Goal: Information Seeking & Learning: Compare options

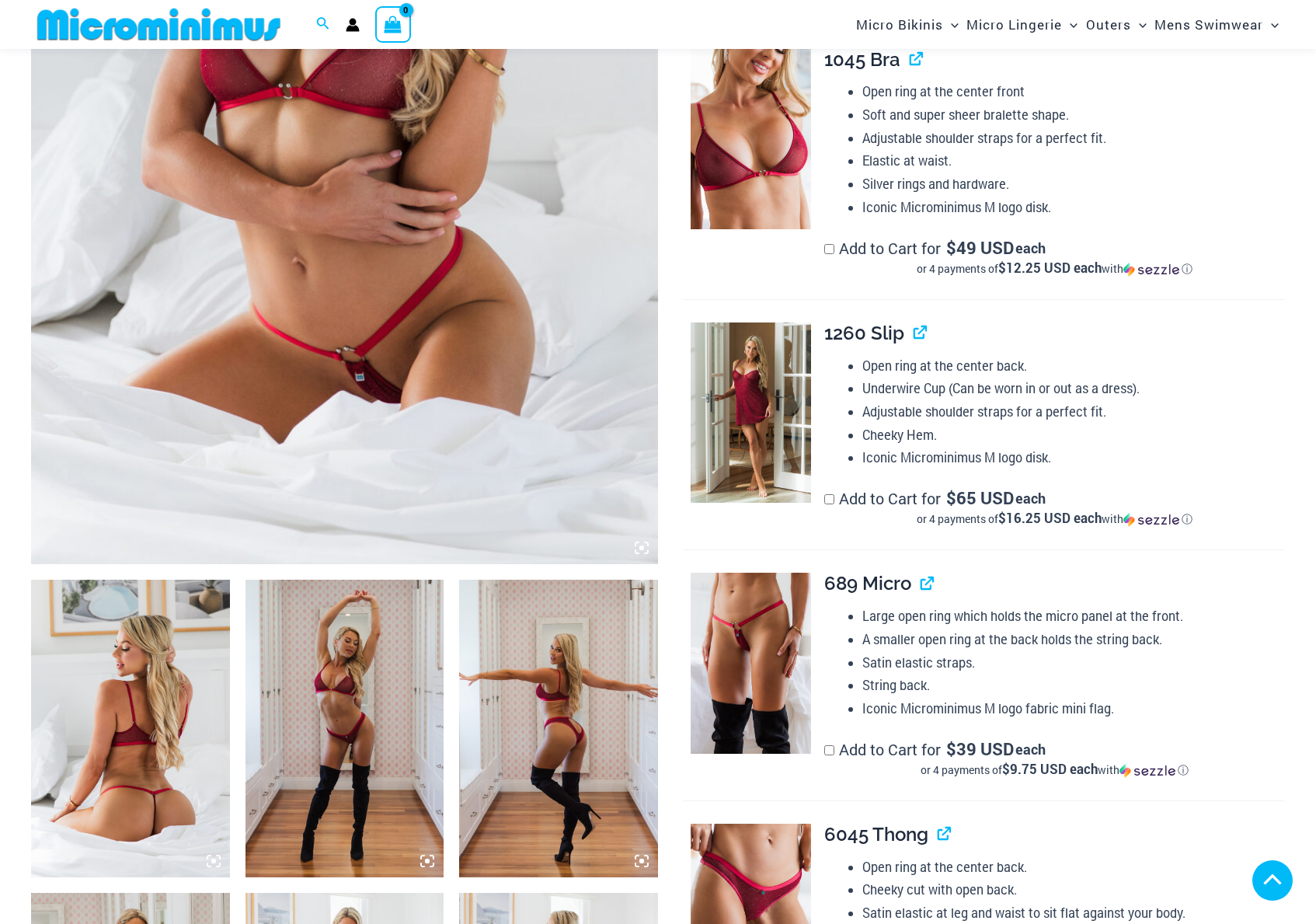
scroll to position [776, 0]
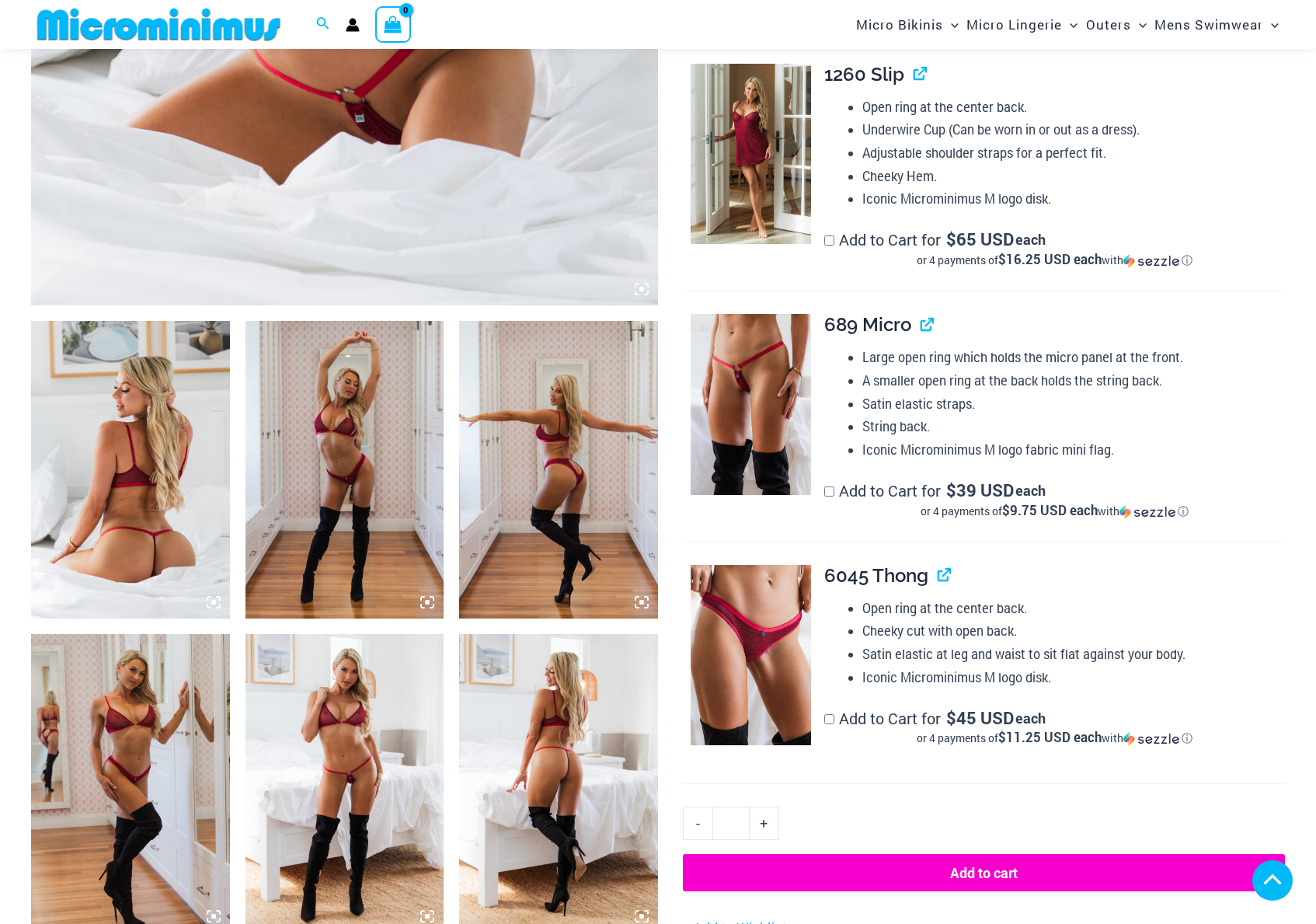
drag, startPoint x: 164, startPoint y: 465, endPoint x: 216, endPoint y: 472, distance: 52.5
click at [164, 465] on img at bounding box center [130, 469] width 199 height 298
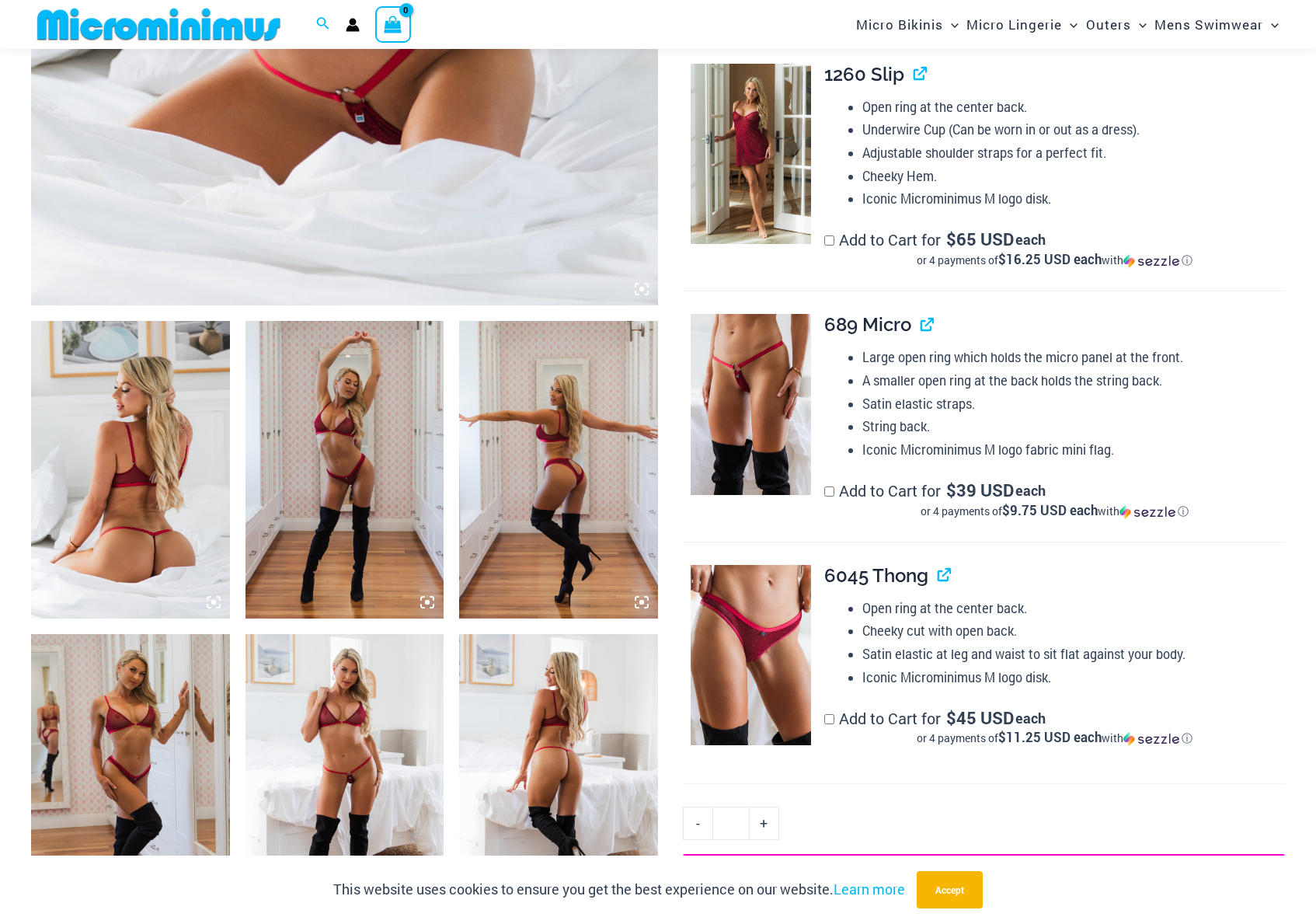
click at [83, 452] on img at bounding box center [130, 469] width 199 height 298
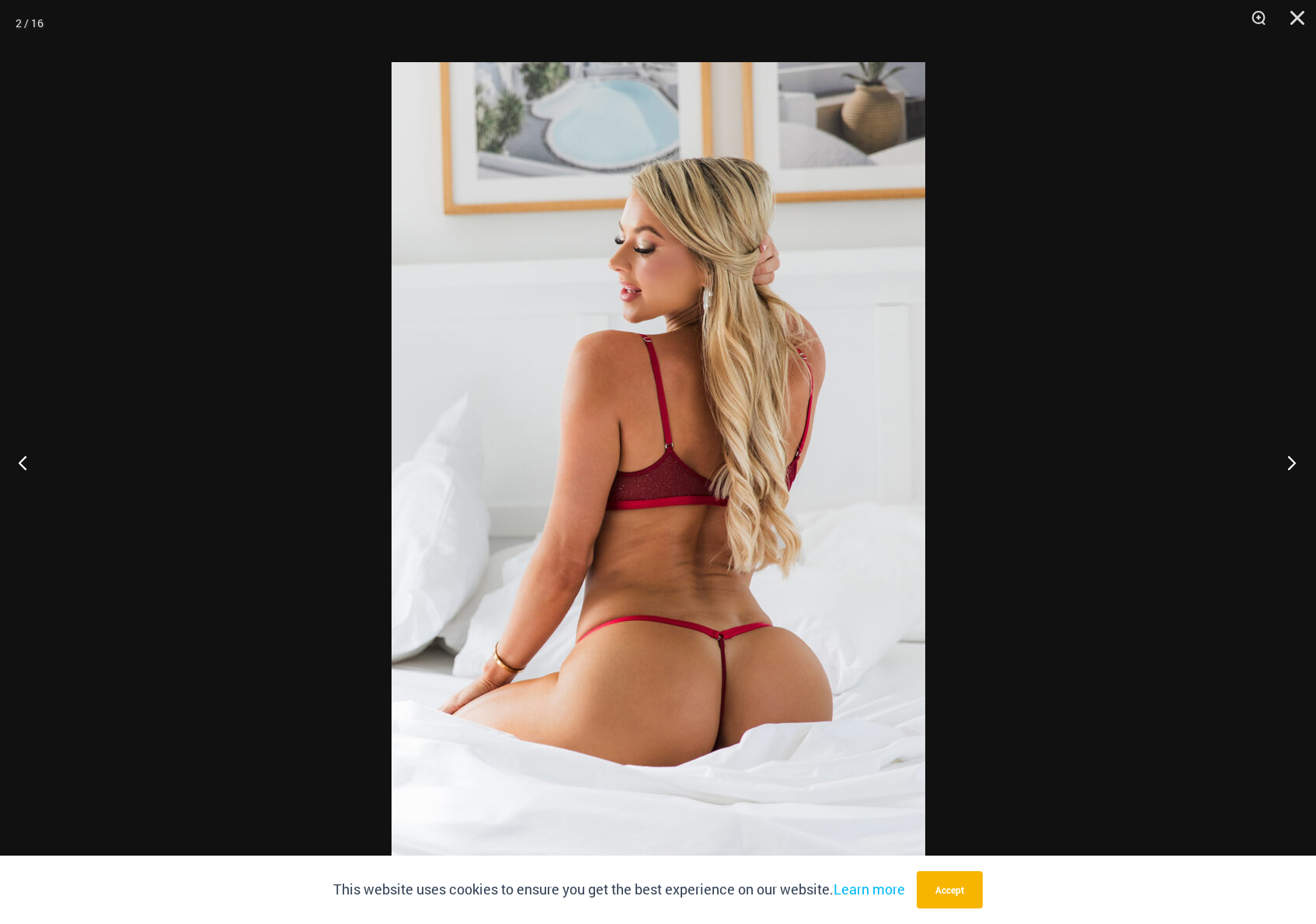
click at [1292, 459] on button "Next" at bounding box center [1287, 462] width 58 height 78
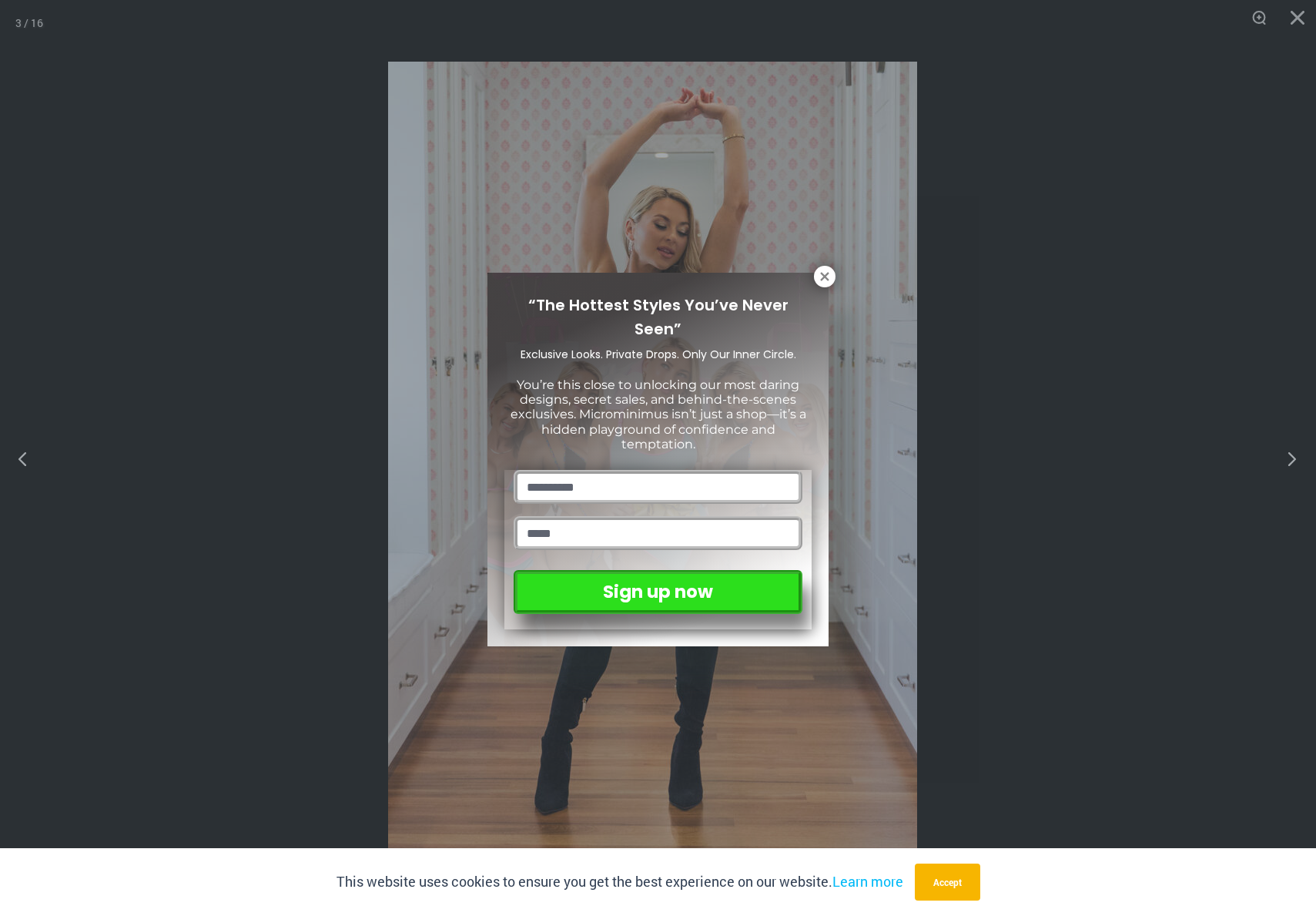
click at [1280, 455] on div "“The Hottest Styles You’ve Never Seen” Exclusive Looks. Private Drops. Only Our…" at bounding box center [658, 458] width 1316 height 916
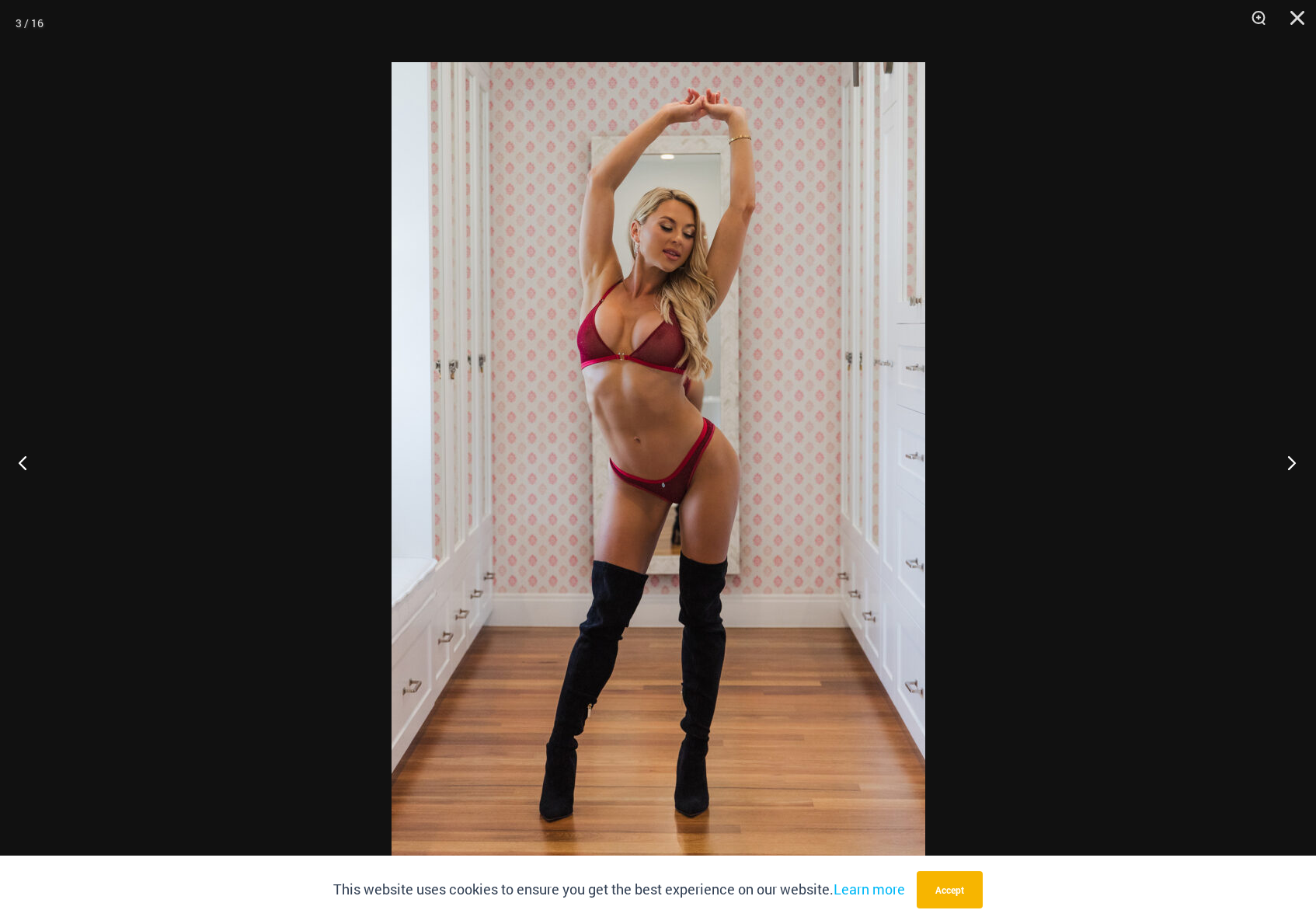
click at [1292, 459] on button "Next" at bounding box center [1287, 462] width 58 height 78
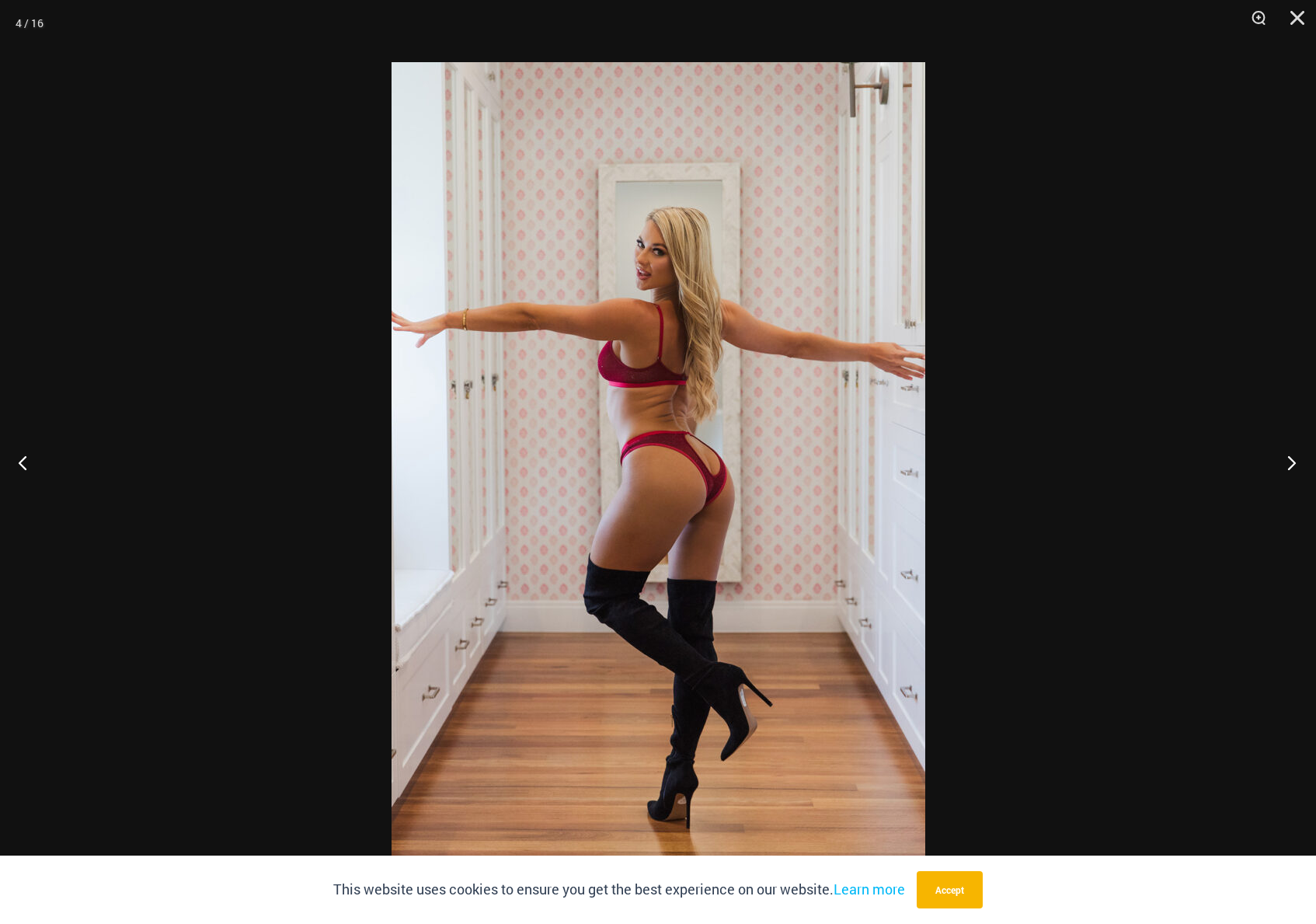
click at [1292, 459] on button "Next" at bounding box center [1287, 462] width 58 height 78
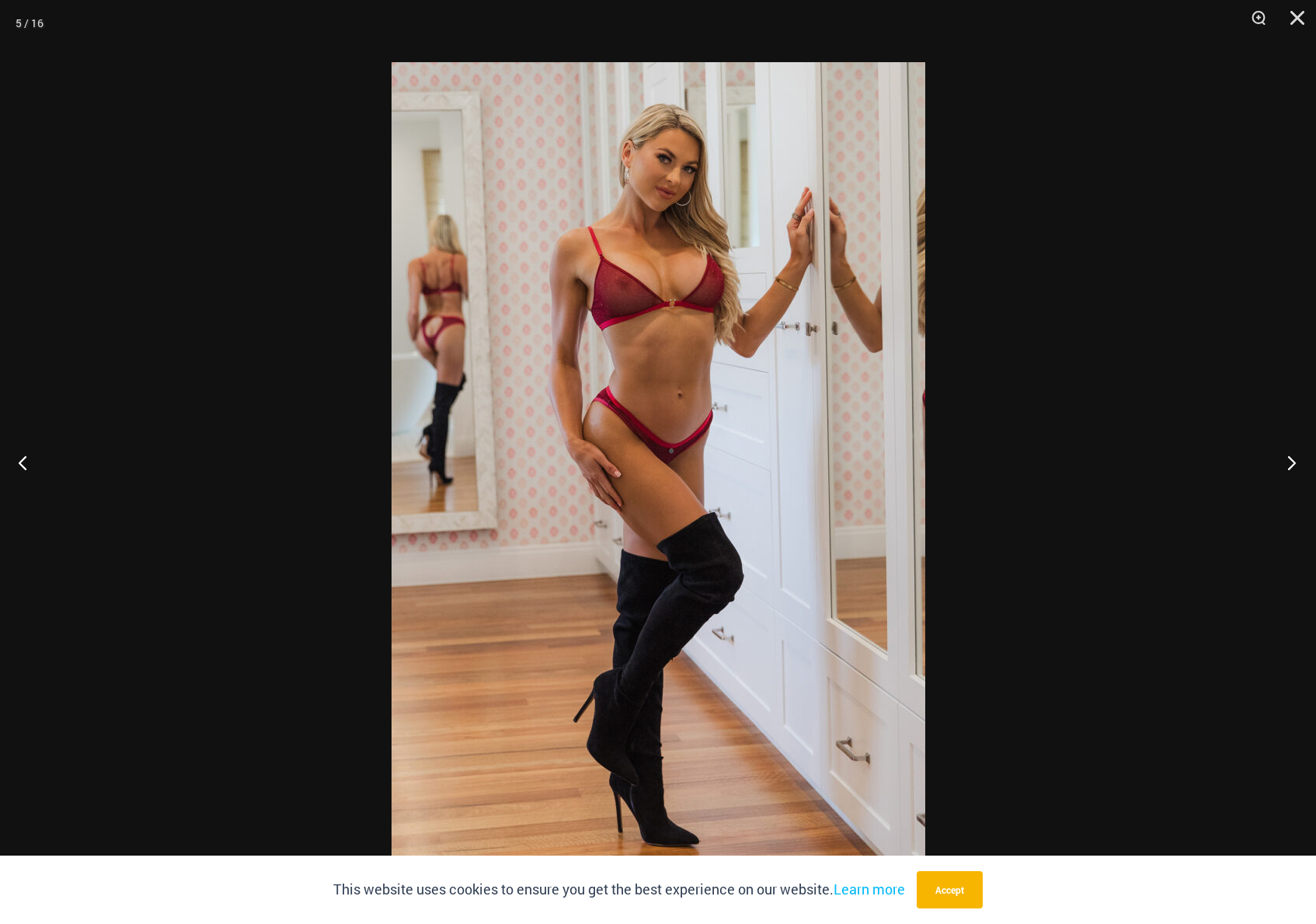
click at [1292, 459] on button "Next" at bounding box center [1287, 462] width 58 height 78
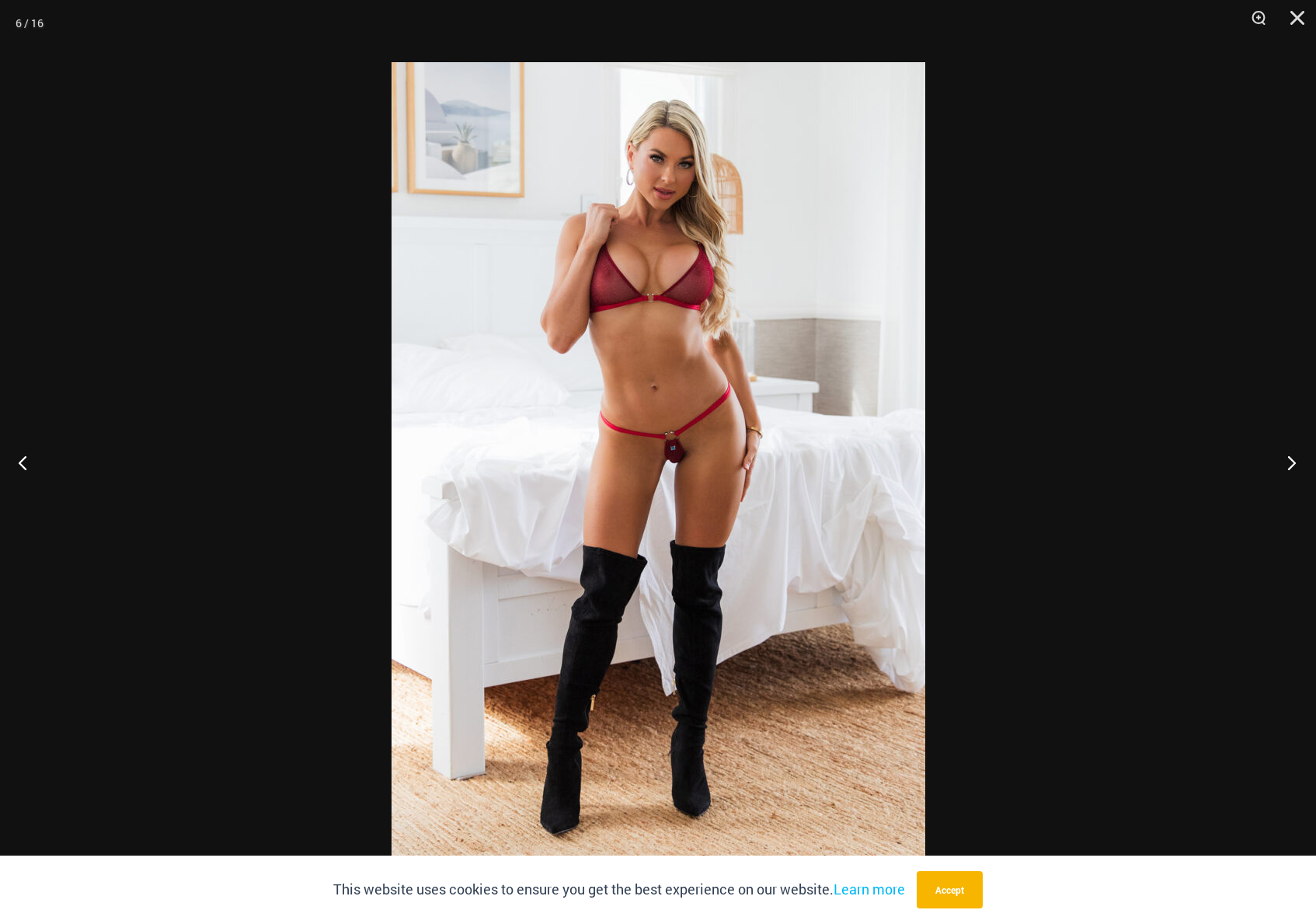
click at [1292, 459] on button "Next" at bounding box center [1287, 462] width 58 height 78
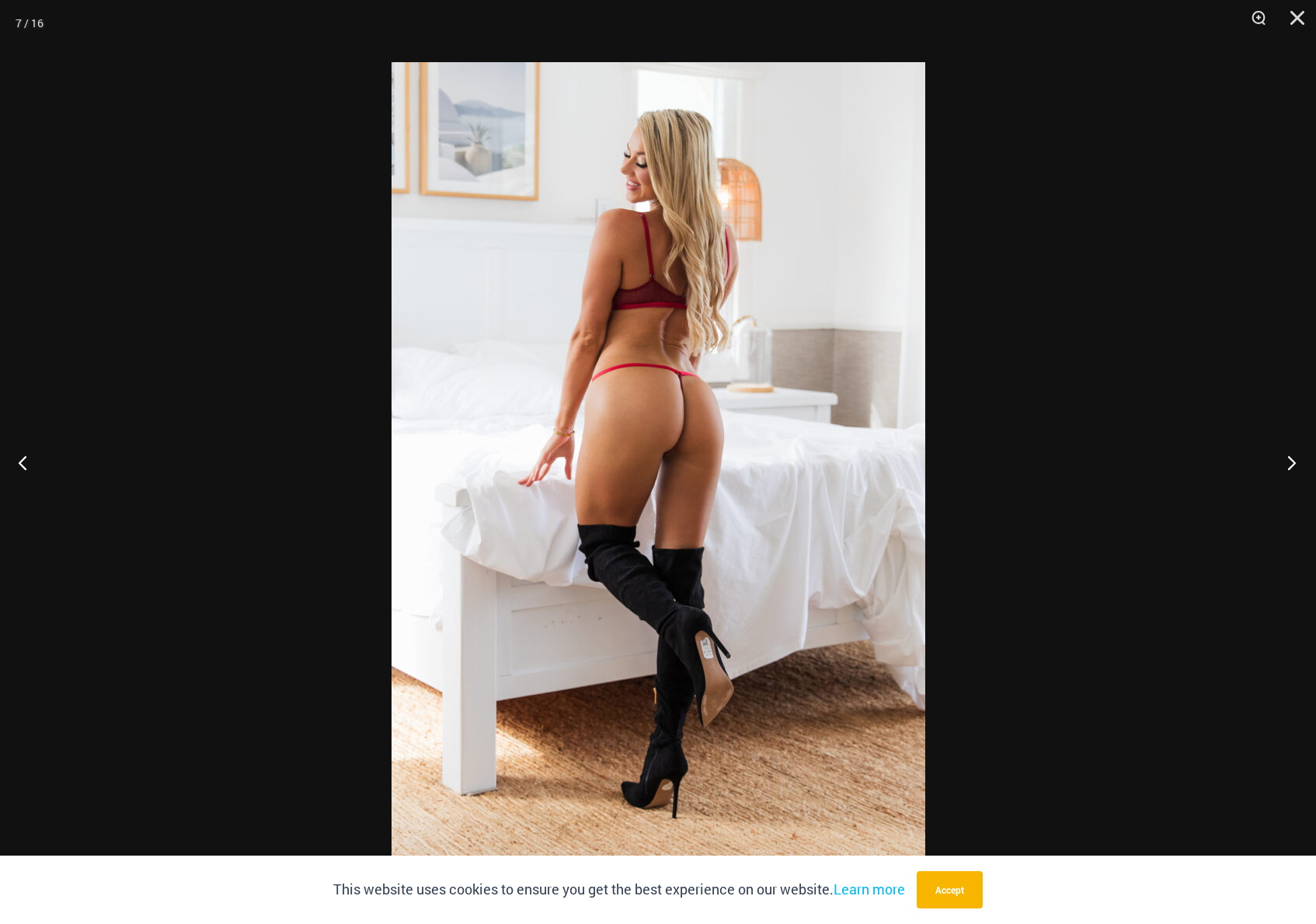
click at [1292, 459] on button "Next" at bounding box center [1287, 462] width 58 height 78
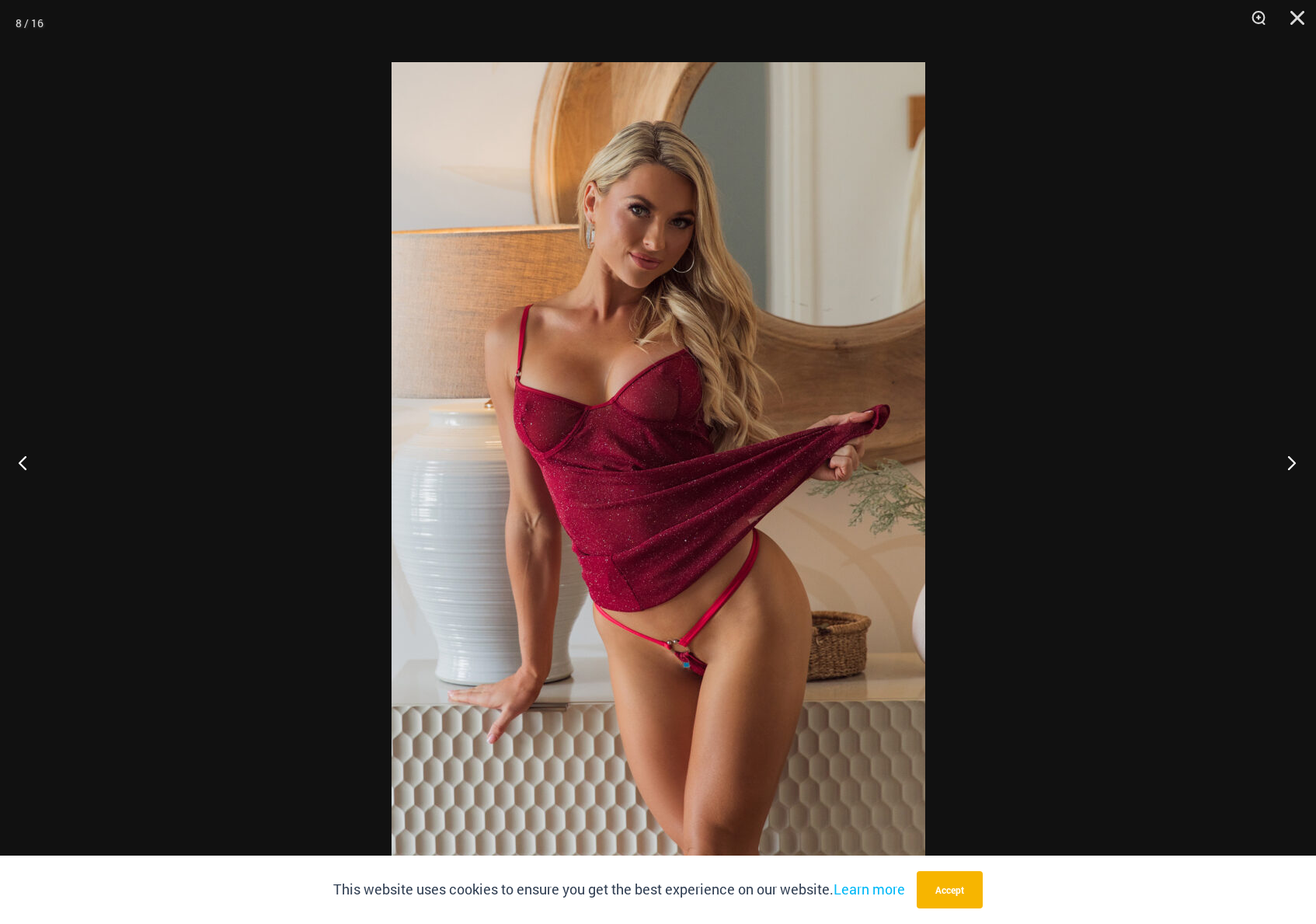
click at [1292, 459] on button "Next" at bounding box center [1287, 462] width 58 height 78
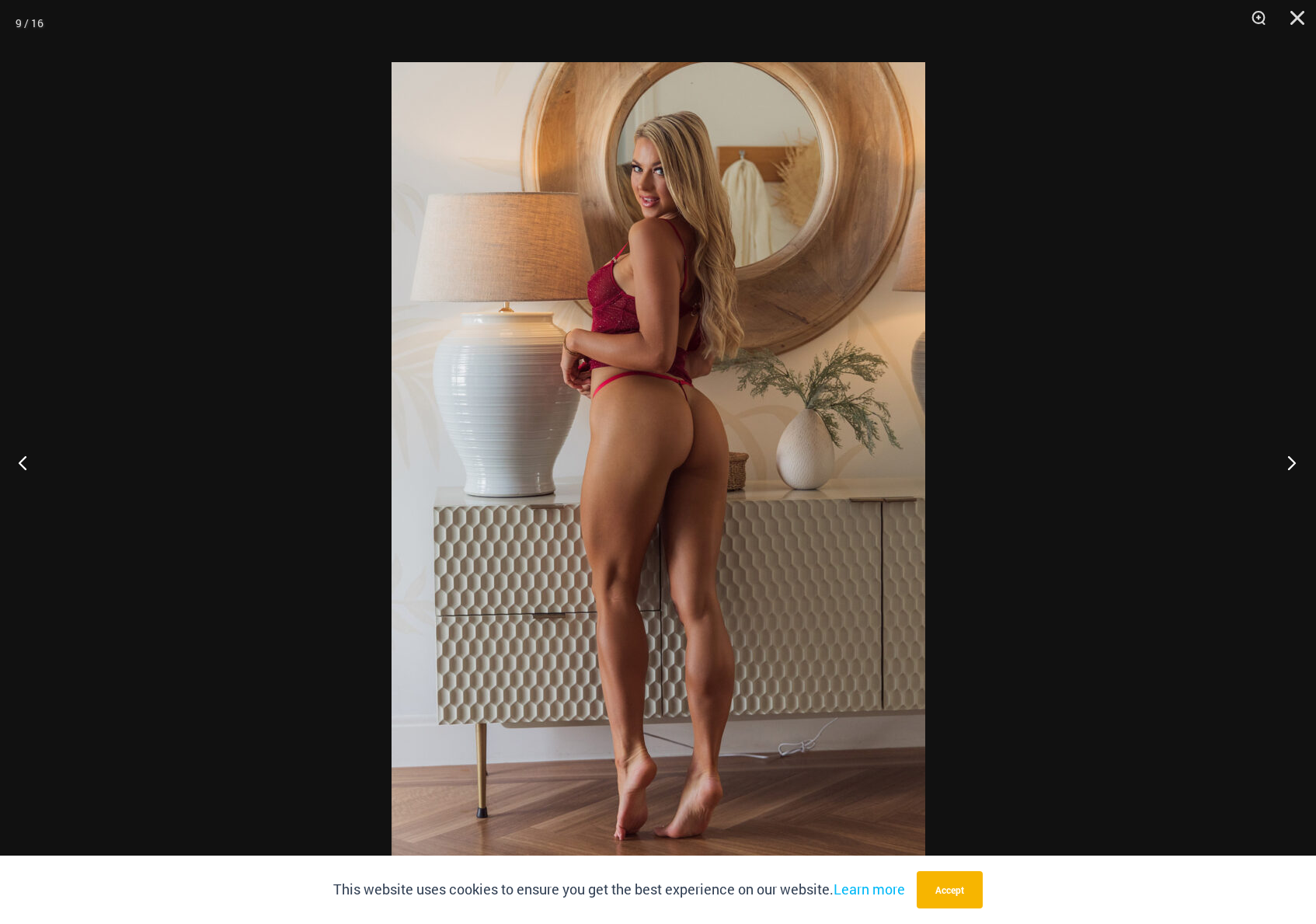
click at [1292, 459] on button "Next" at bounding box center [1287, 462] width 58 height 78
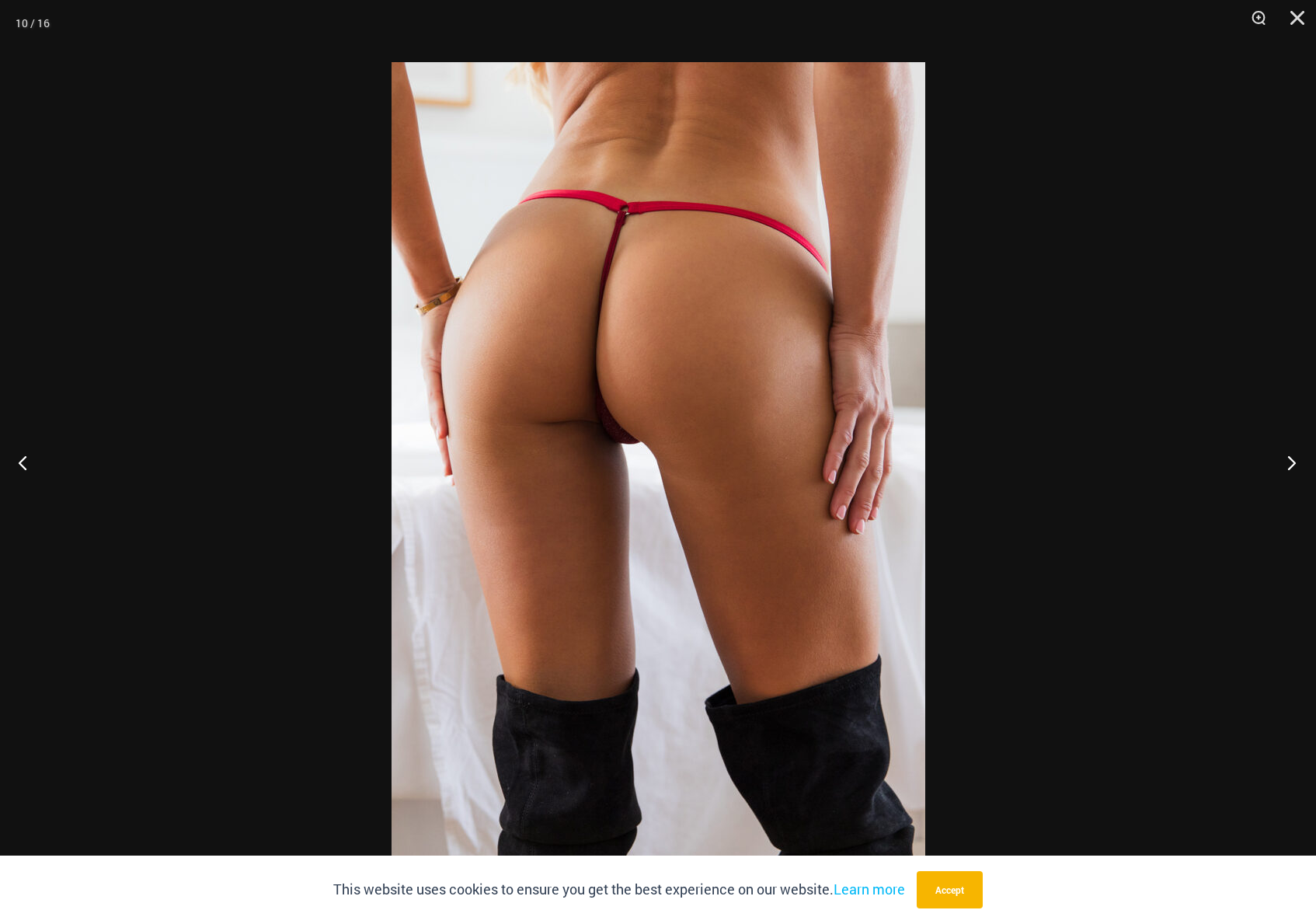
click at [1292, 459] on button "Next" at bounding box center [1287, 462] width 58 height 78
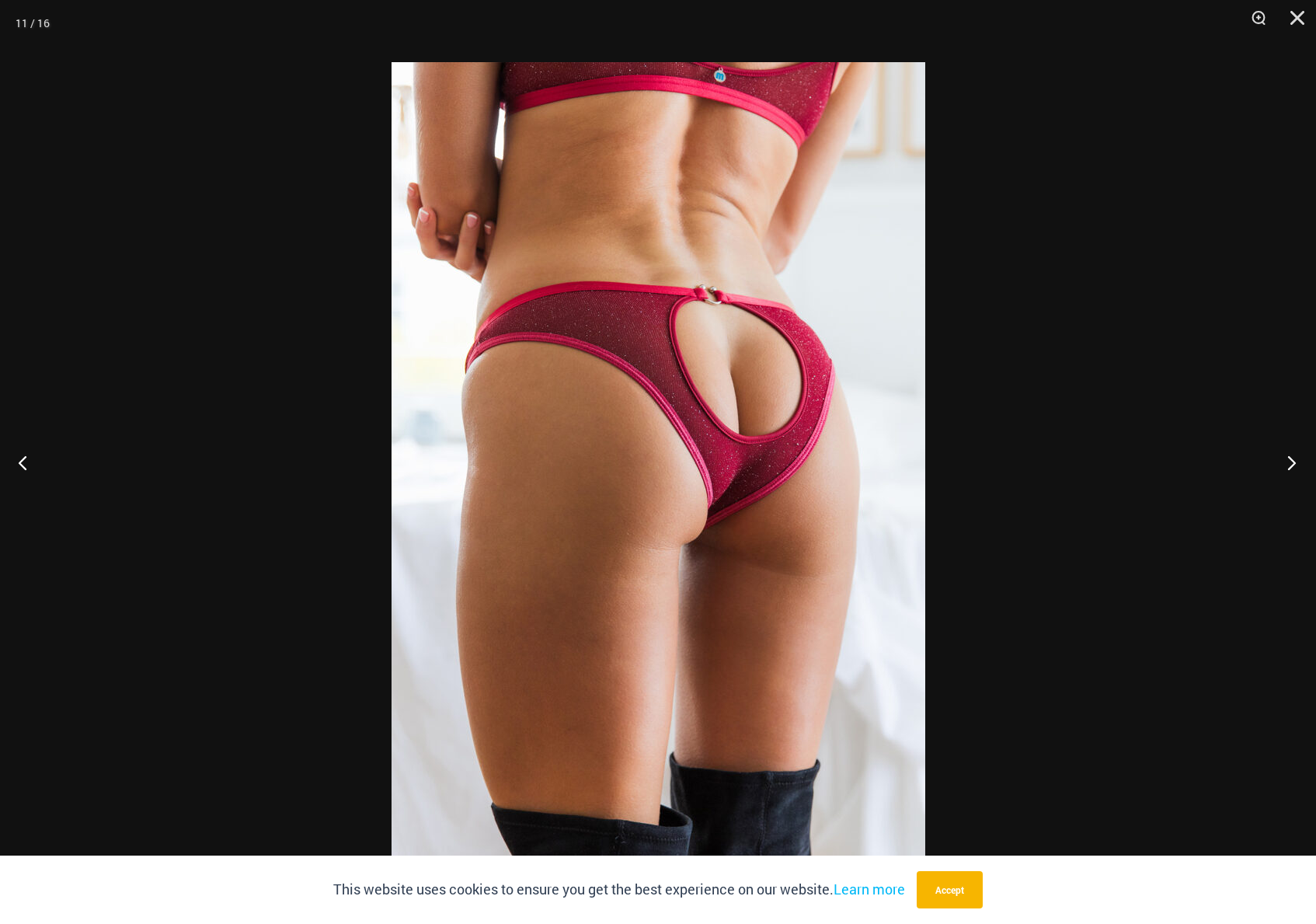
click at [1292, 459] on button "Next" at bounding box center [1287, 462] width 58 height 78
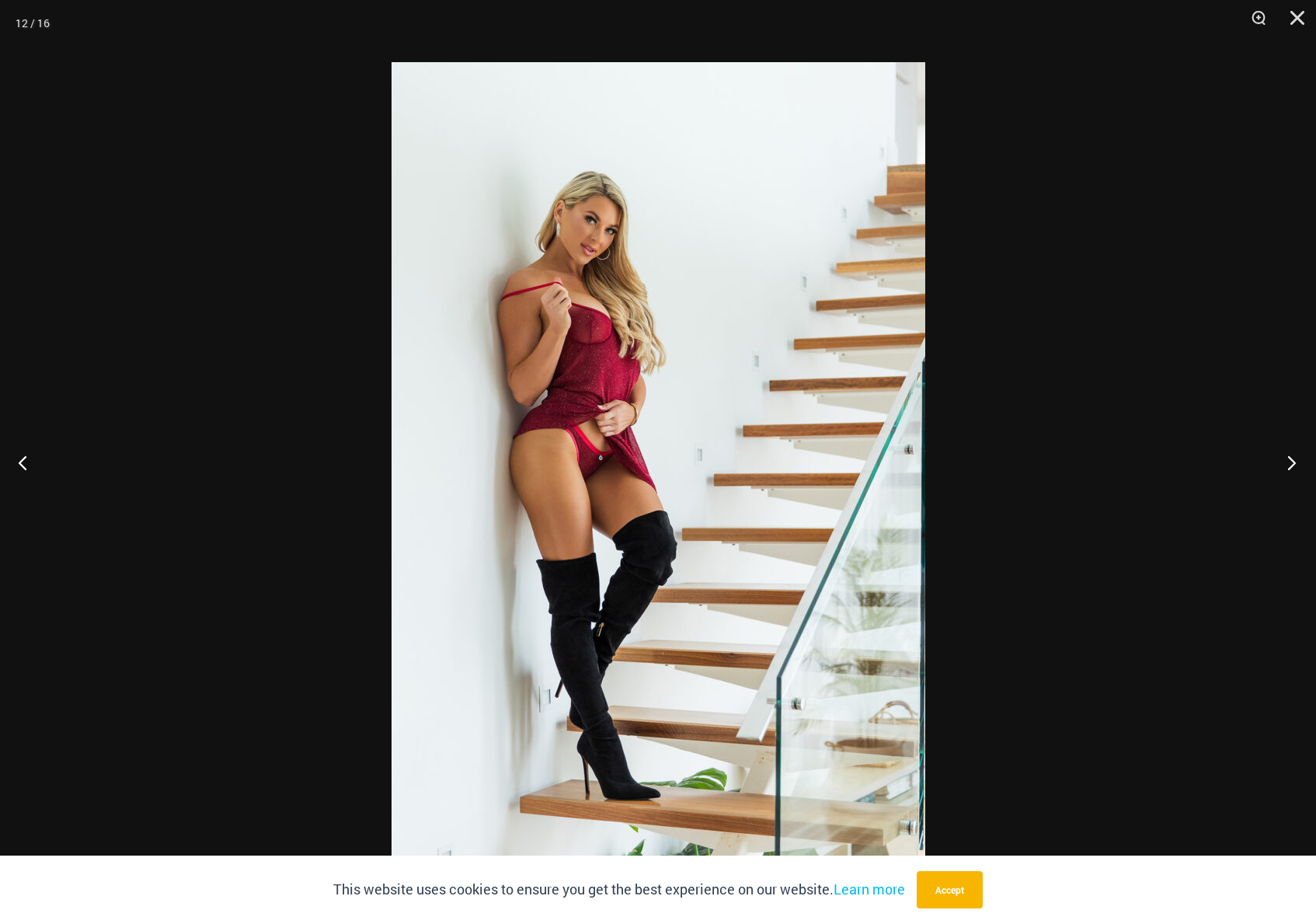
click at [1292, 459] on button "Next" at bounding box center [1287, 462] width 58 height 78
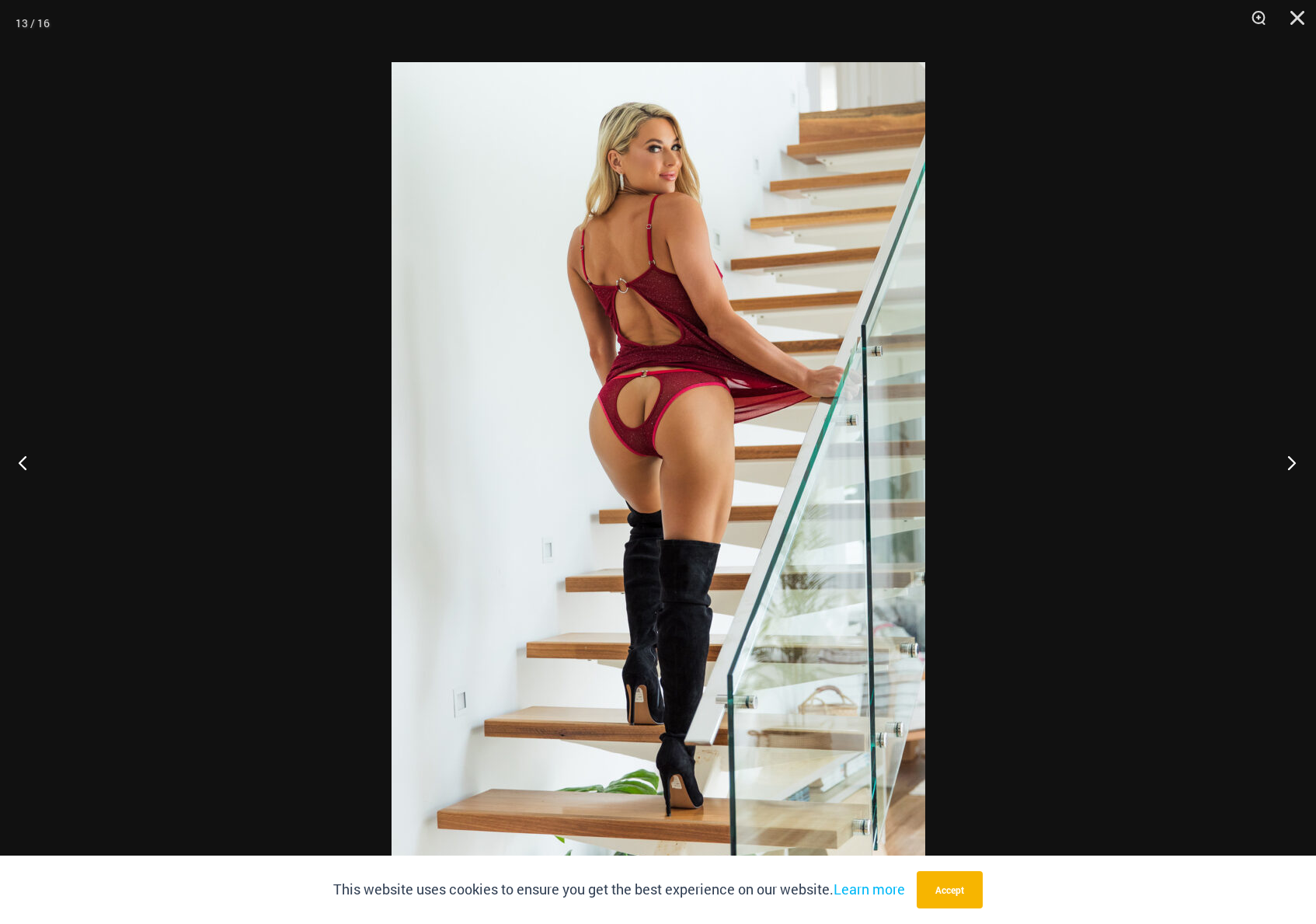
click at [1292, 459] on button "Next" at bounding box center [1287, 462] width 58 height 78
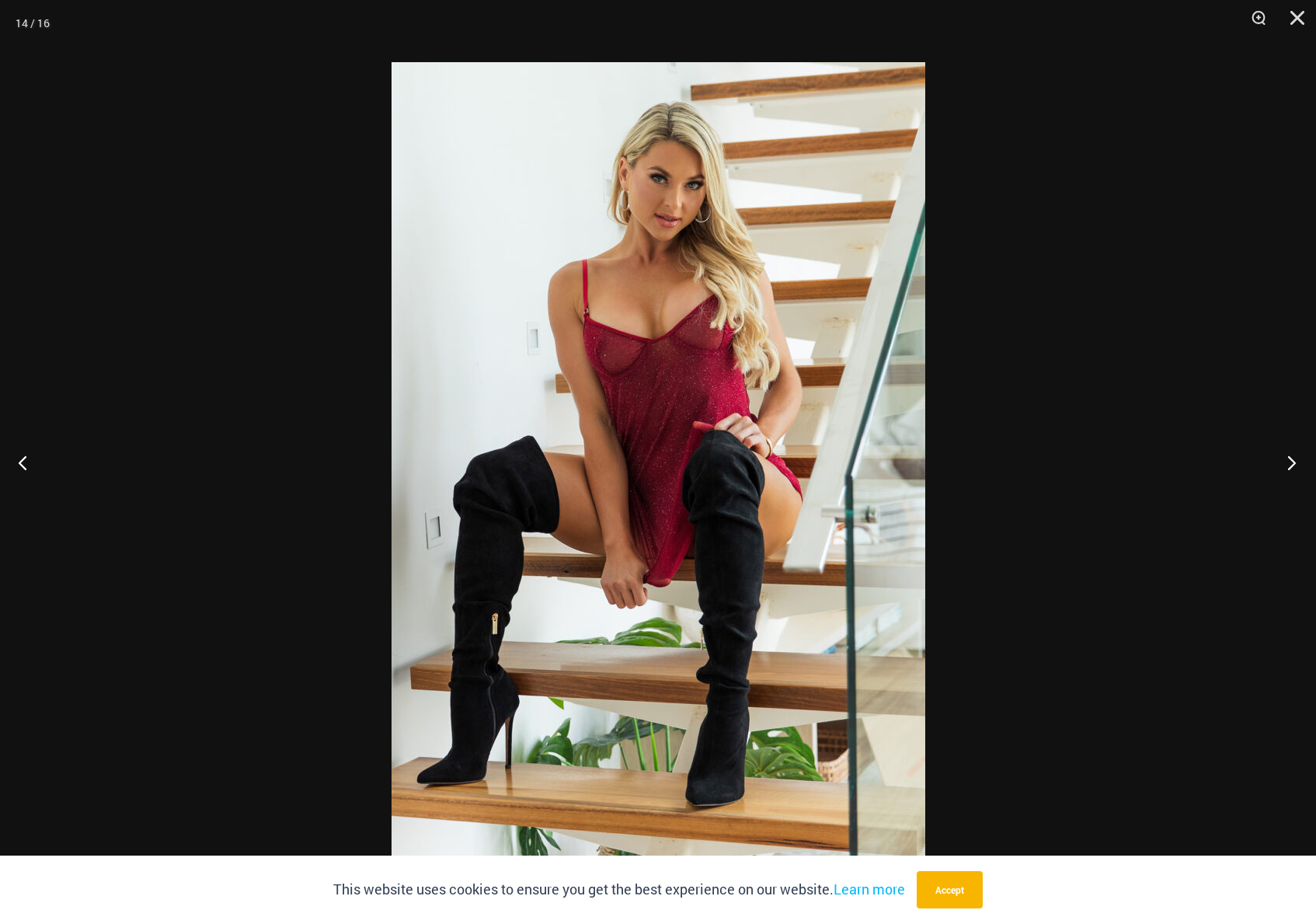
click at [1292, 459] on button "Next" at bounding box center [1287, 462] width 58 height 78
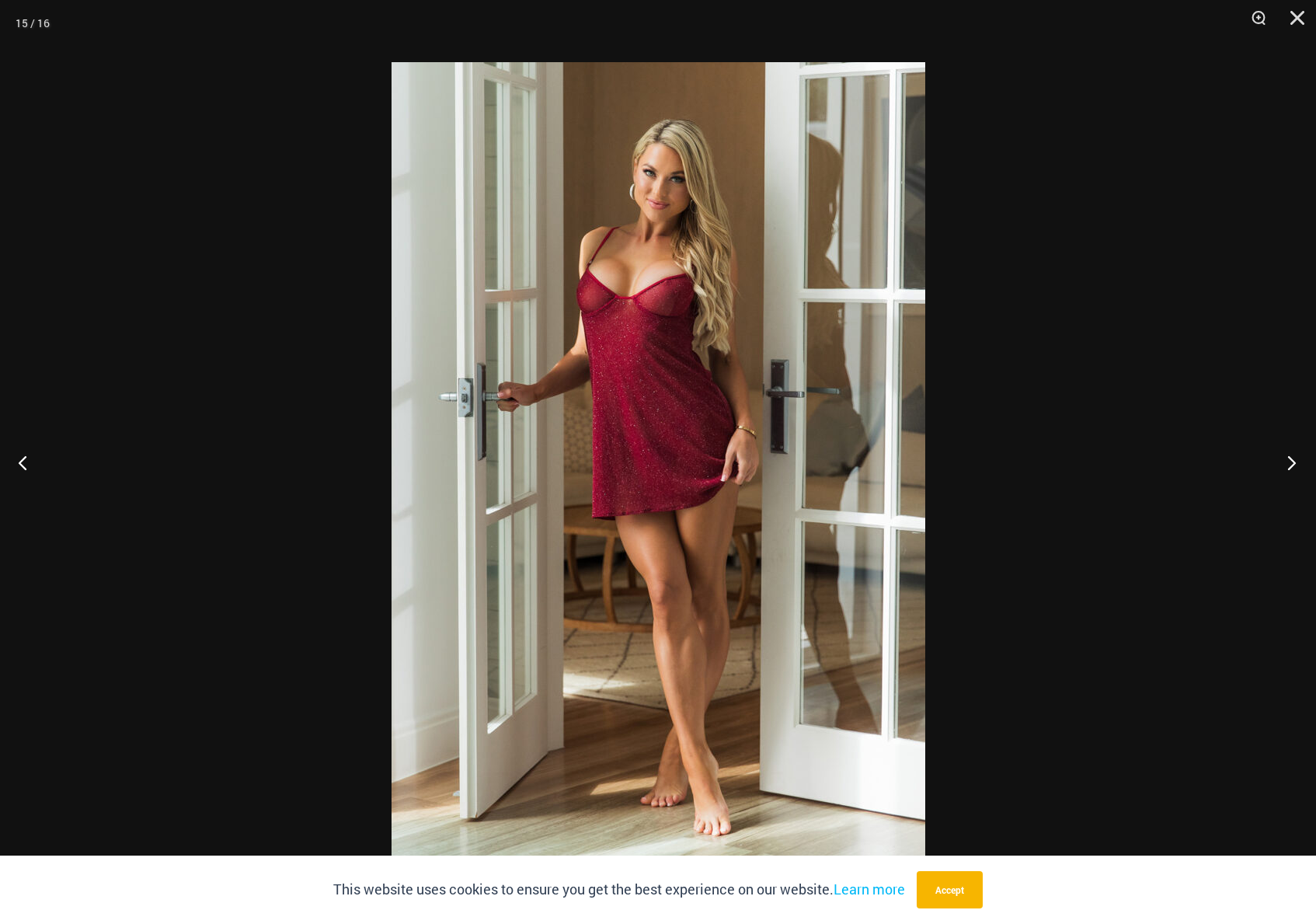
click at [1292, 459] on button "Next" at bounding box center [1287, 462] width 58 height 78
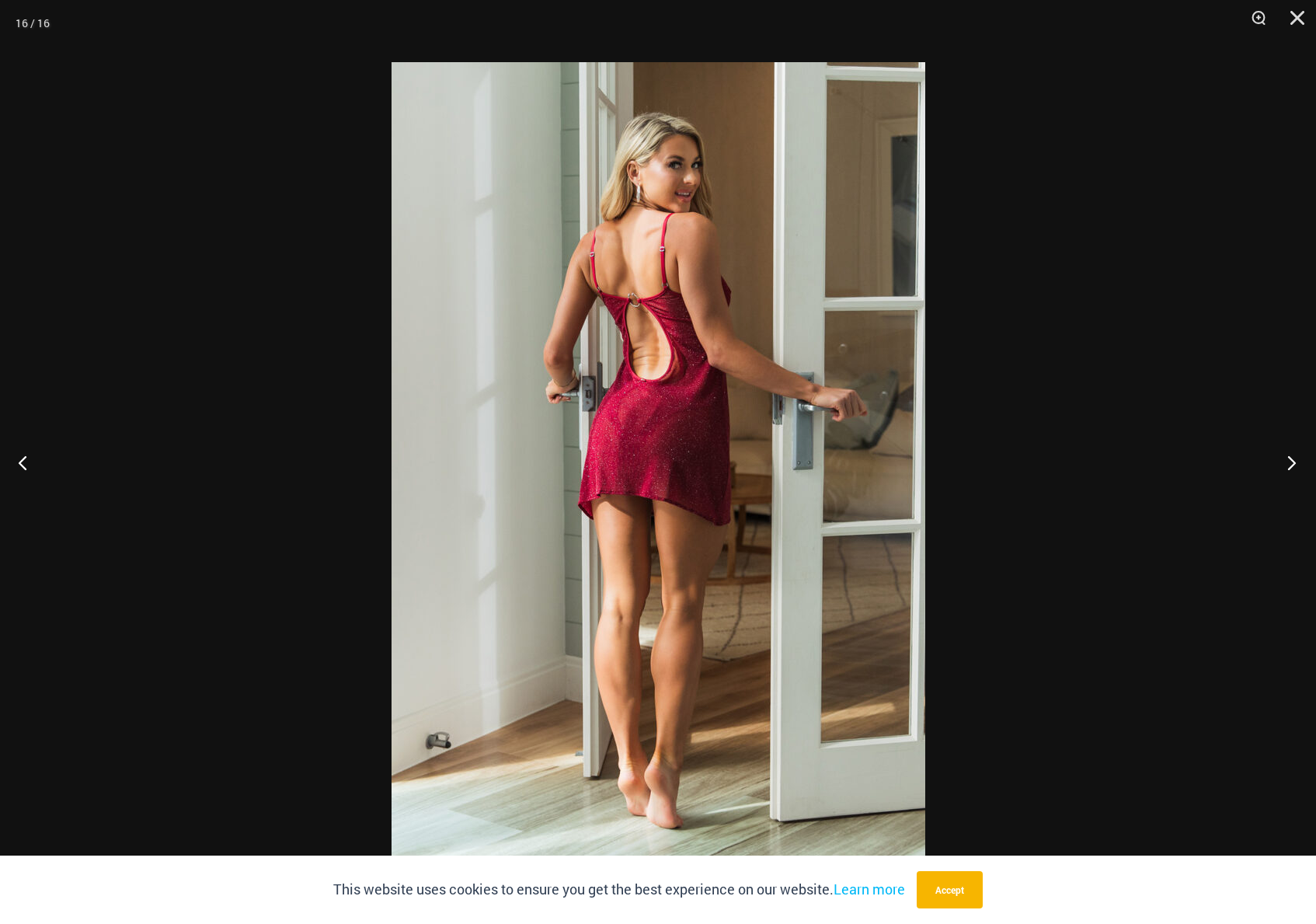
click at [1292, 459] on button "Next" at bounding box center [1287, 462] width 58 height 78
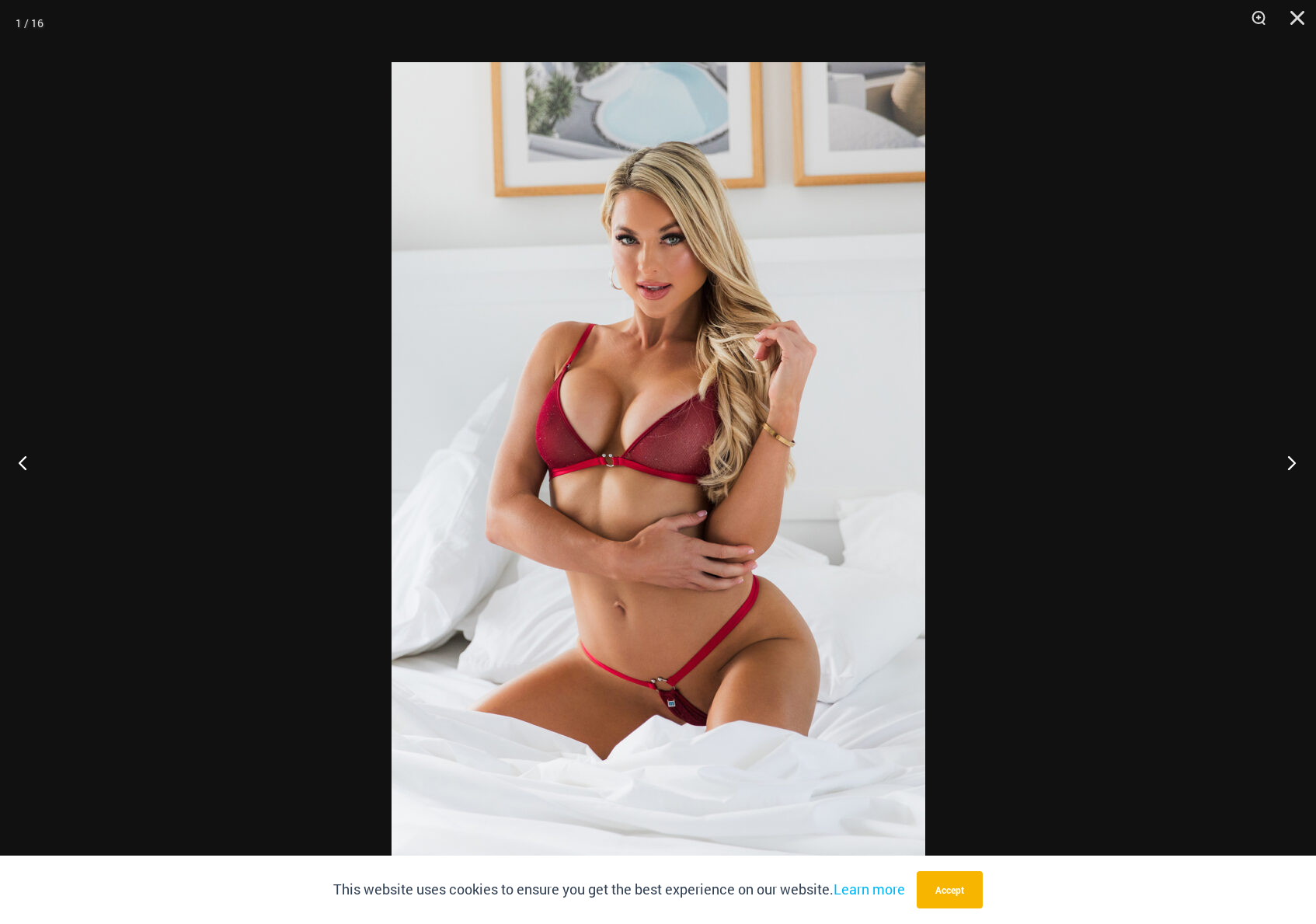
click at [1292, 459] on button "Next" at bounding box center [1287, 462] width 58 height 78
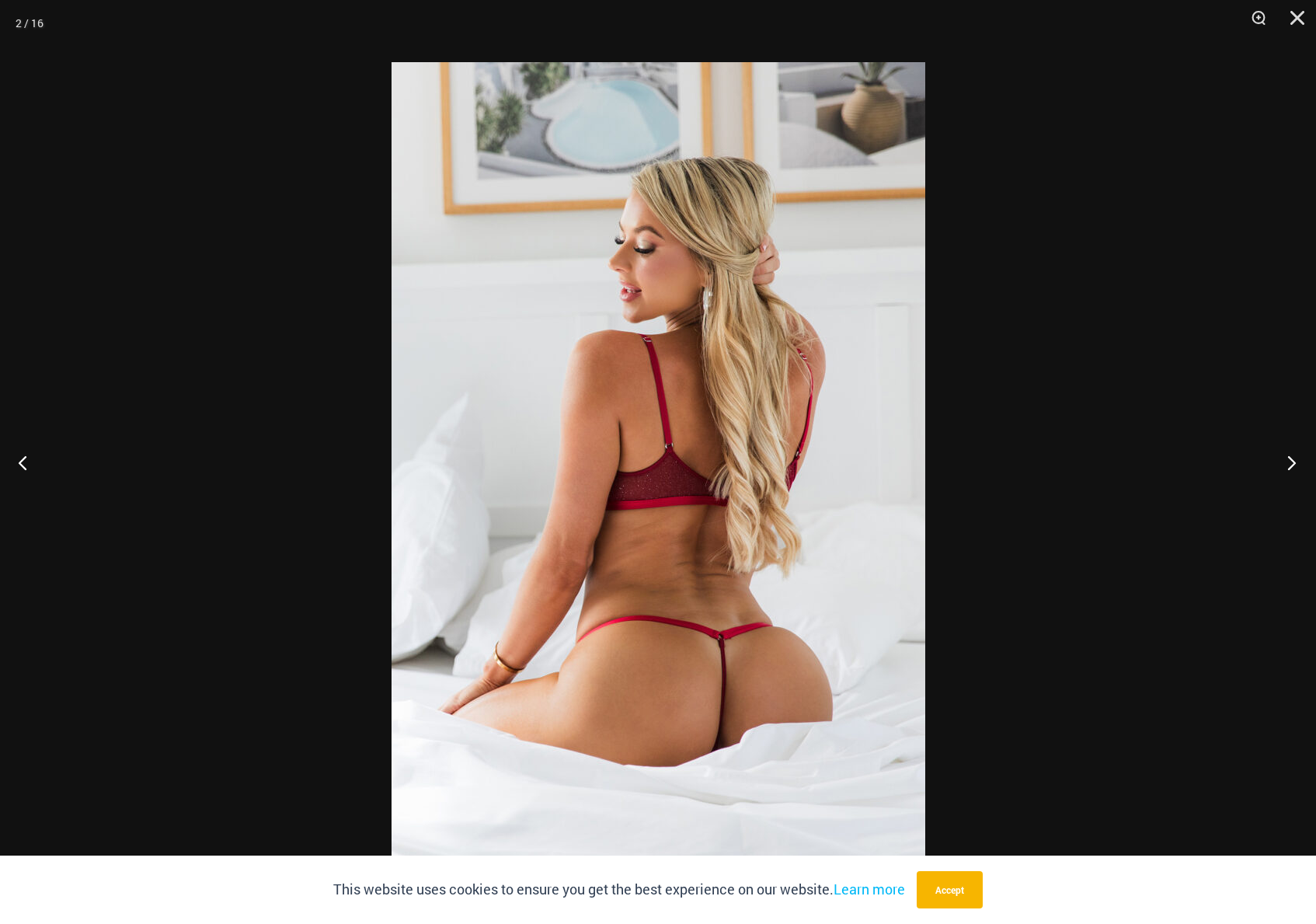
click at [1292, 459] on button "Next" at bounding box center [1287, 462] width 58 height 78
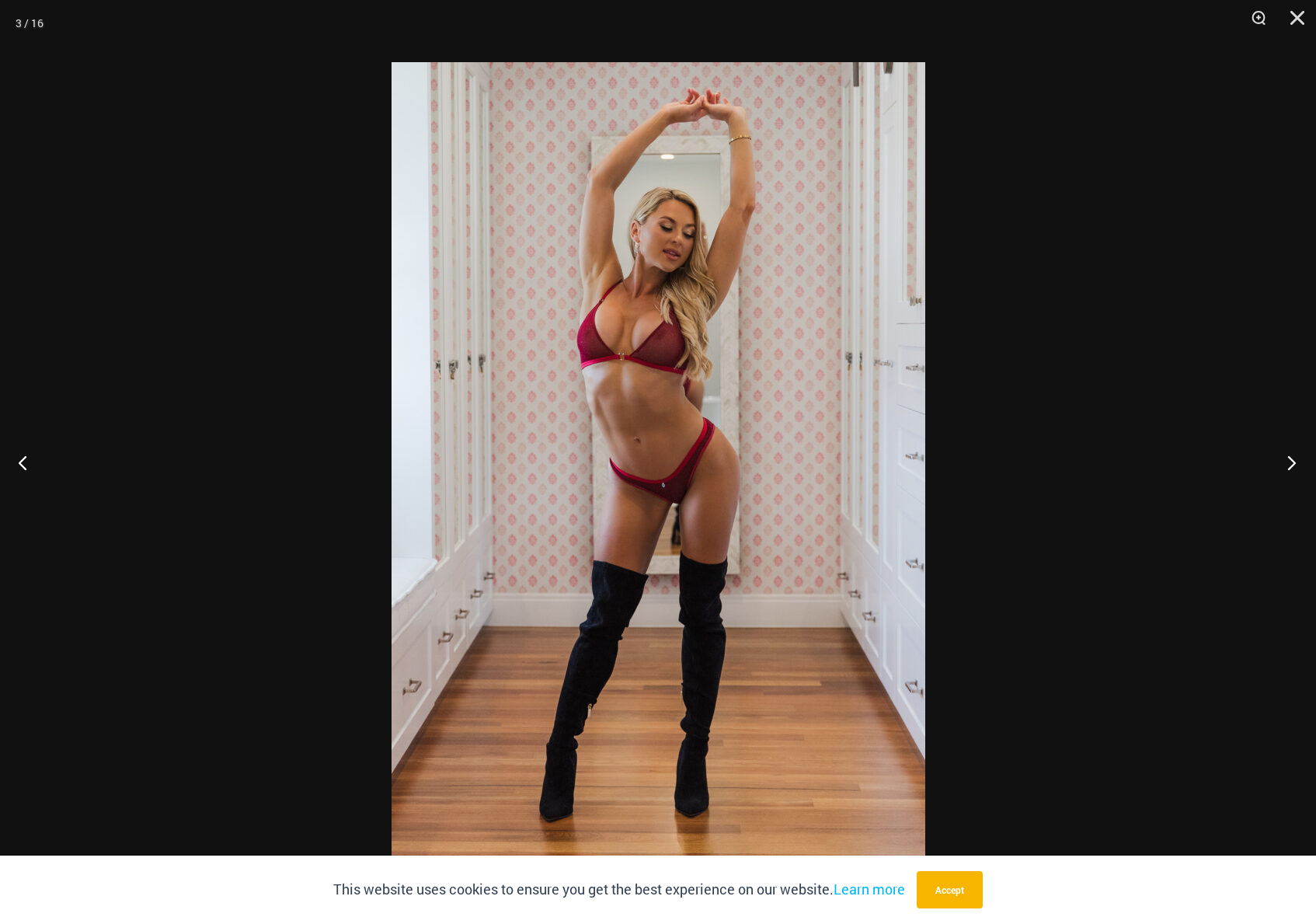
click at [1292, 459] on button "Next" at bounding box center [1287, 462] width 58 height 78
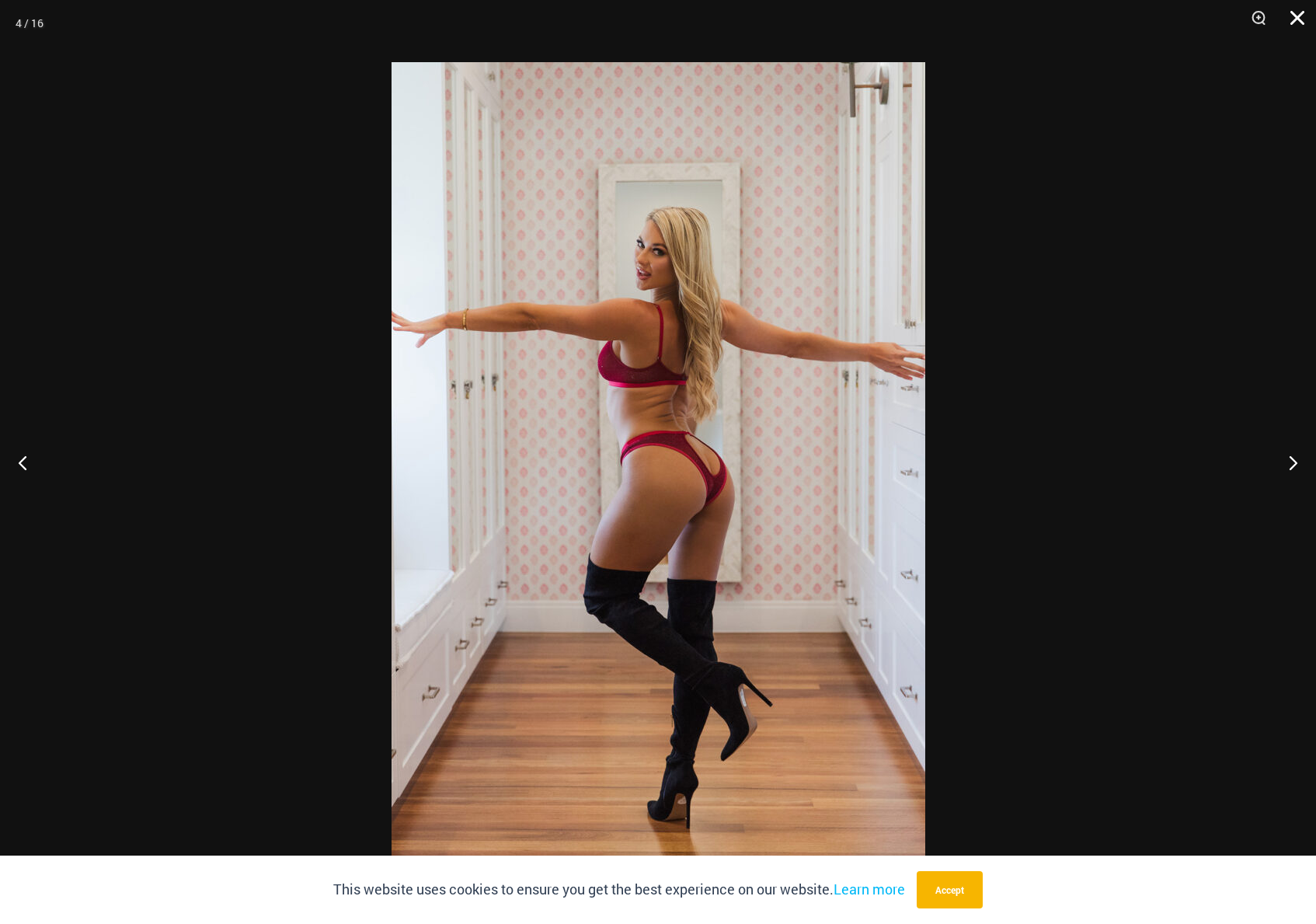
click at [1295, 20] on button "Close" at bounding box center [1292, 23] width 39 height 46
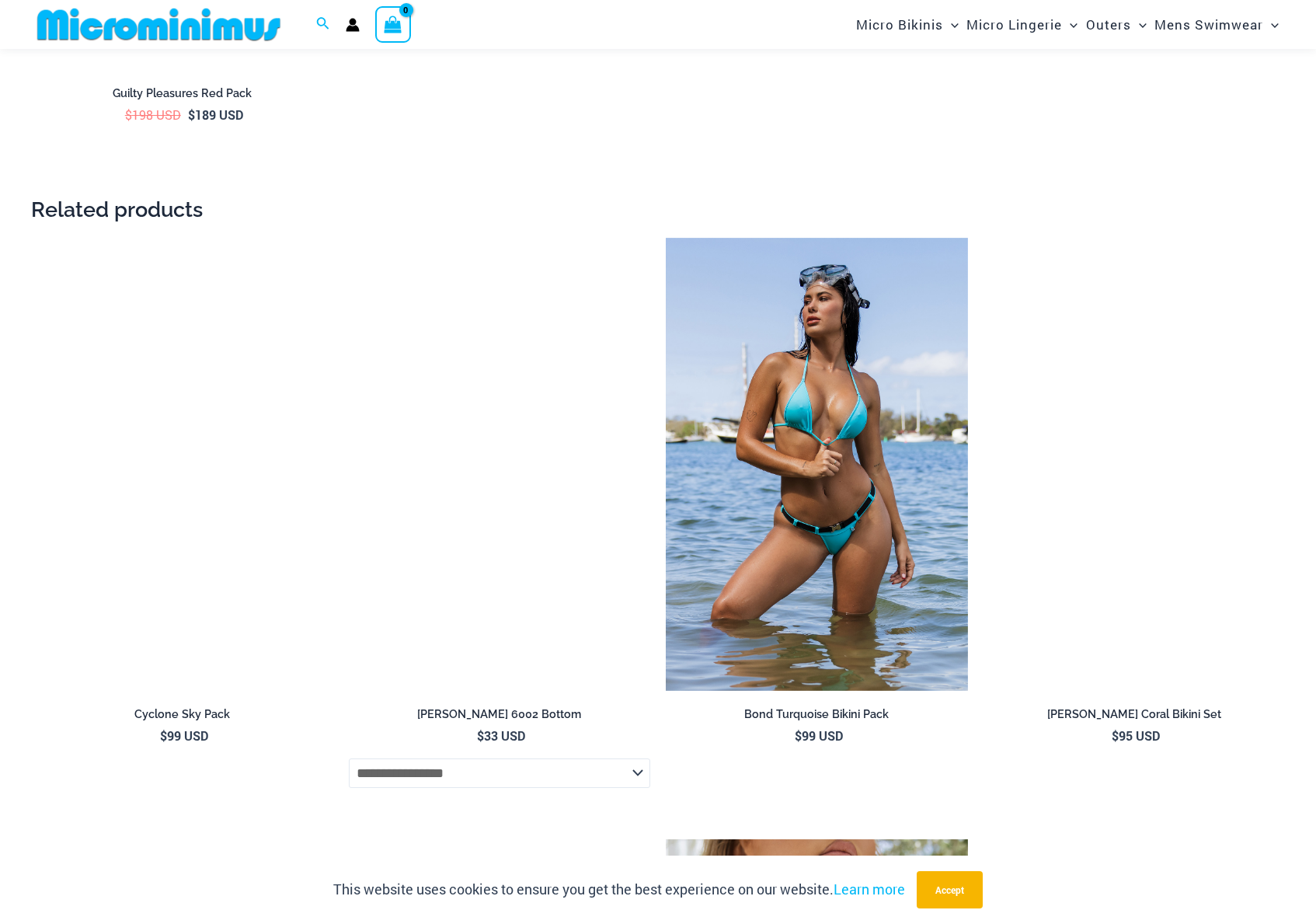
scroll to position [3107, 0]
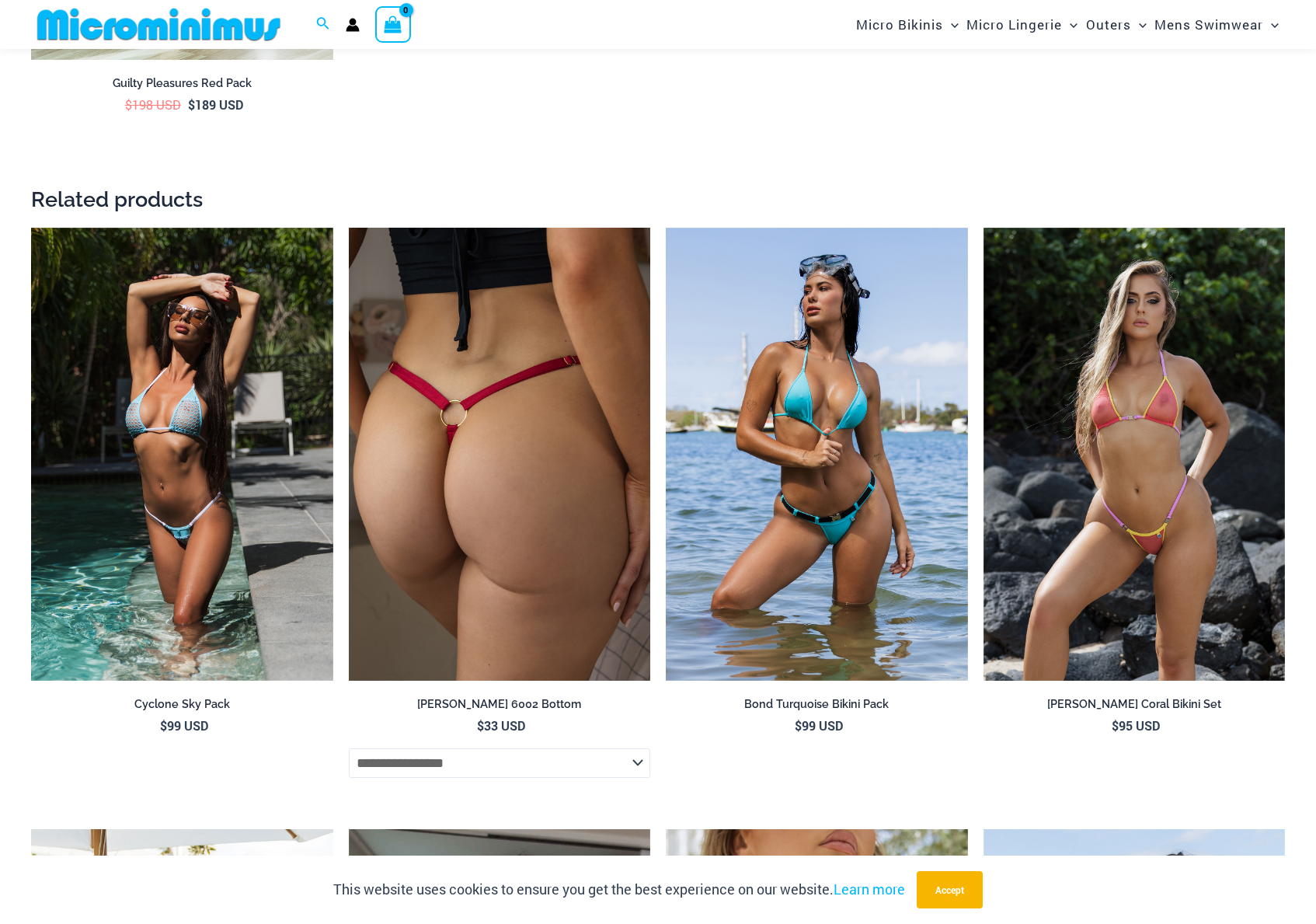
click at [496, 410] on img at bounding box center [500, 453] width 302 height 452
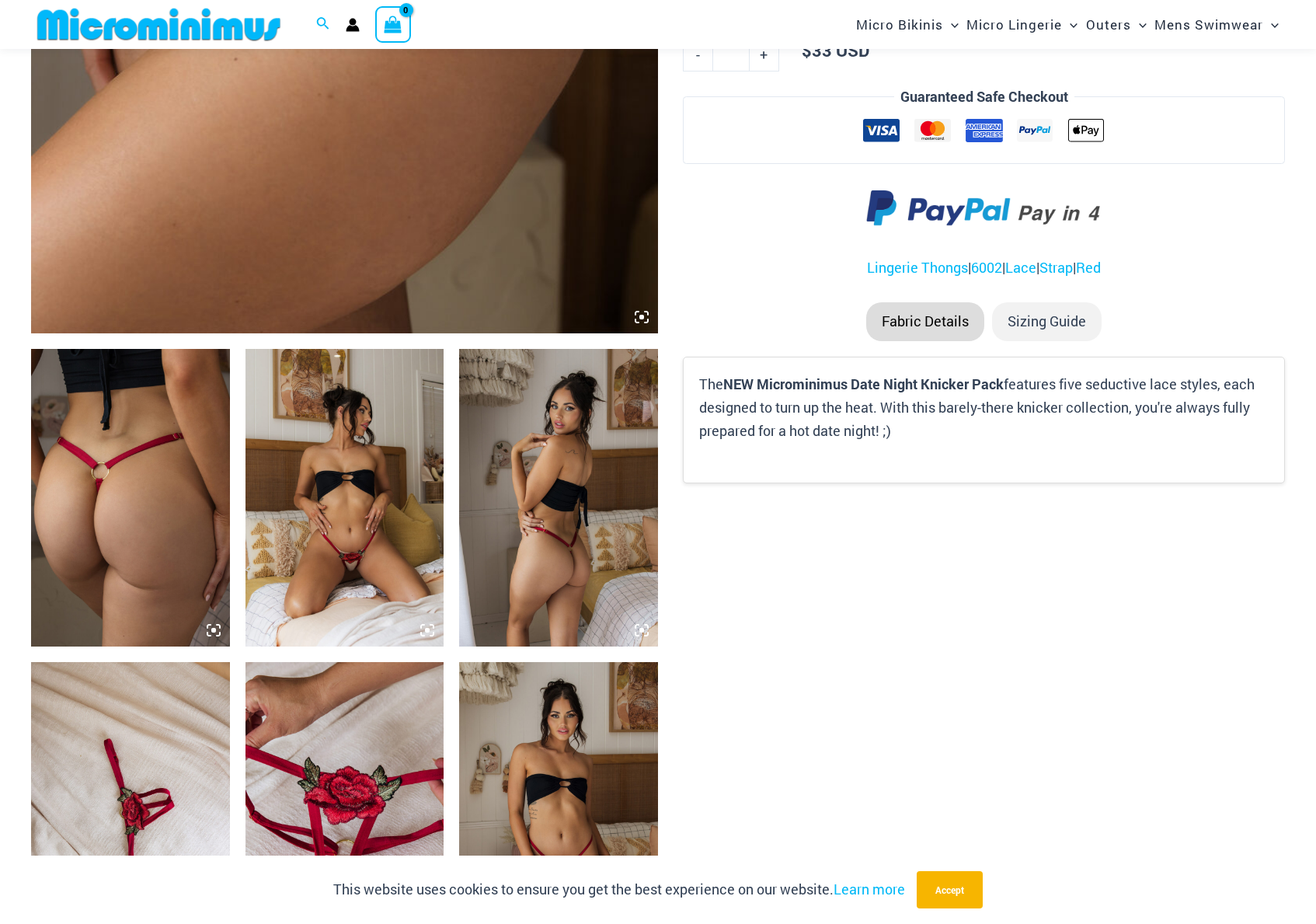
scroll to position [764, 0]
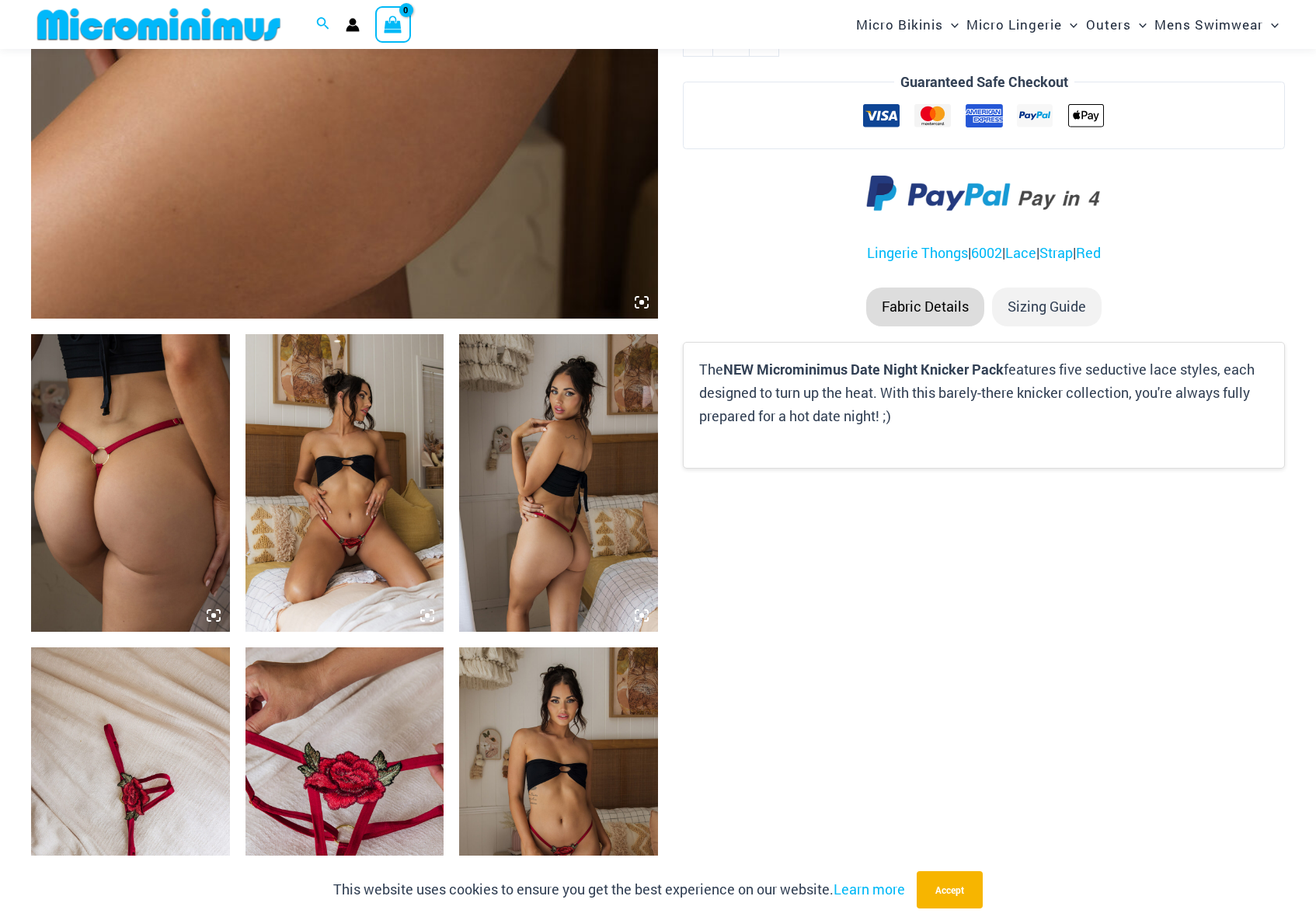
click at [368, 476] on img at bounding box center [345, 482] width 199 height 298
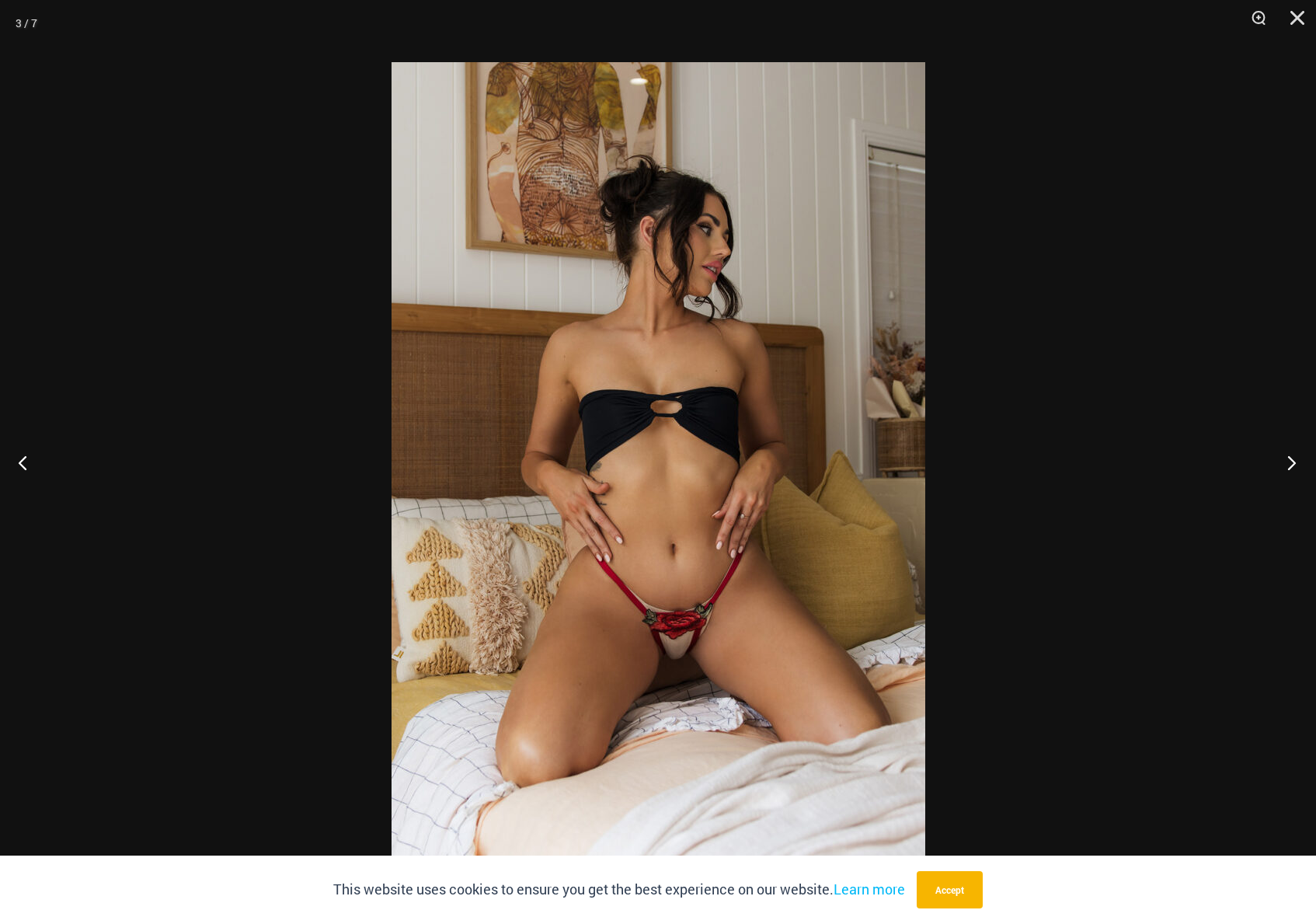
click at [1279, 468] on button "Next" at bounding box center [1287, 462] width 58 height 78
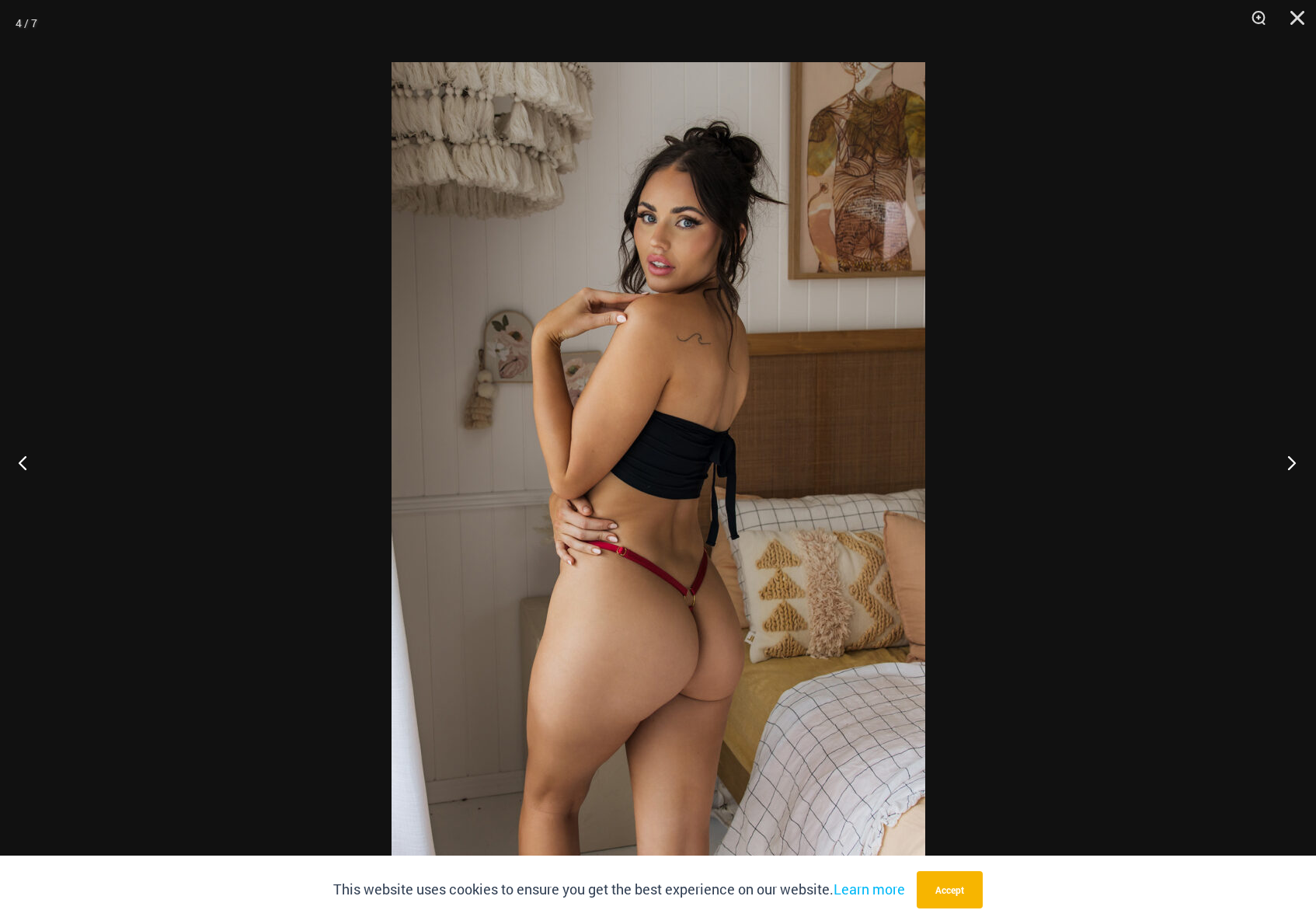
click at [1279, 468] on button "Next" at bounding box center [1287, 462] width 58 height 78
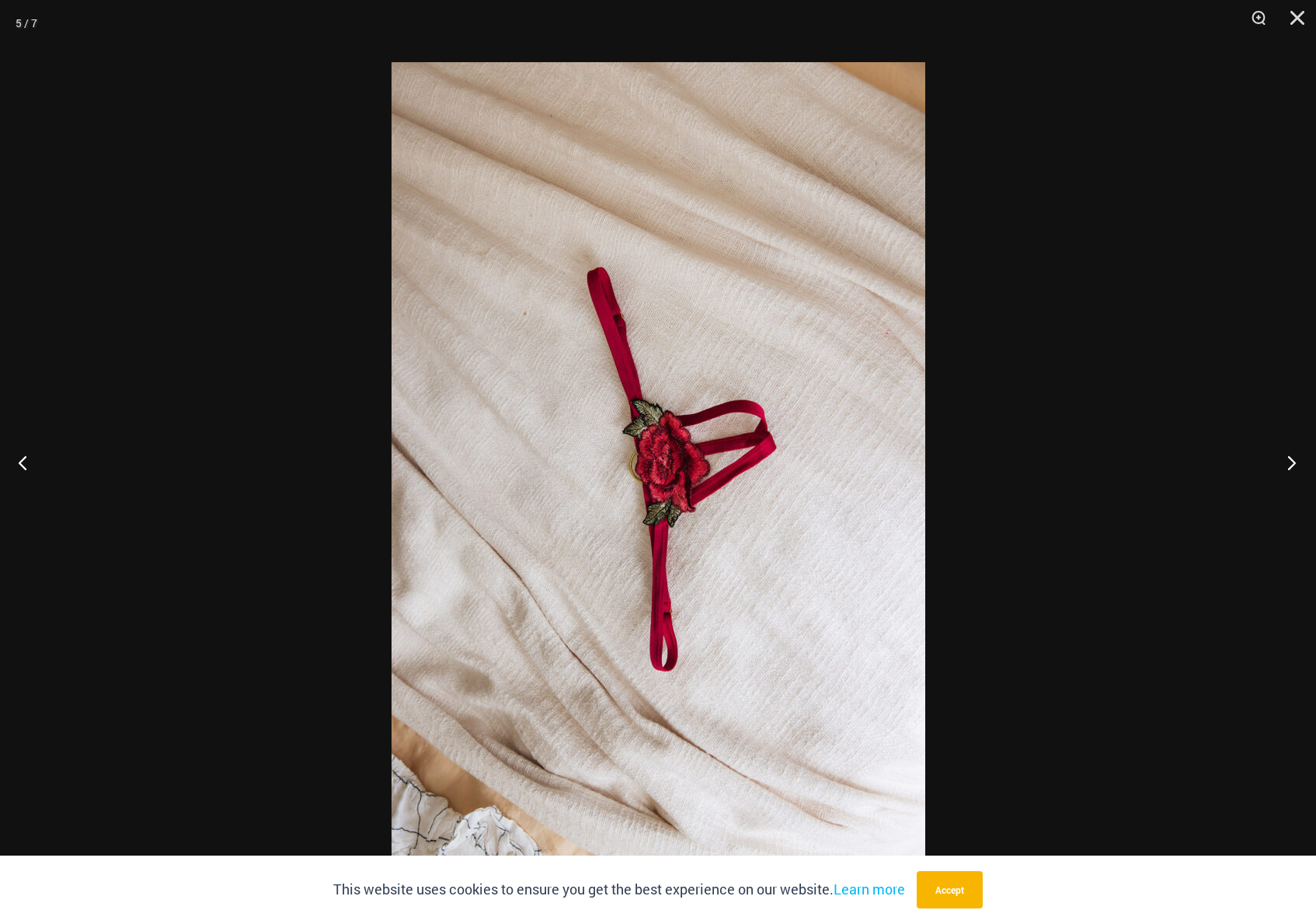
click at [1278, 468] on button "Next" at bounding box center [1287, 462] width 58 height 78
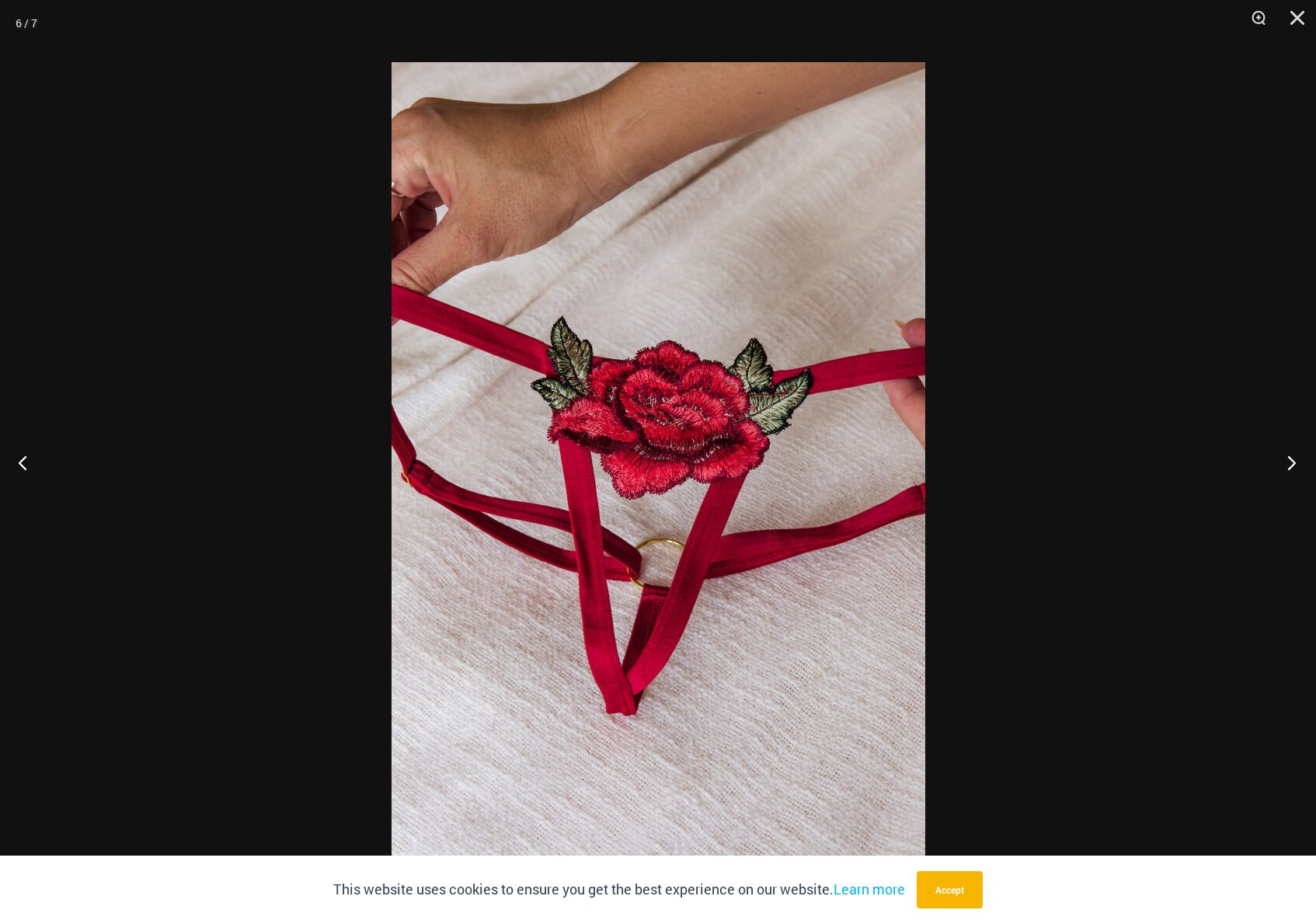
click at [1278, 468] on button "Next" at bounding box center [1287, 462] width 58 height 78
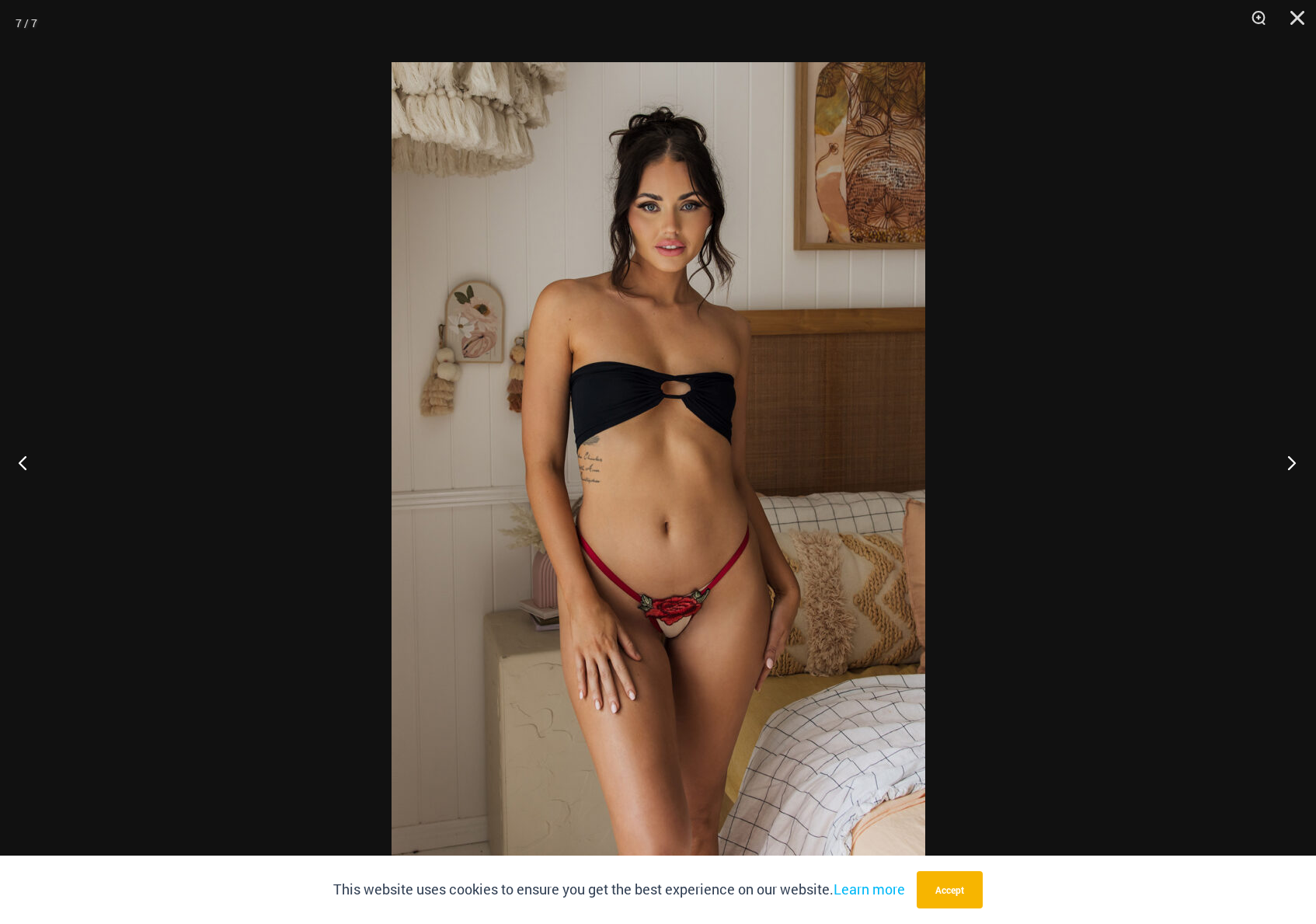
click at [1278, 468] on button "Next" at bounding box center [1287, 462] width 58 height 78
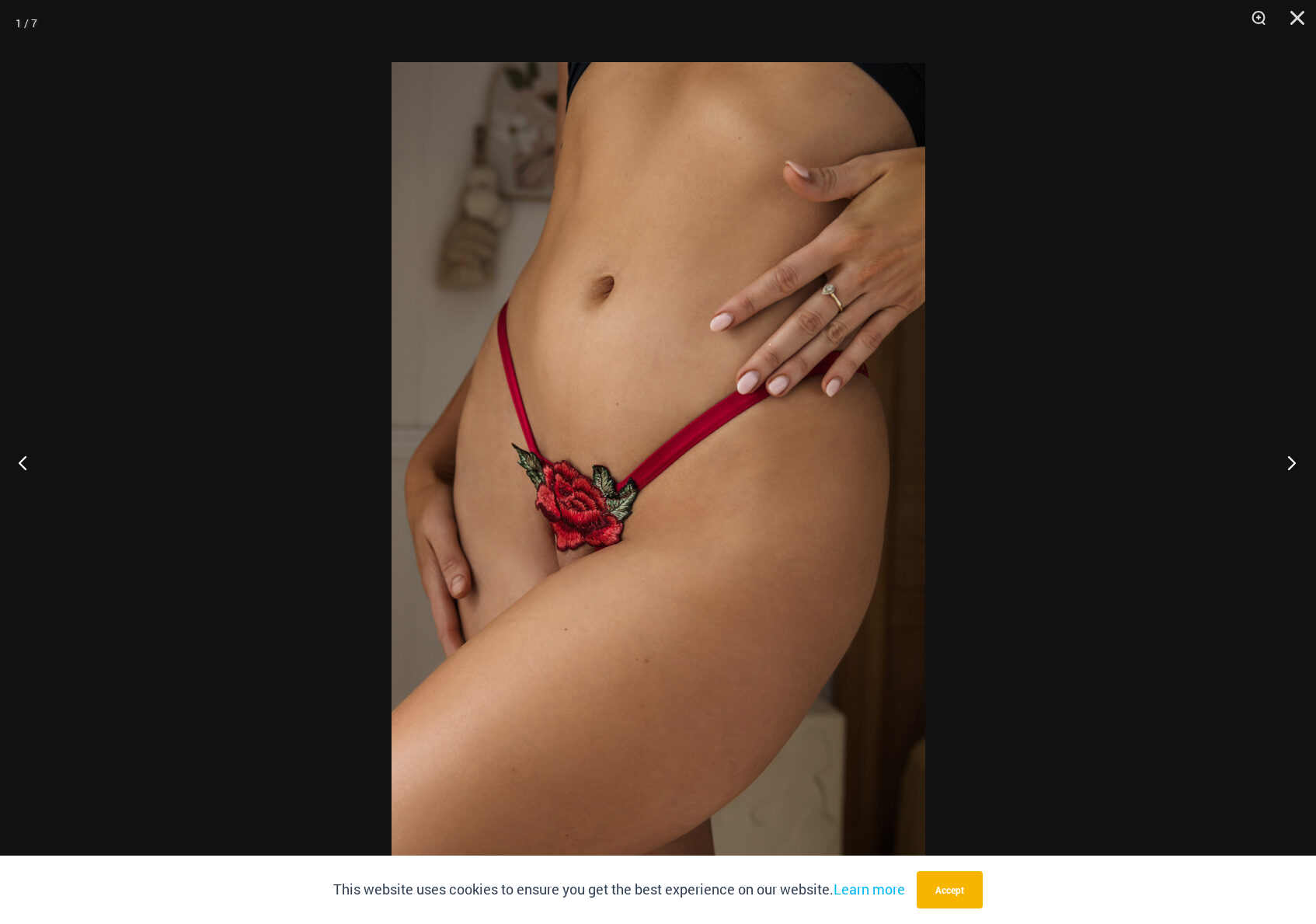
click at [1278, 468] on button "Next" at bounding box center [1287, 462] width 58 height 78
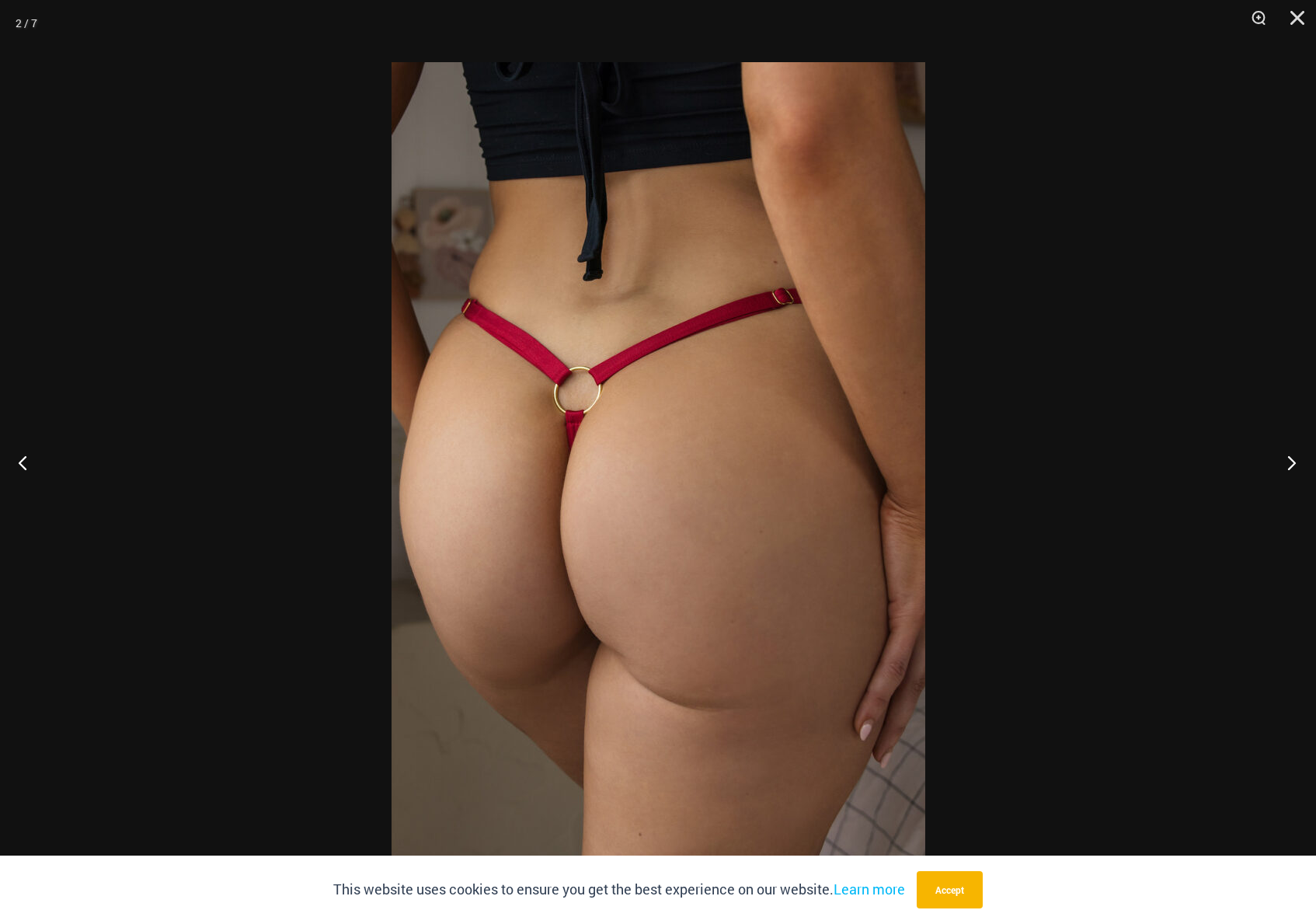
click at [1278, 468] on button "Next" at bounding box center [1287, 462] width 58 height 78
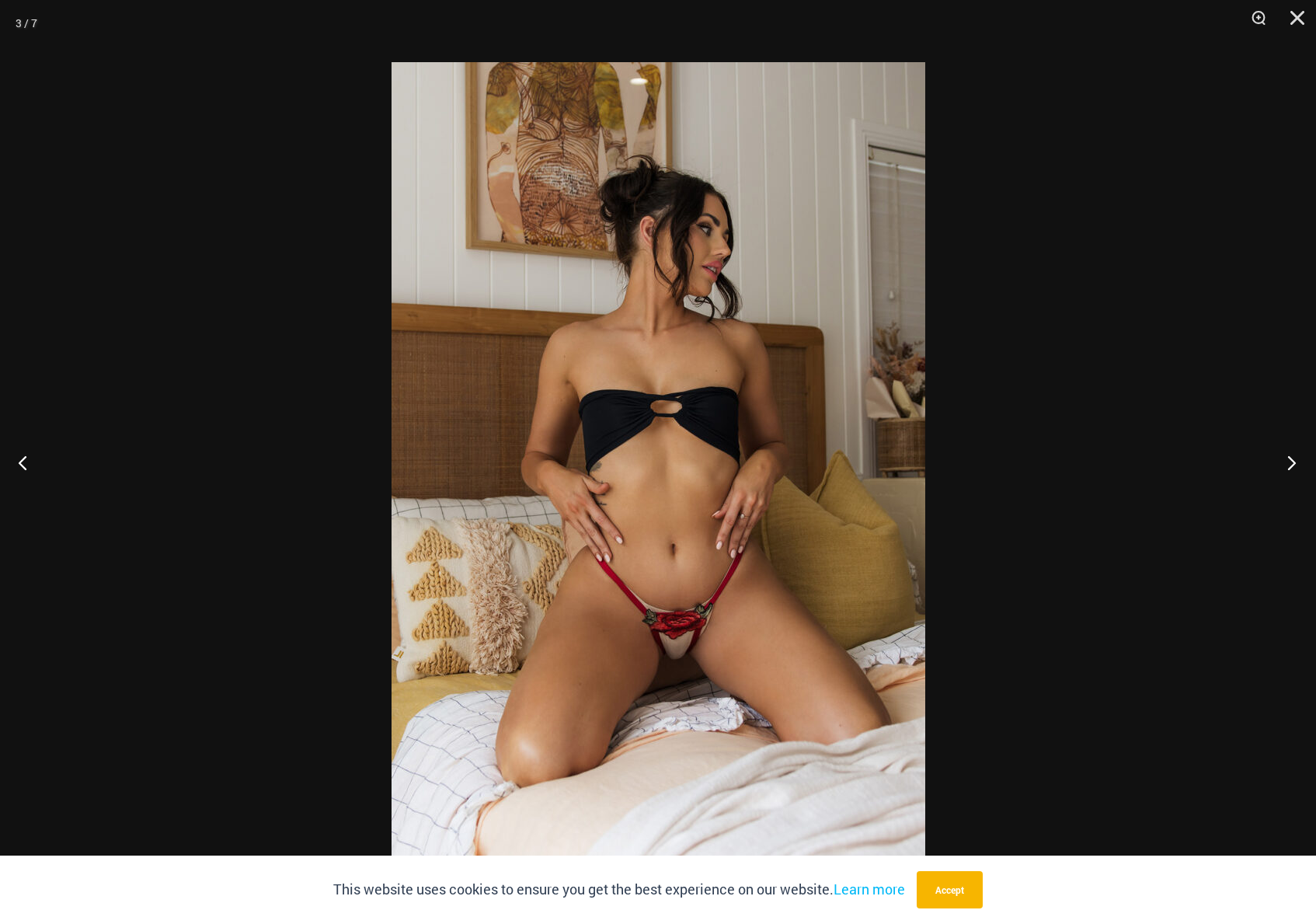
click at [1278, 468] on button "Next" at bounding box center [1287, 462] width 58 height 78
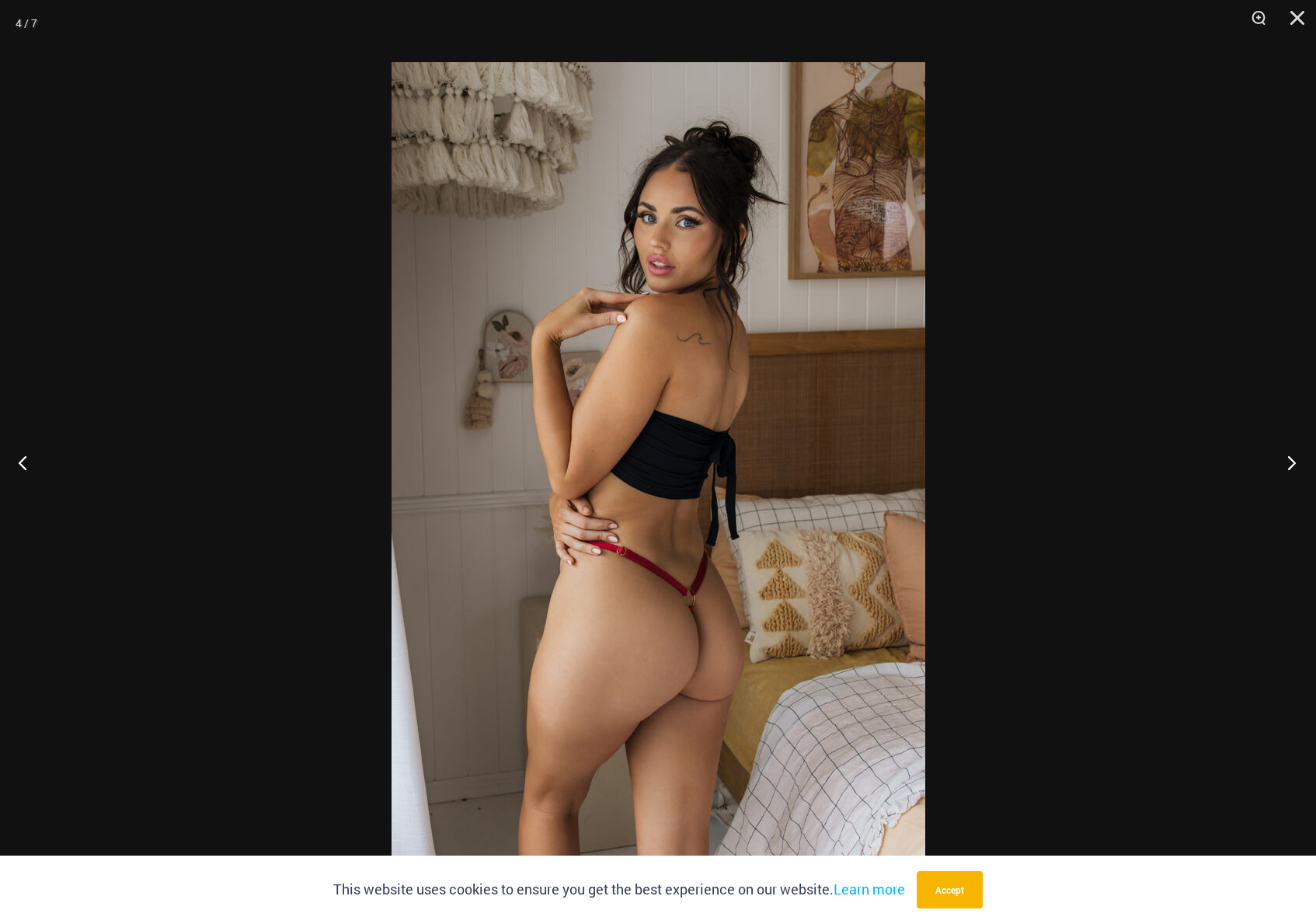
click at [1278, 468] on button "Next" at bounding box center [1287, 462] width 58 height 78
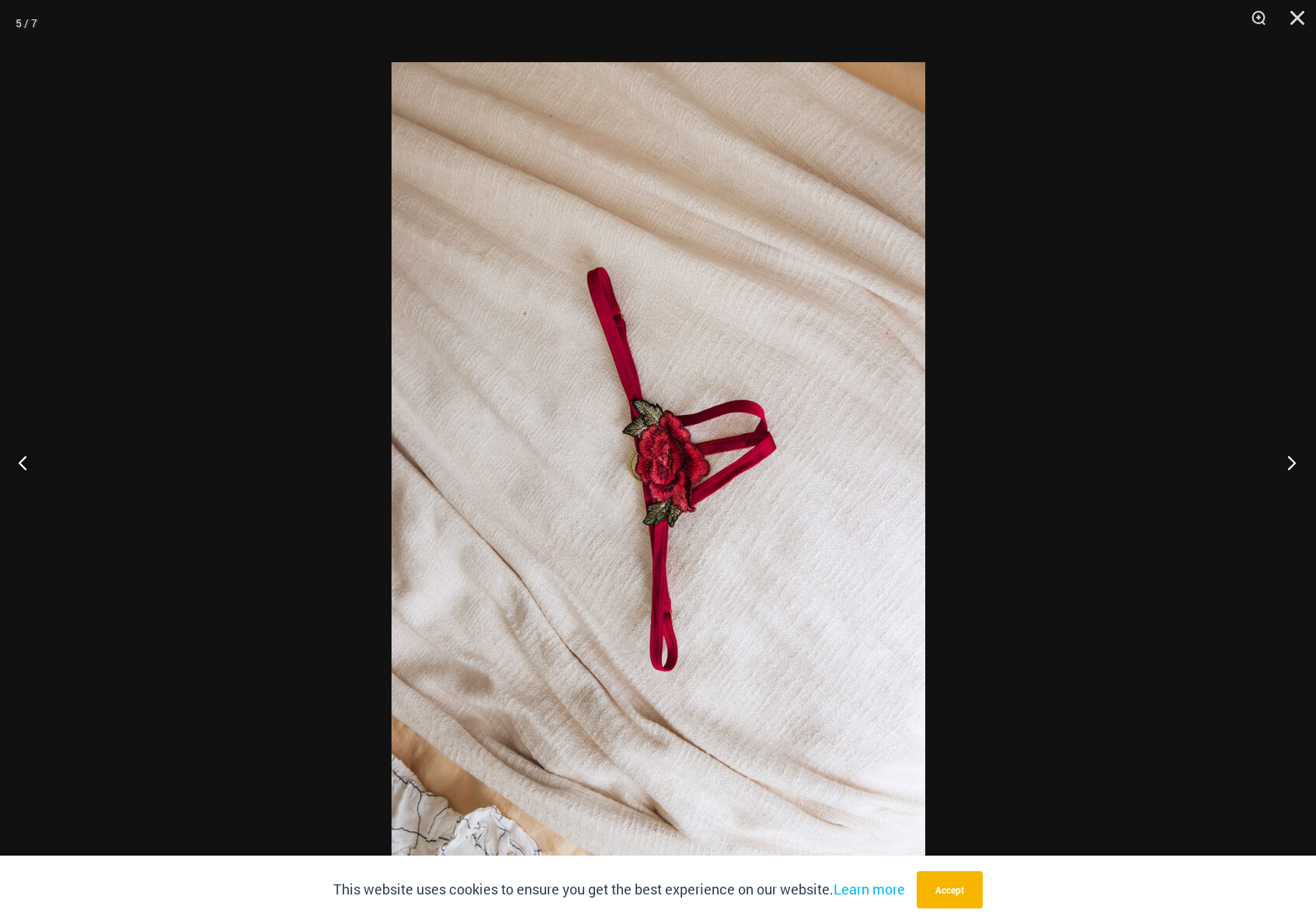
click at [1278, 468] on button "Next" at bounding box center [1287, 462] width 58 height 78
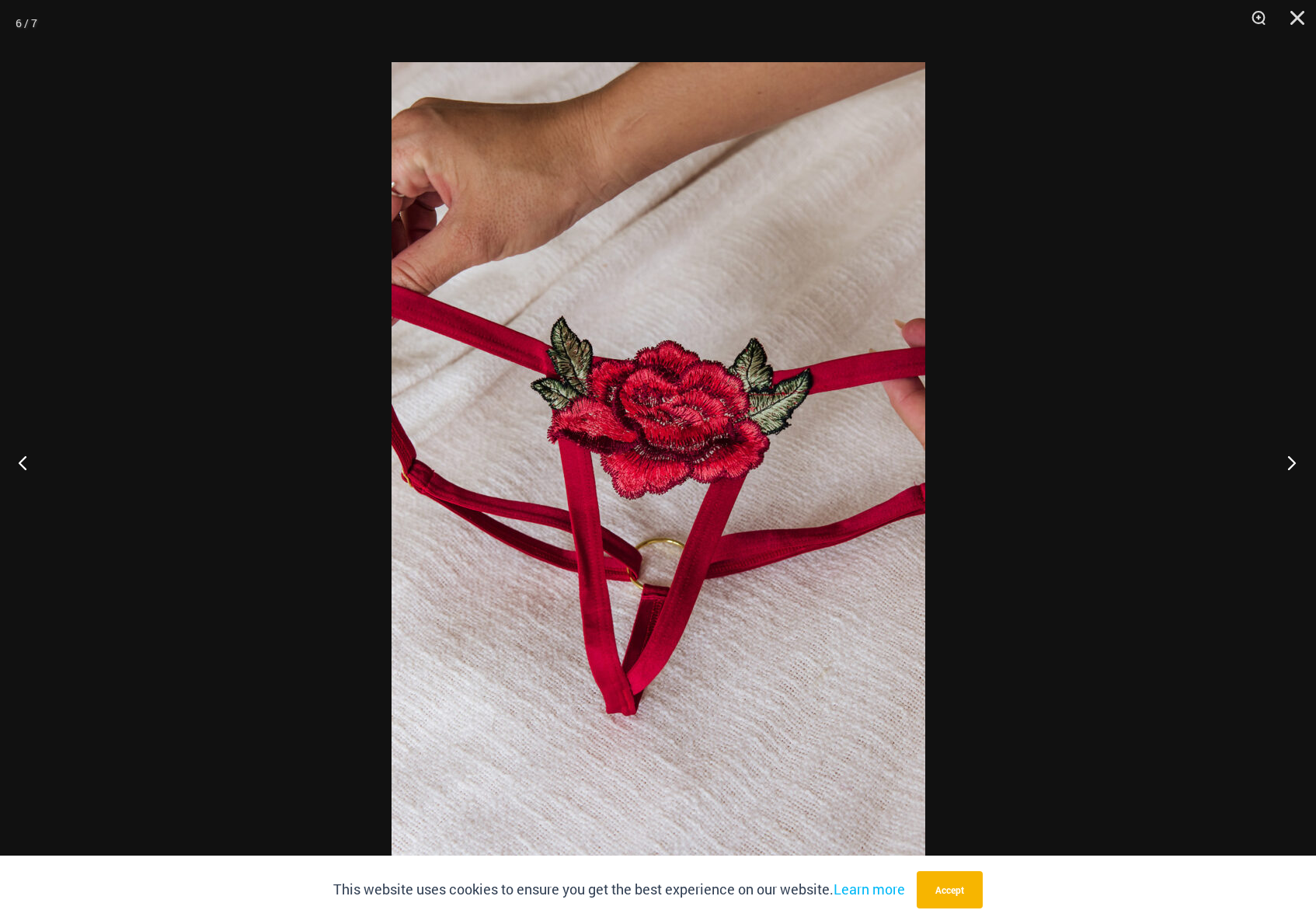
click at [1278, 468] on button "Next" at bounding box center [1287, 462] width 58 height 78
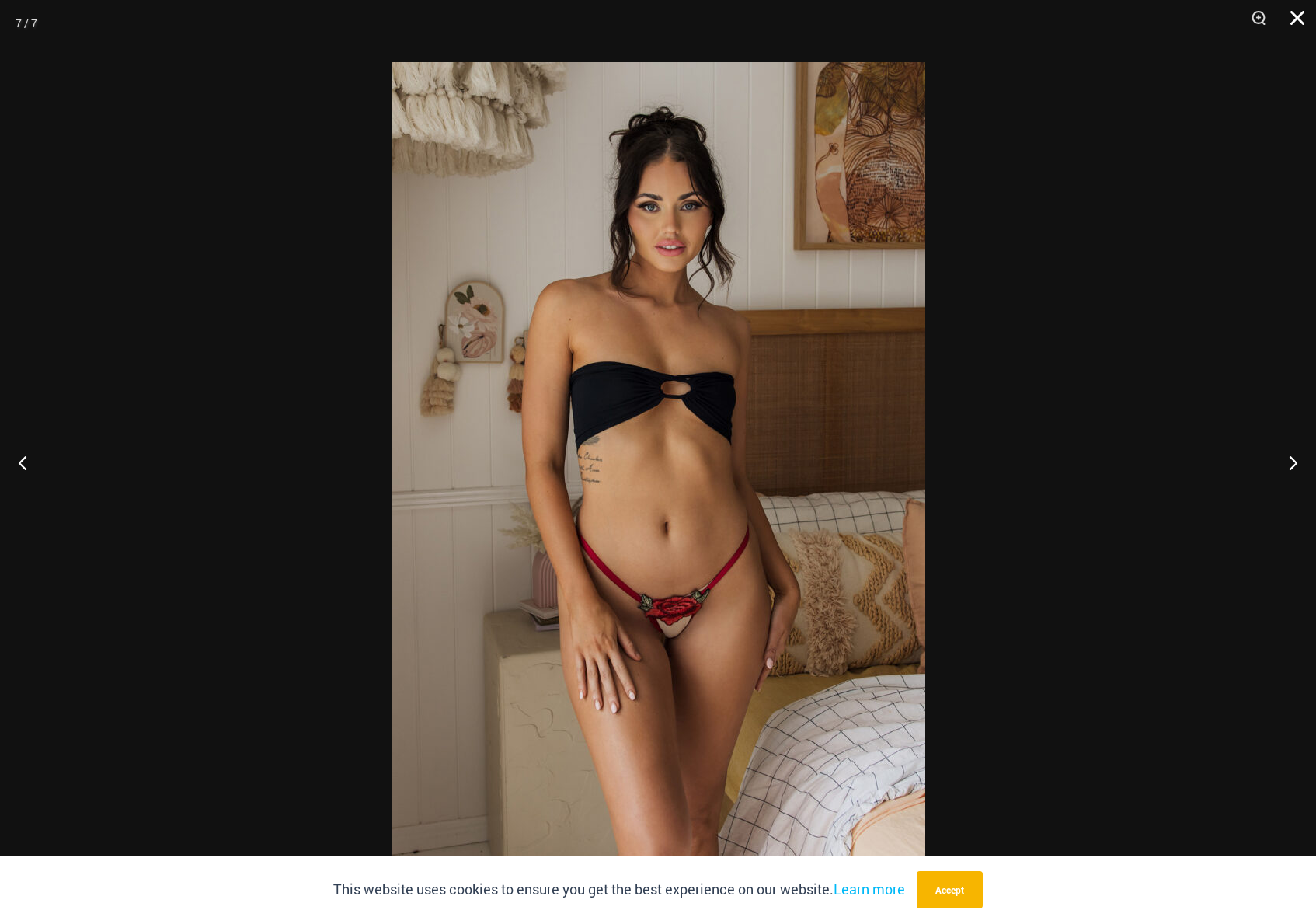
click at [1301, 23] on button "Close" at bounding box center [1292, 23] width 39 height 46
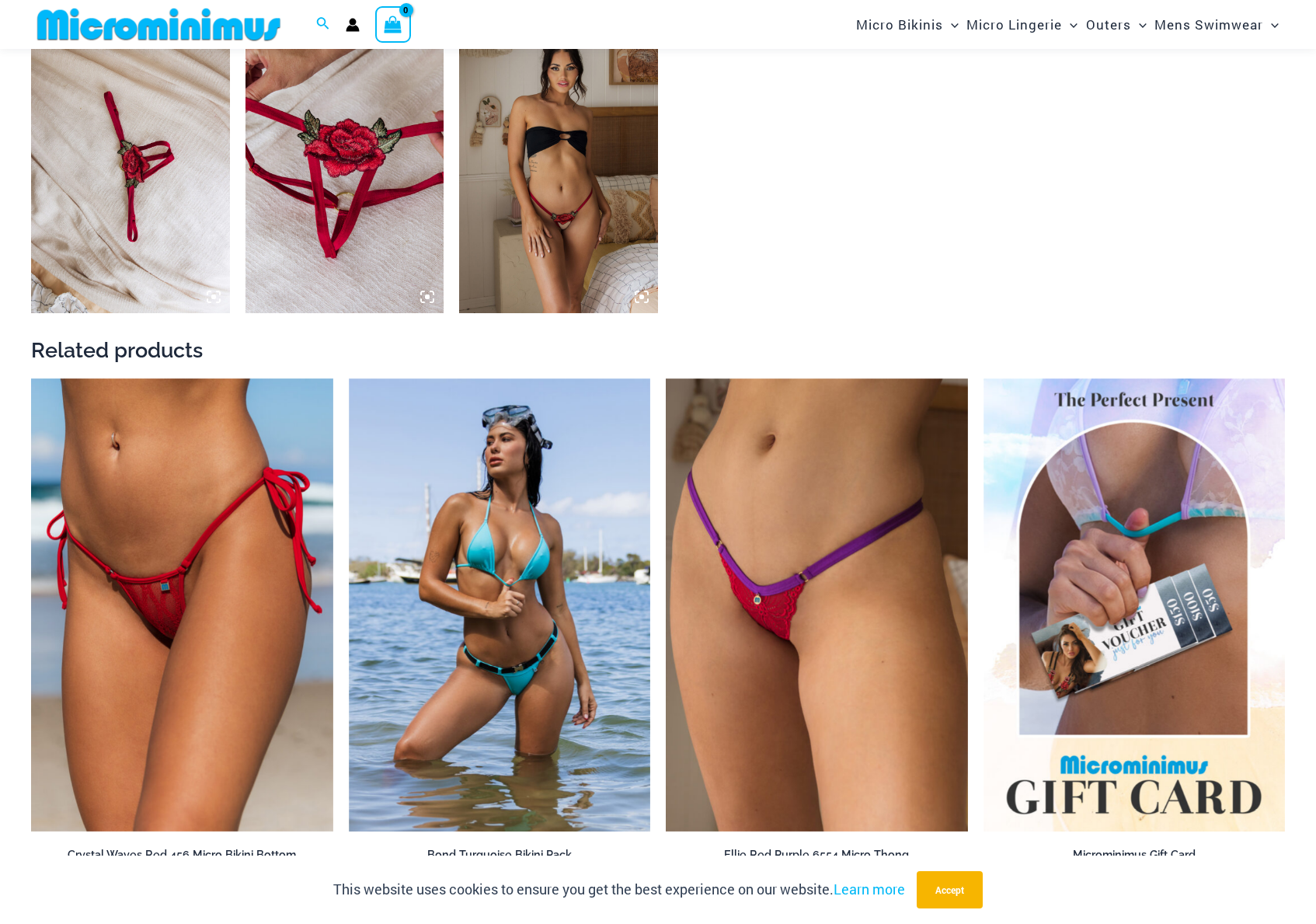
scroll to position [1540, 0]
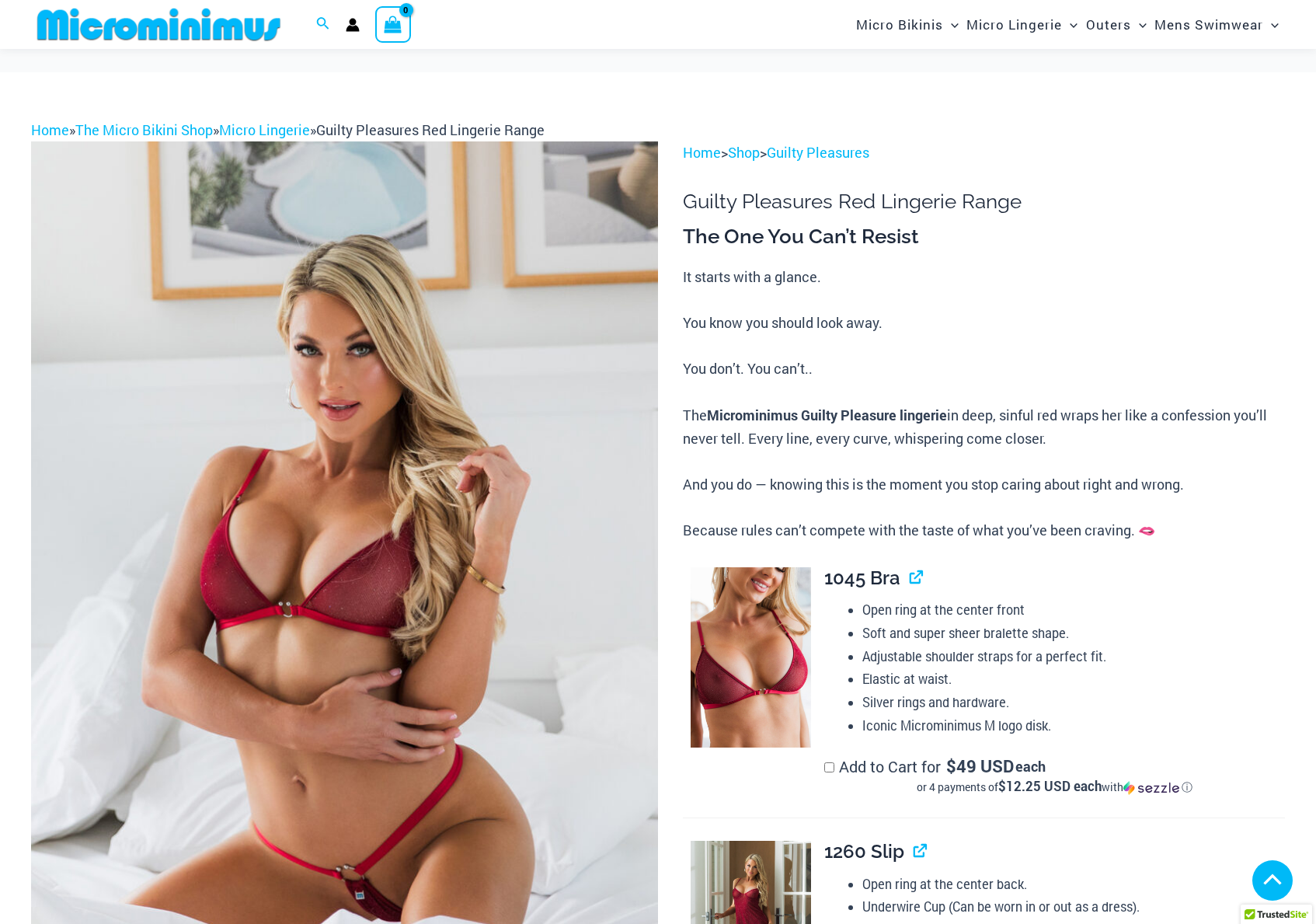
scroll to position [3142, 0]
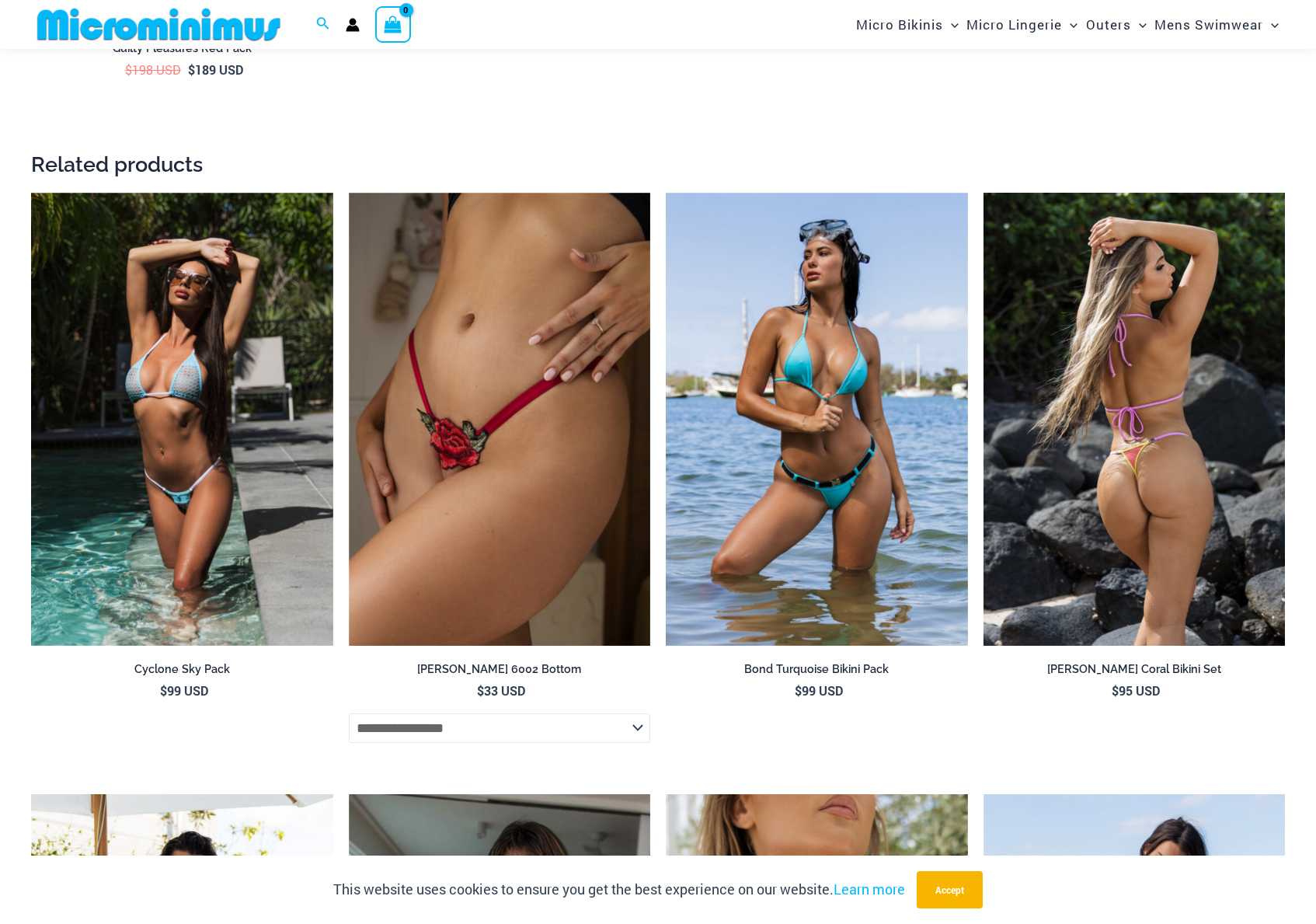
click at [1124, 494] on img at bounding box center [1135, 419] width 302 height 452
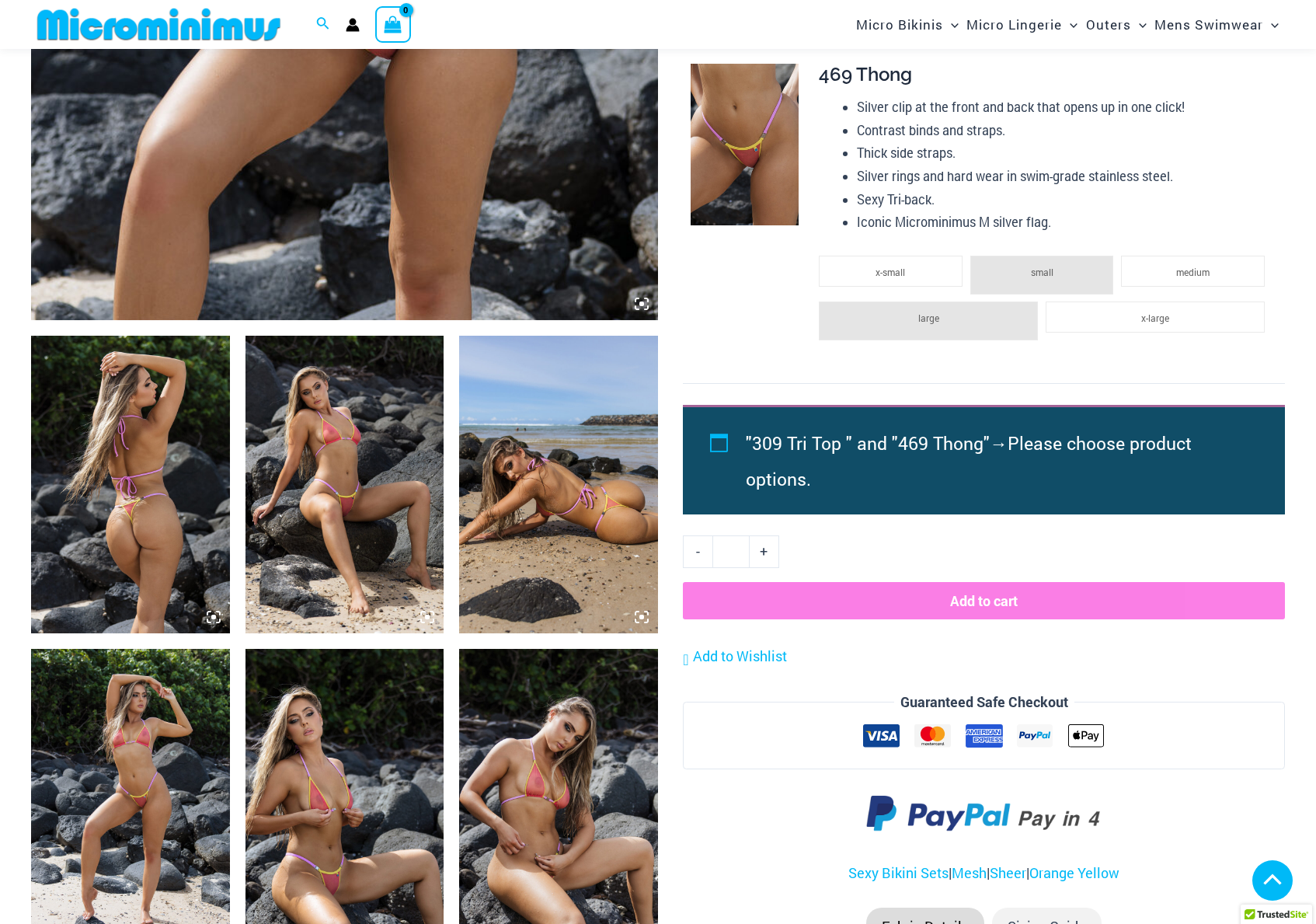
scroll to position [1021, 0]
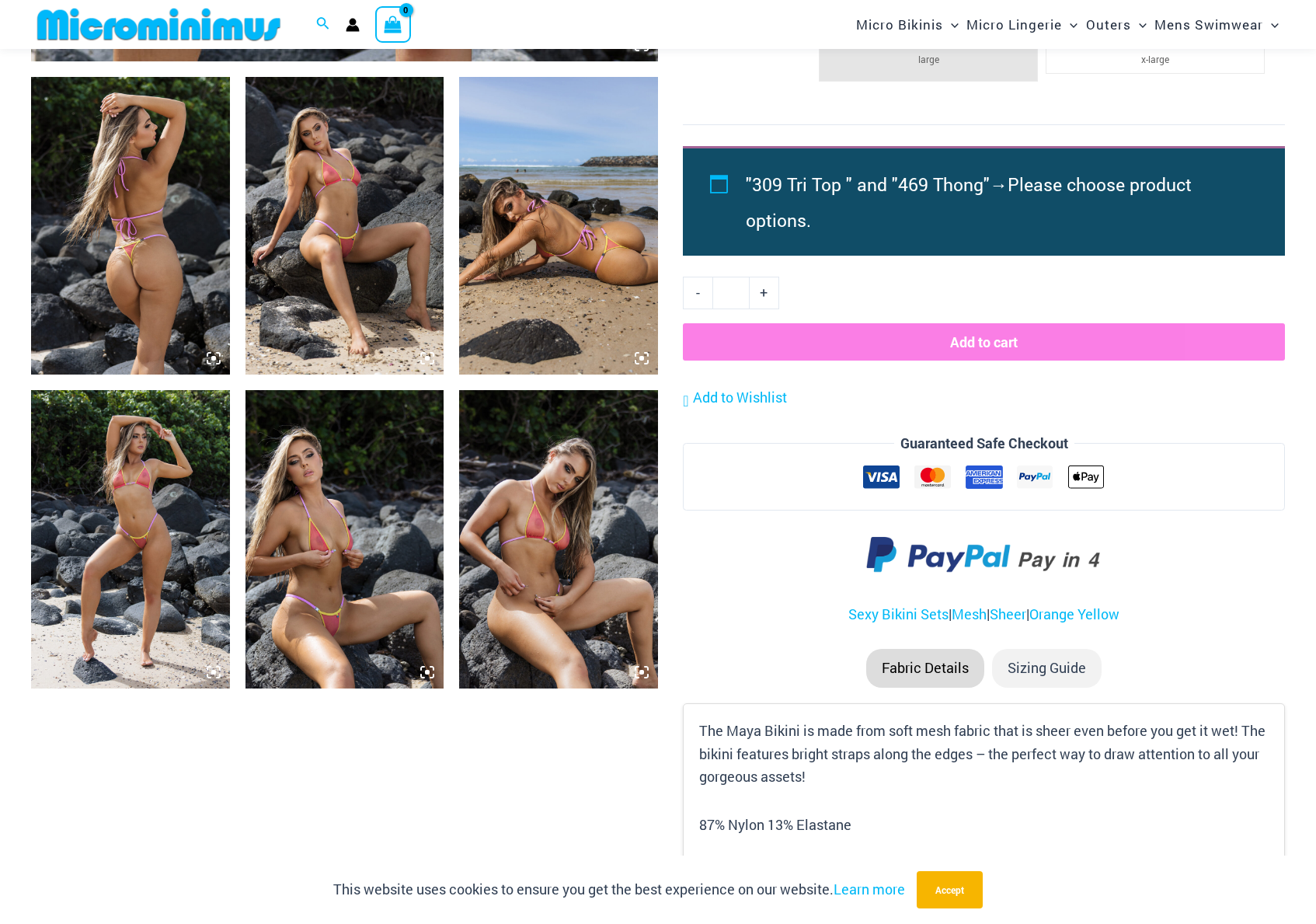
click at [528, 507] on img at bounding box center [558, 538] width 199 height 298
click at [357, 291] on img at bounding box center [345, 225] width 199 height 298
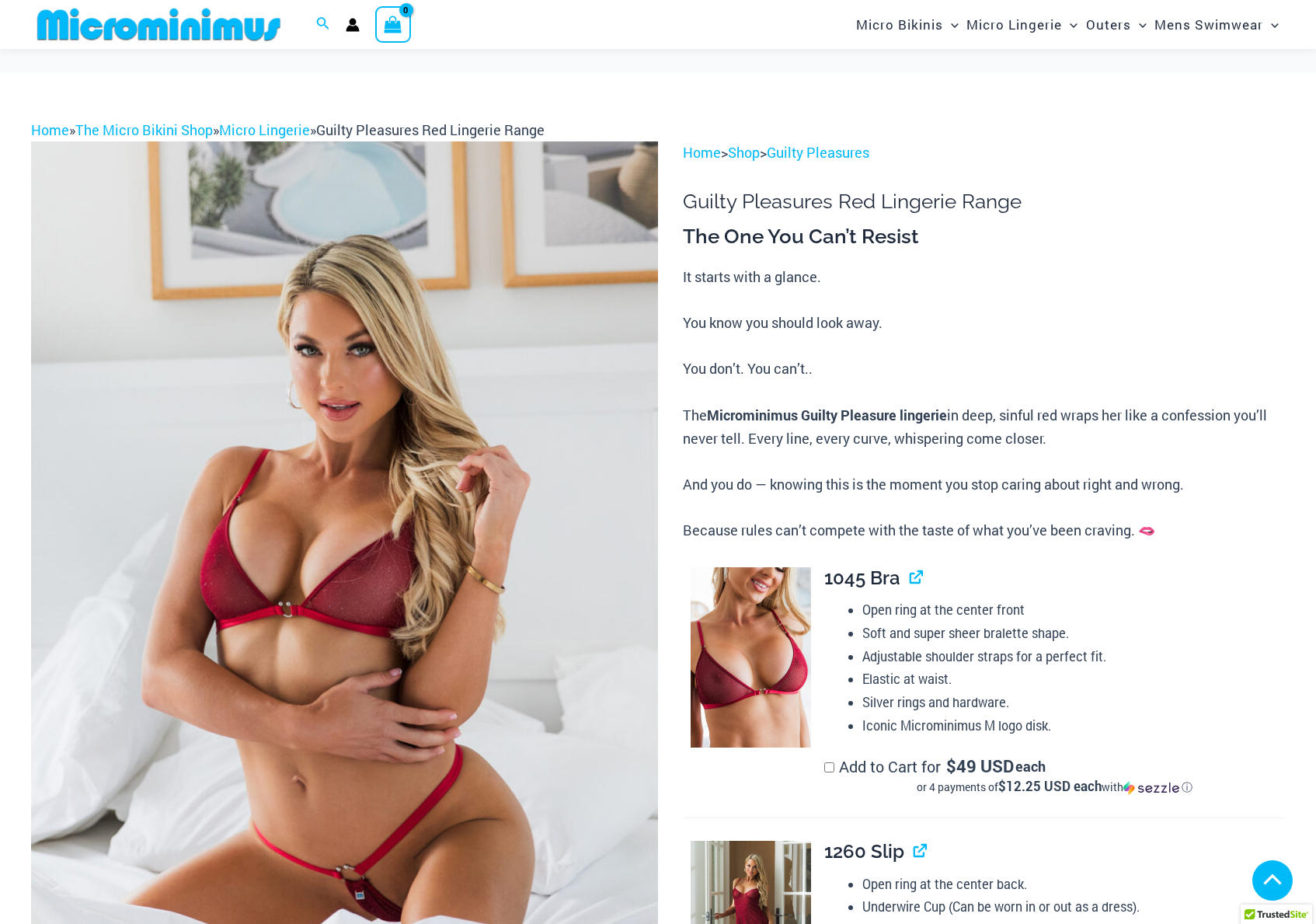
scroll to position [4460, 0]
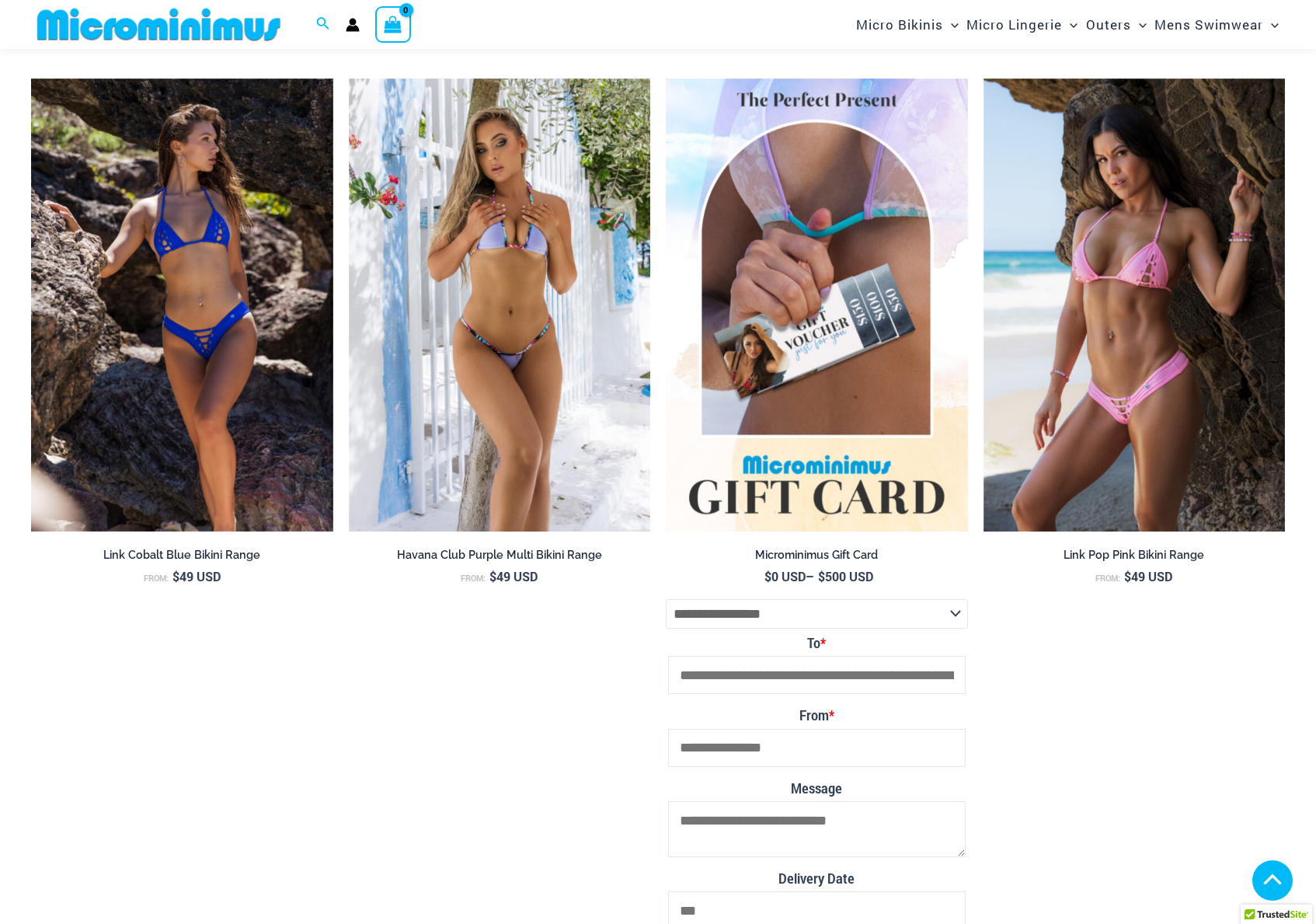
click at [31, 79] on img at bounding box center [31, 79] width 0 height 0
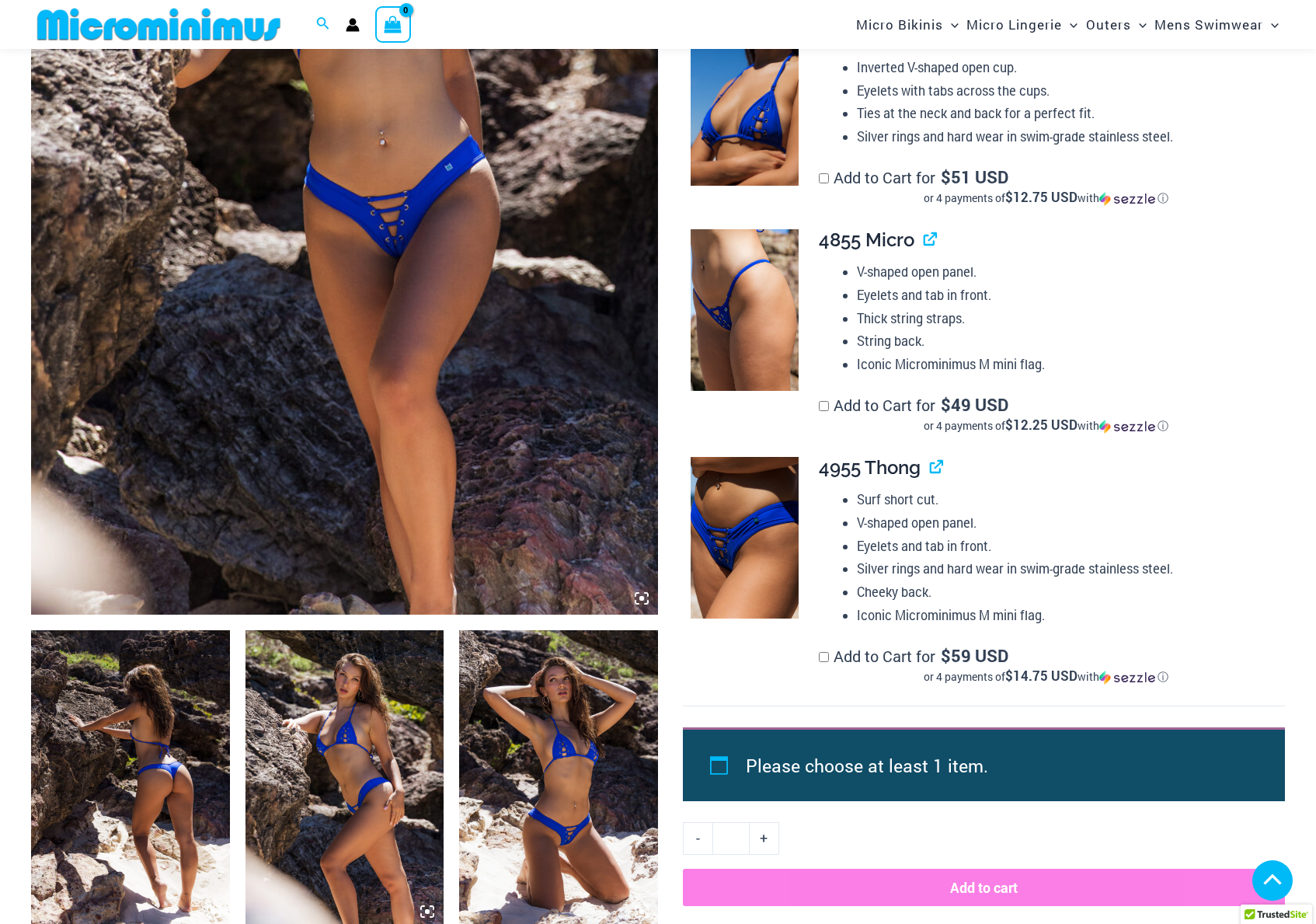
scroll to position [504, 0]
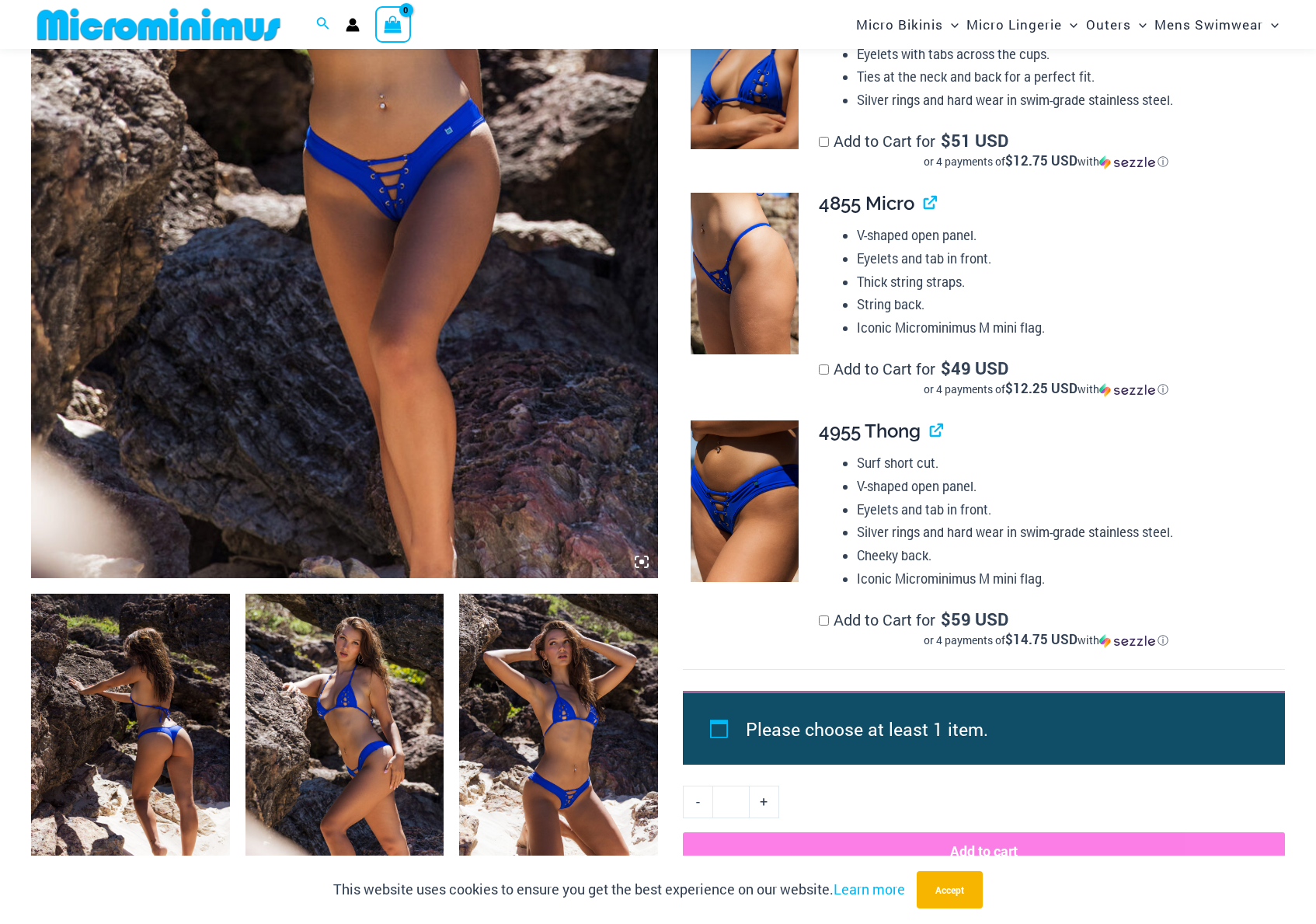
click at [550, 748] on img at bounding box center [558, 742] width 199 height 298
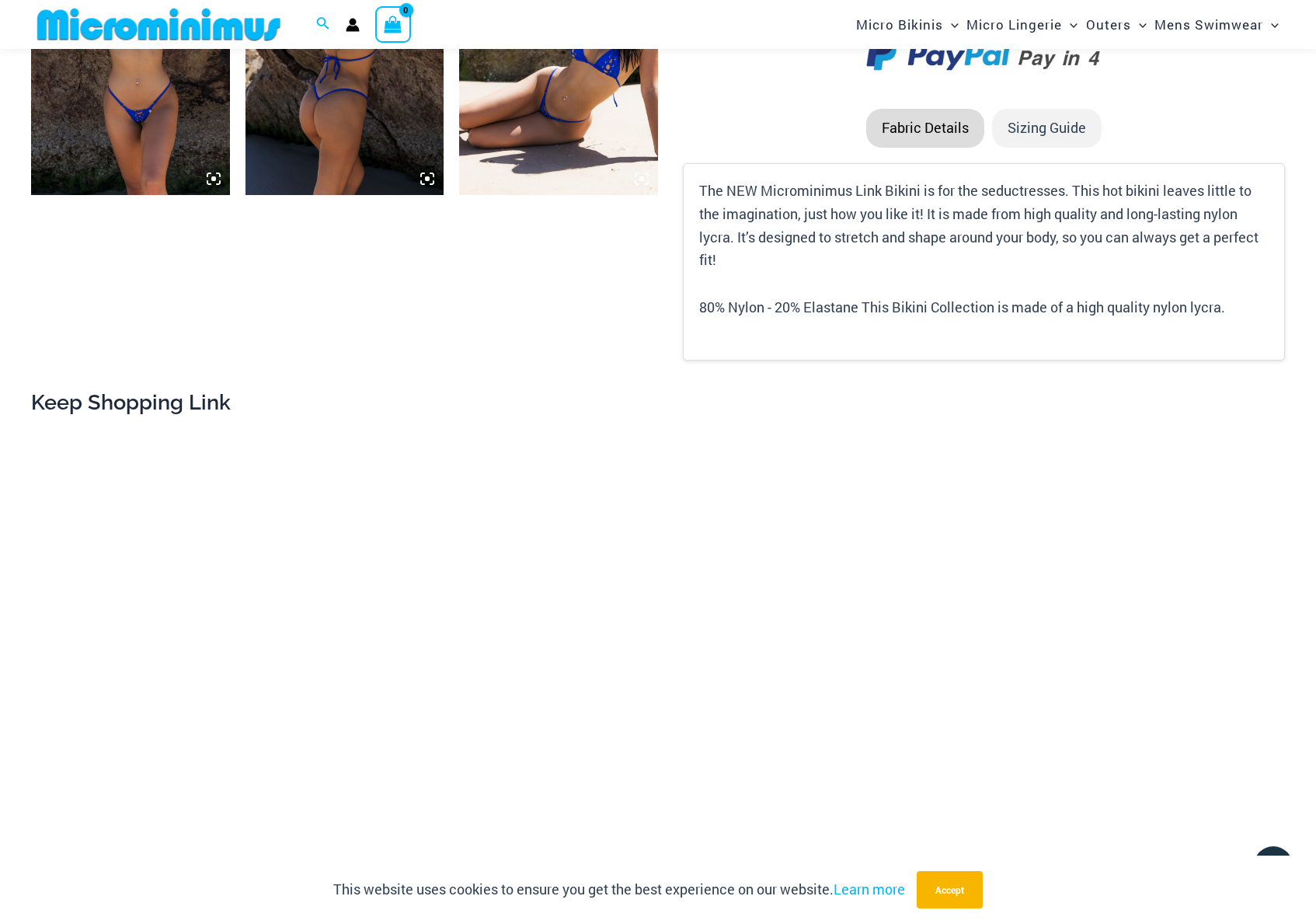
scroll to position [1798, 0]
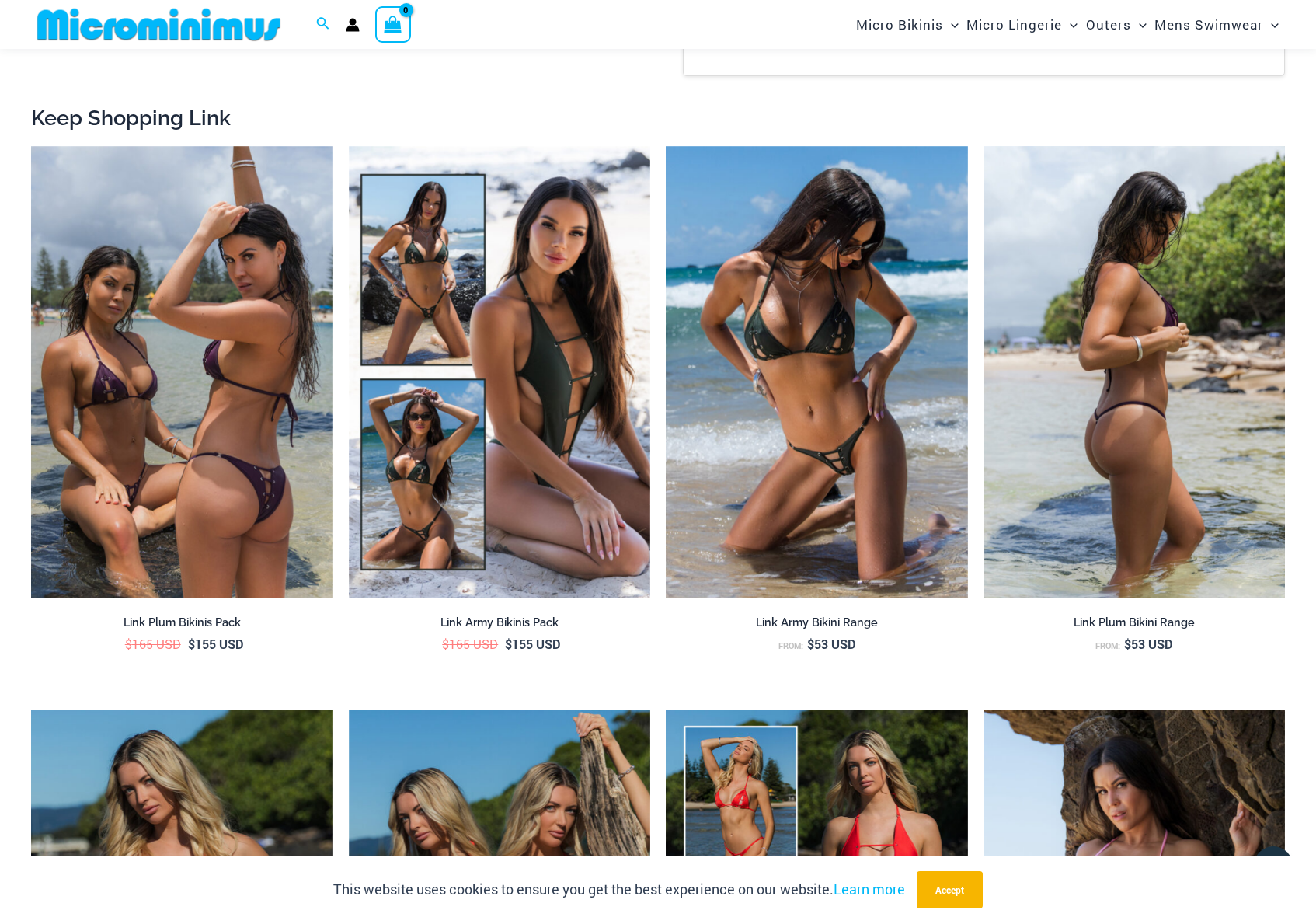
click at [1079, 515] on img at bounding box center [1135, 372] width 302 height 452
click at [1111, 490] on img at bounding box center [1135, 372] width 302 height 452
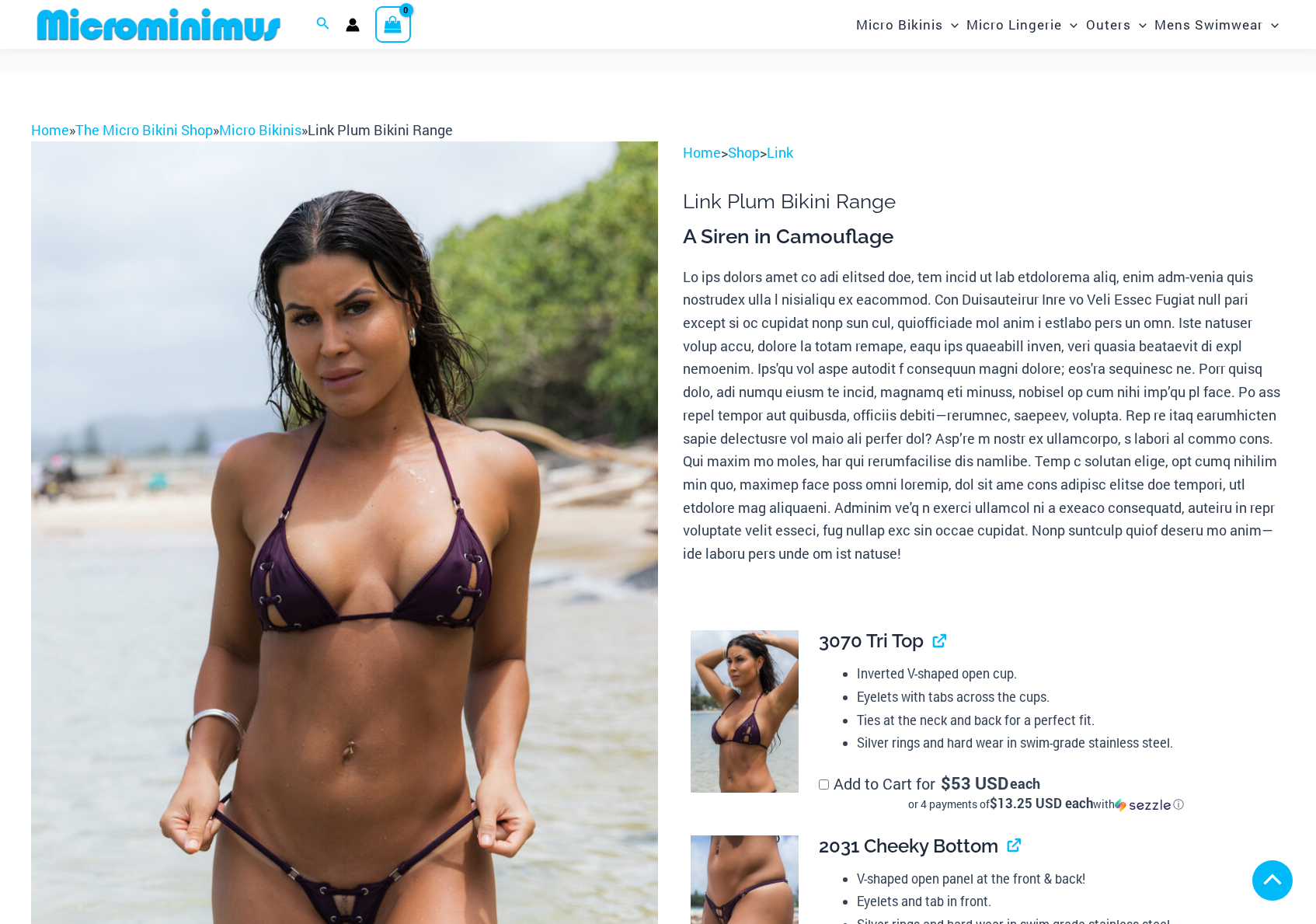
drag, startPoint x: 336, startPoint y: 648, endPoint x: 327, endPoint y: 716, distance: 68.6
click at [336, 648] on img at bounding box center [344, 611] width 627 height 940
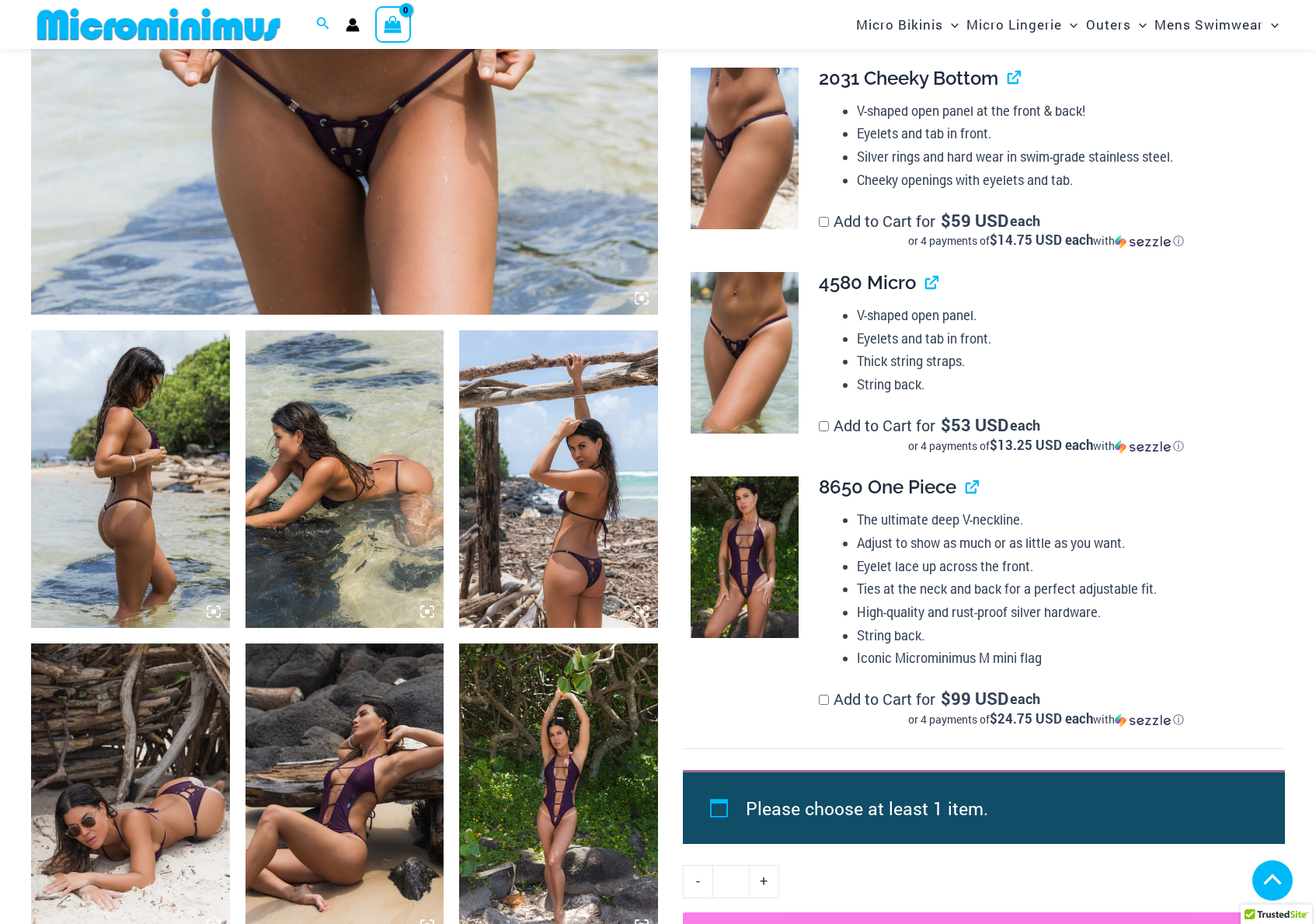
scroll to position [1026, 0]
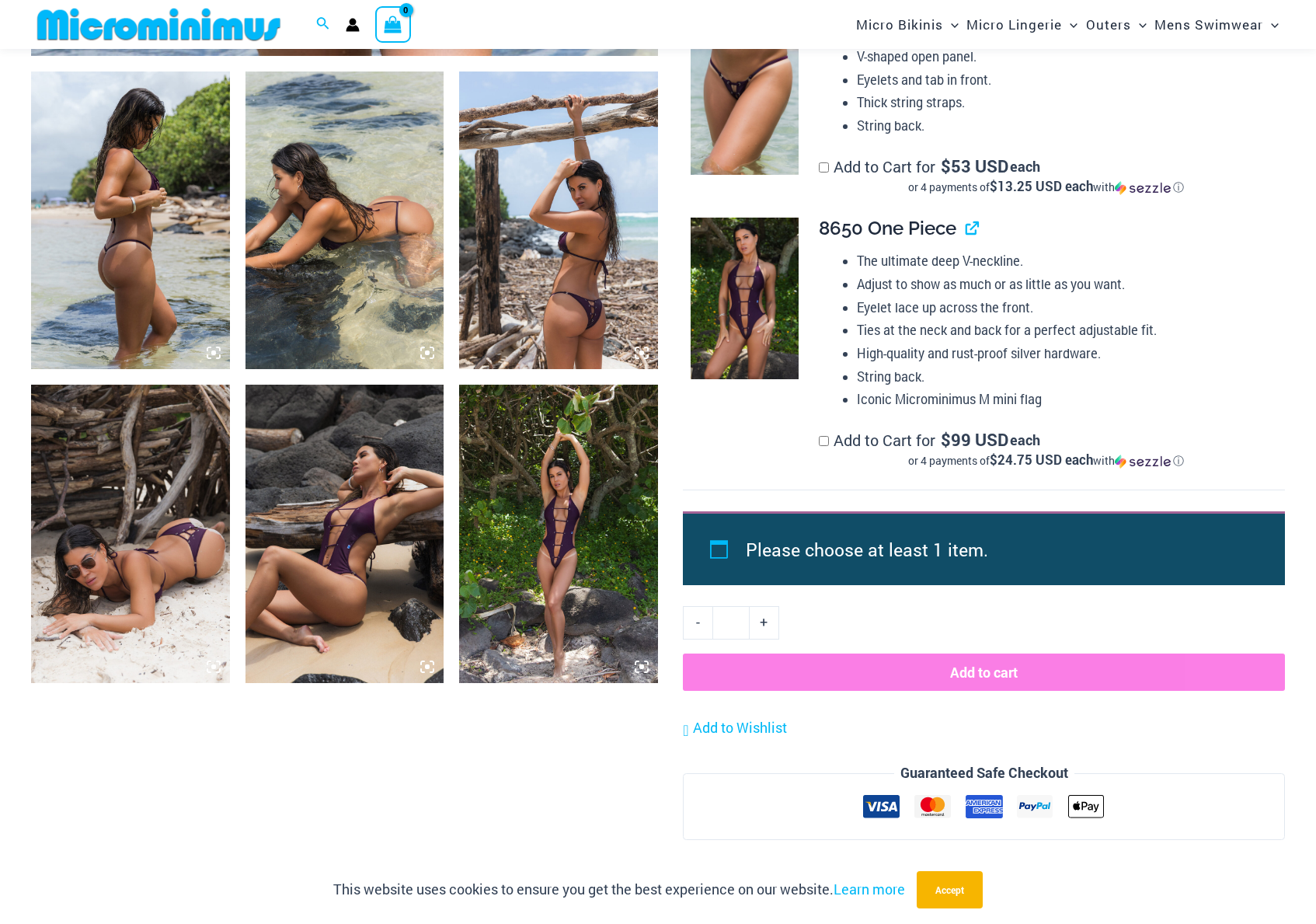
click at [544, 551] on img at bounding box center [558, 533] width 199 height 298
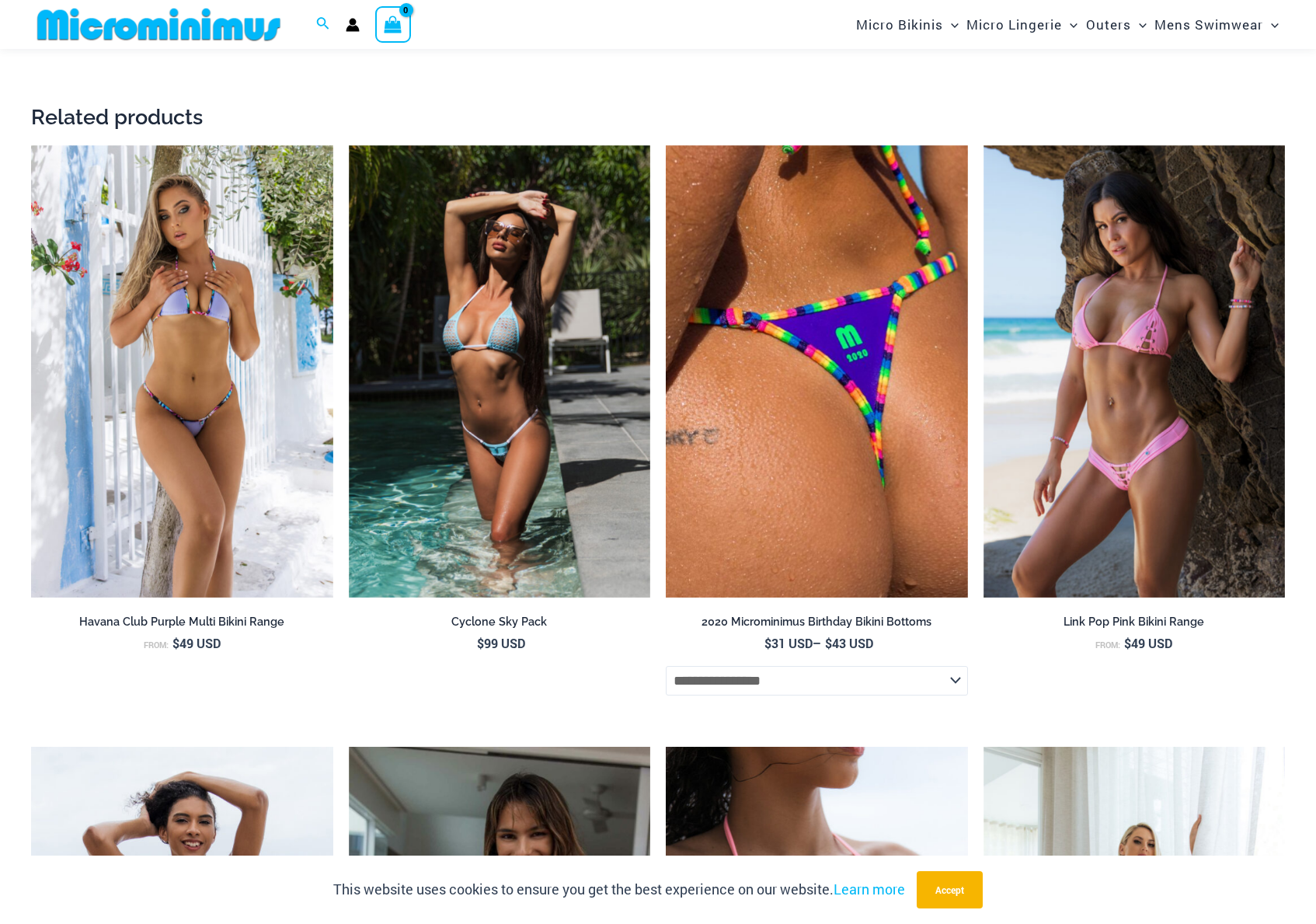
scroll to position [3501, 0]
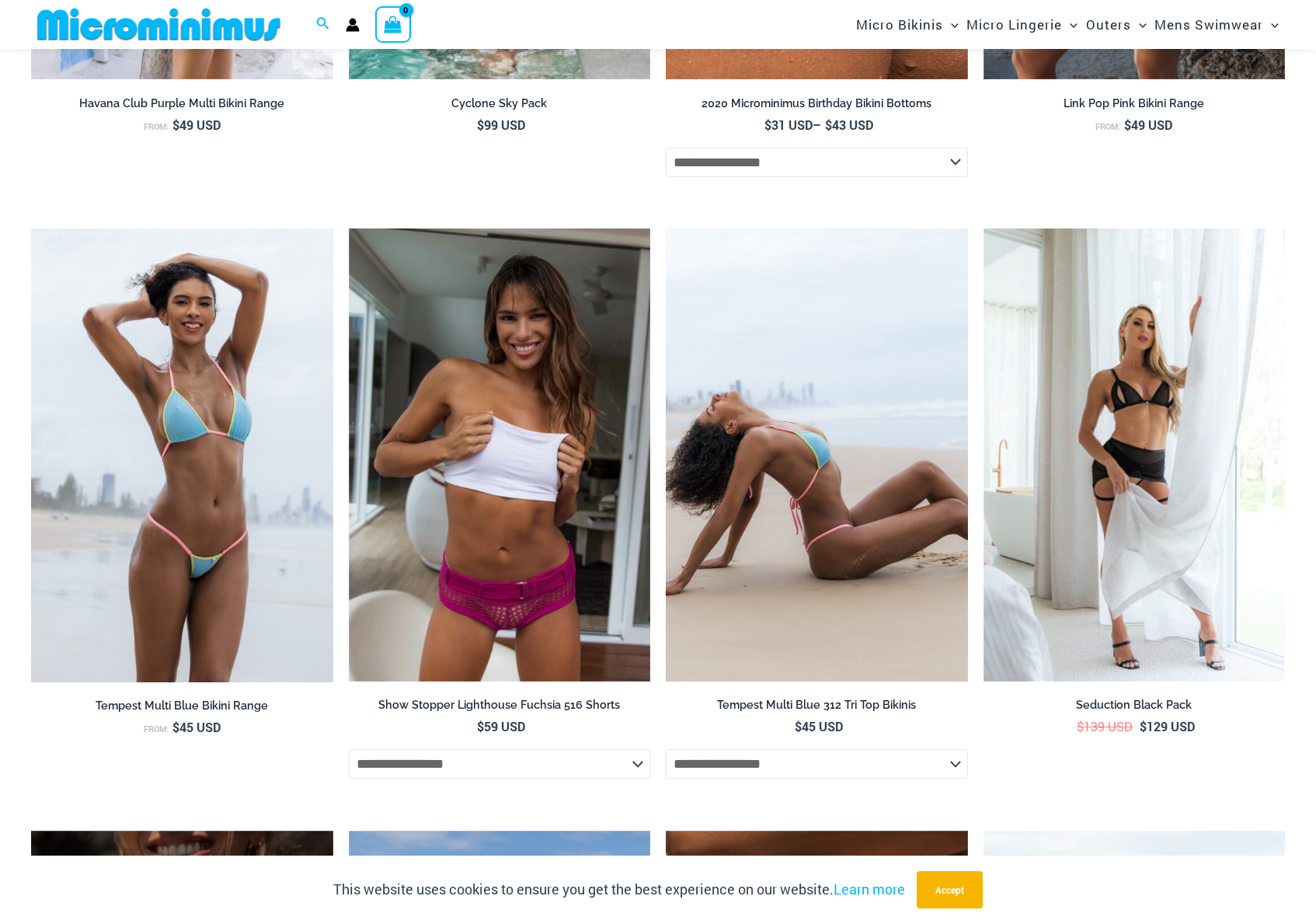
click at [760, 562] on img at bounding box center [817, 454] width 302 height 452
click at [764, 437] on img at bounding box center [817, 454] width 302 height 452
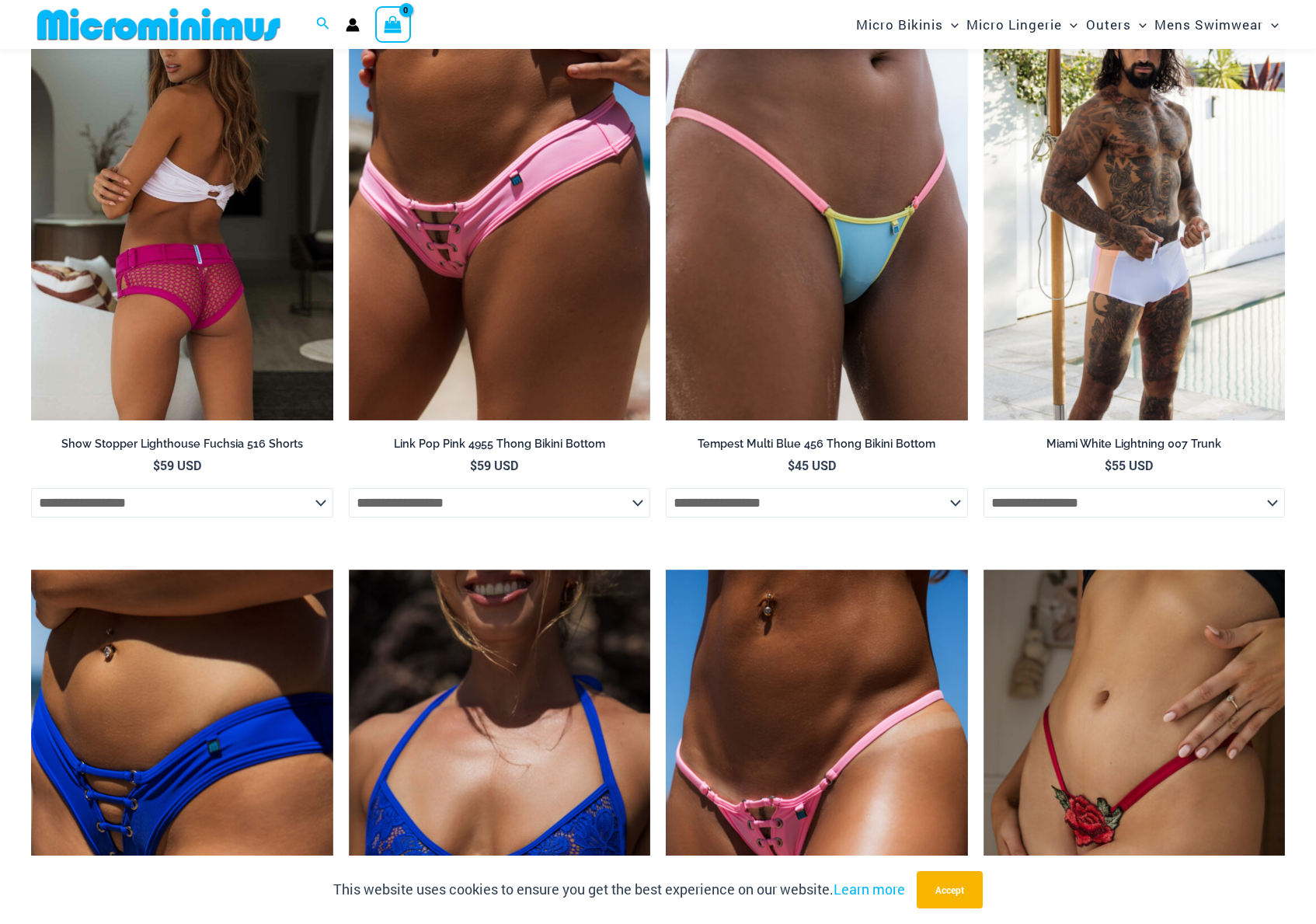
scroll to position [3359, 0]
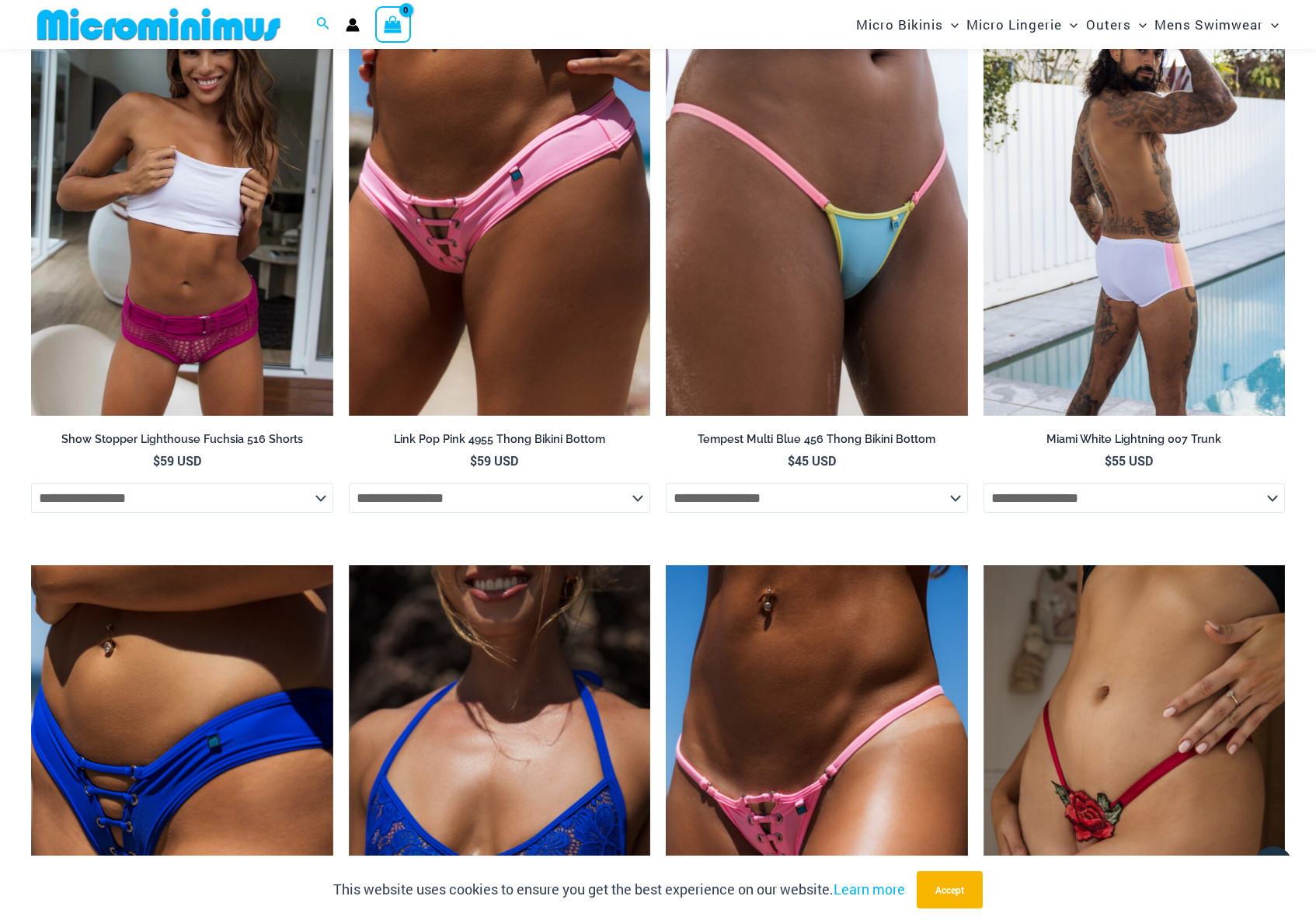
click at [1180, 343] on img at bounding box center [1135, 189] width 302 height 452
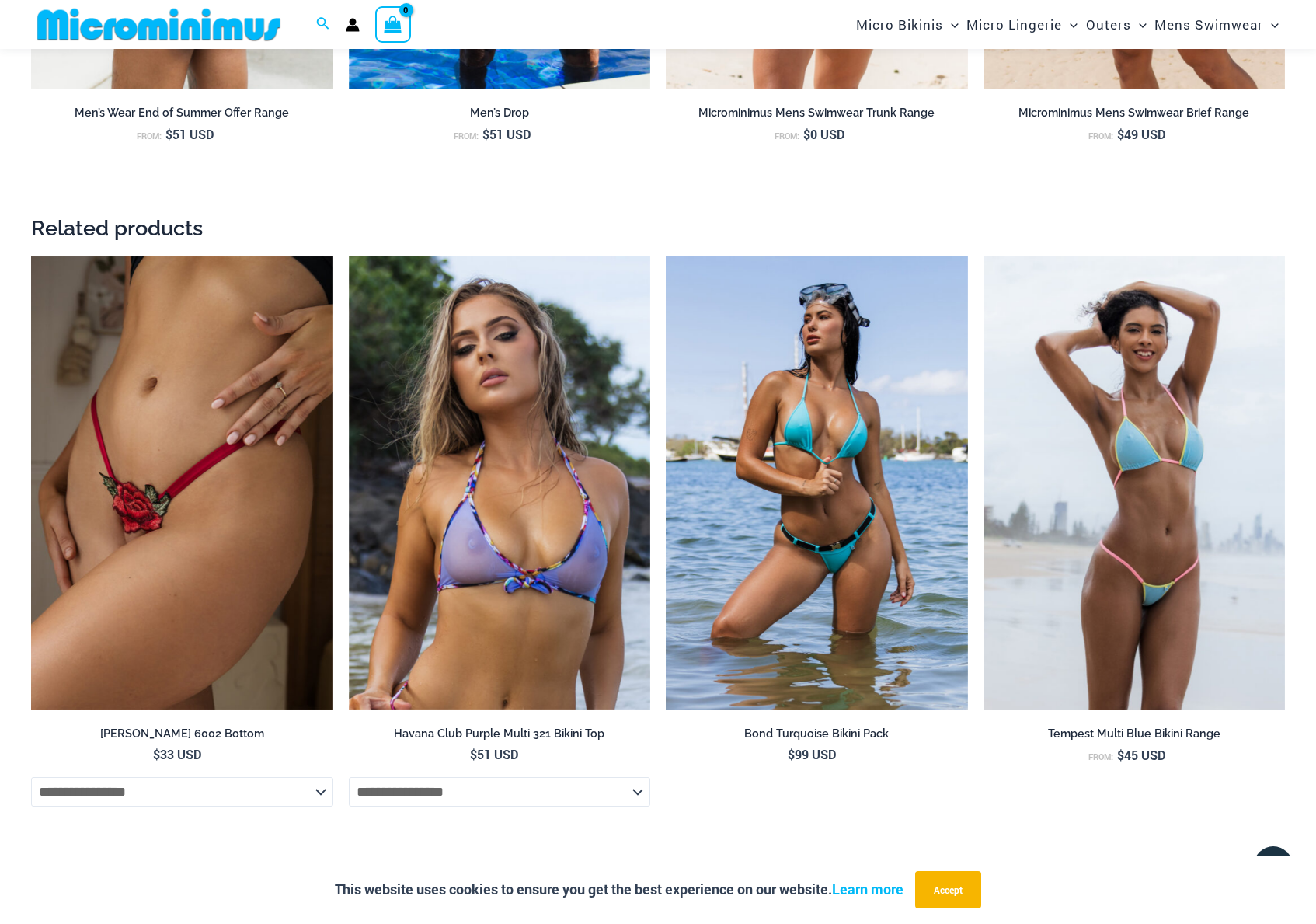
scroll to position [2327, 0]
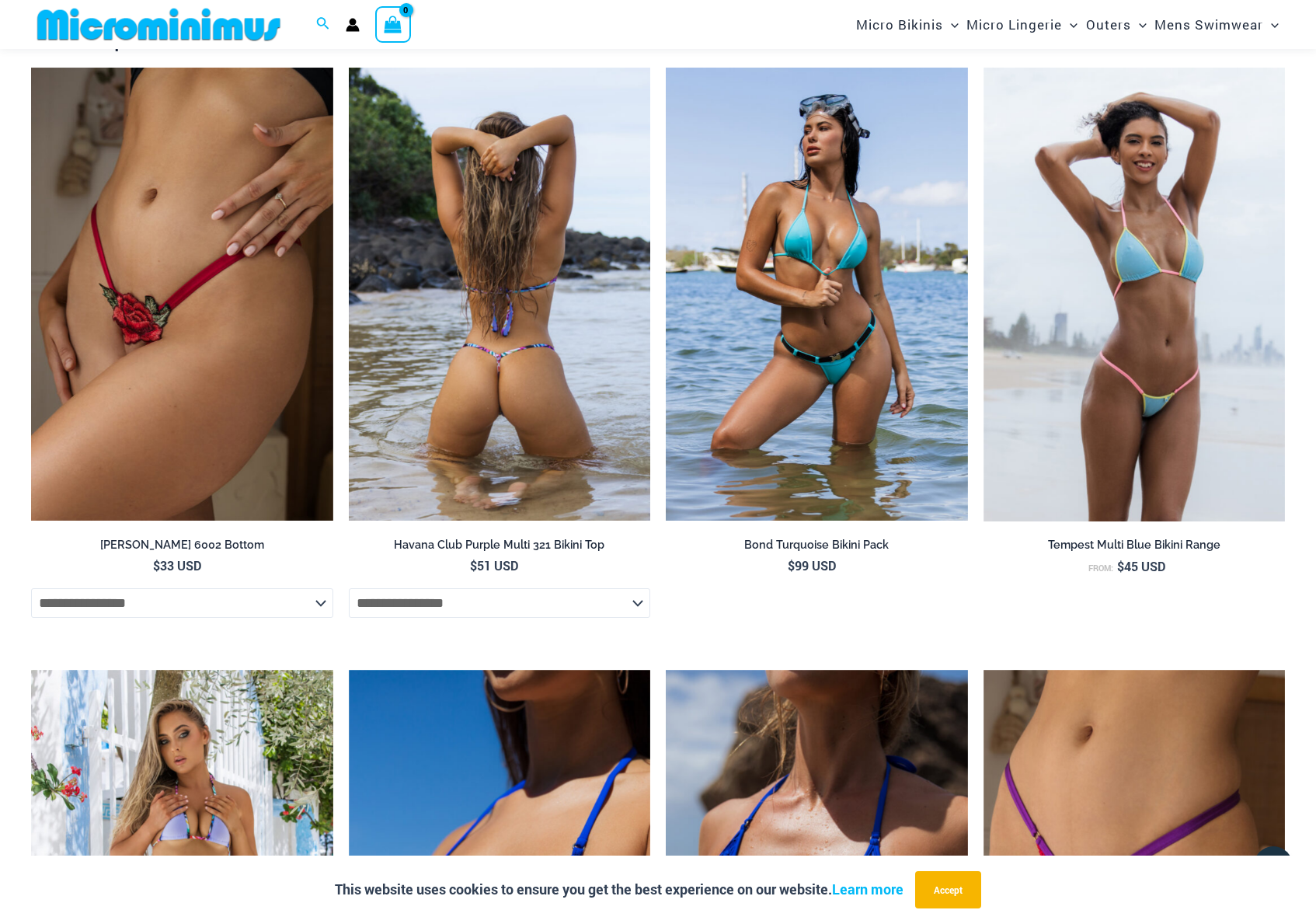
click at [435, 331] on img at bounding box center [500, 294] width 302 height 452
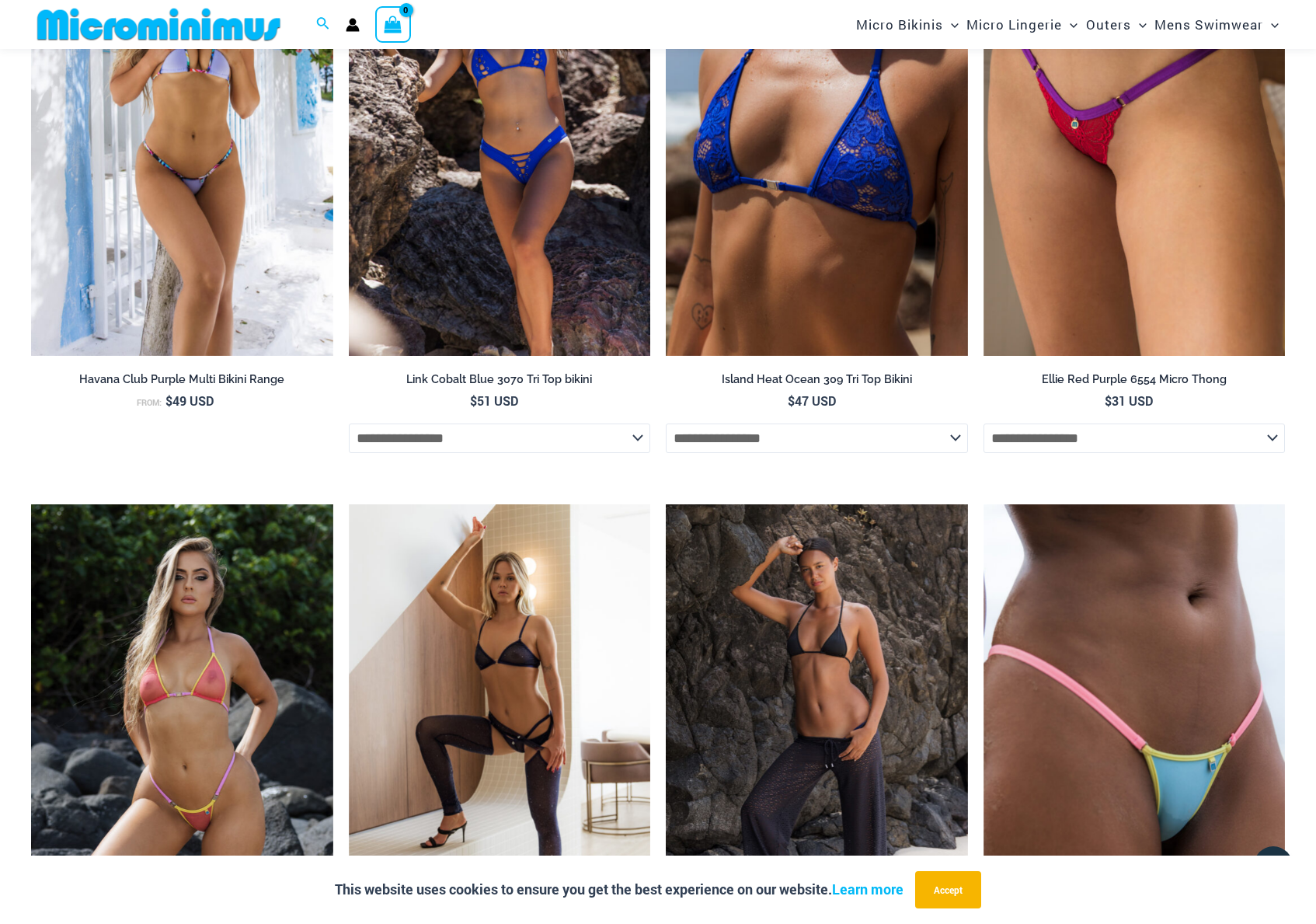
scroll to position [3103, 0]
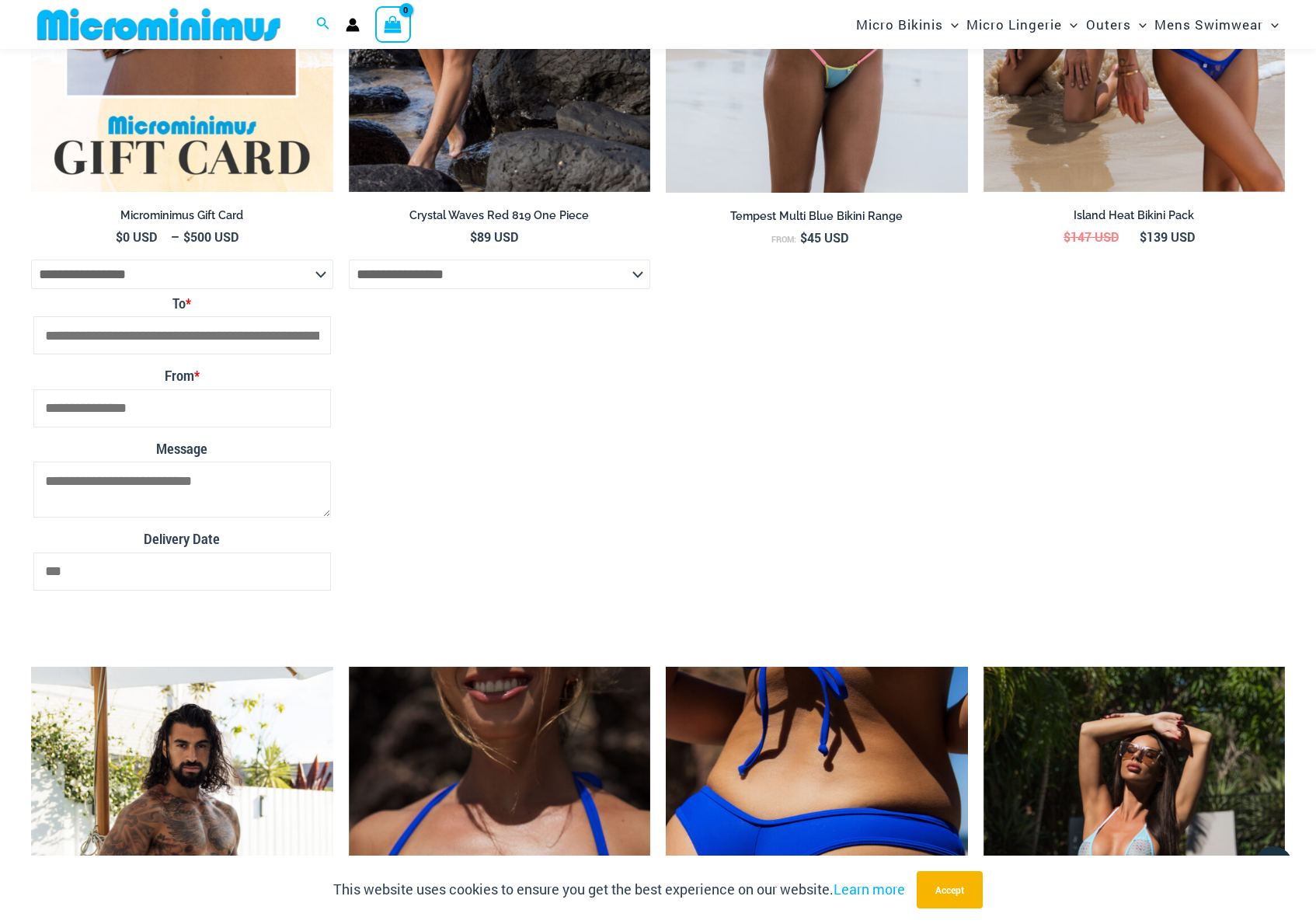
scroll to position [6177, 0]
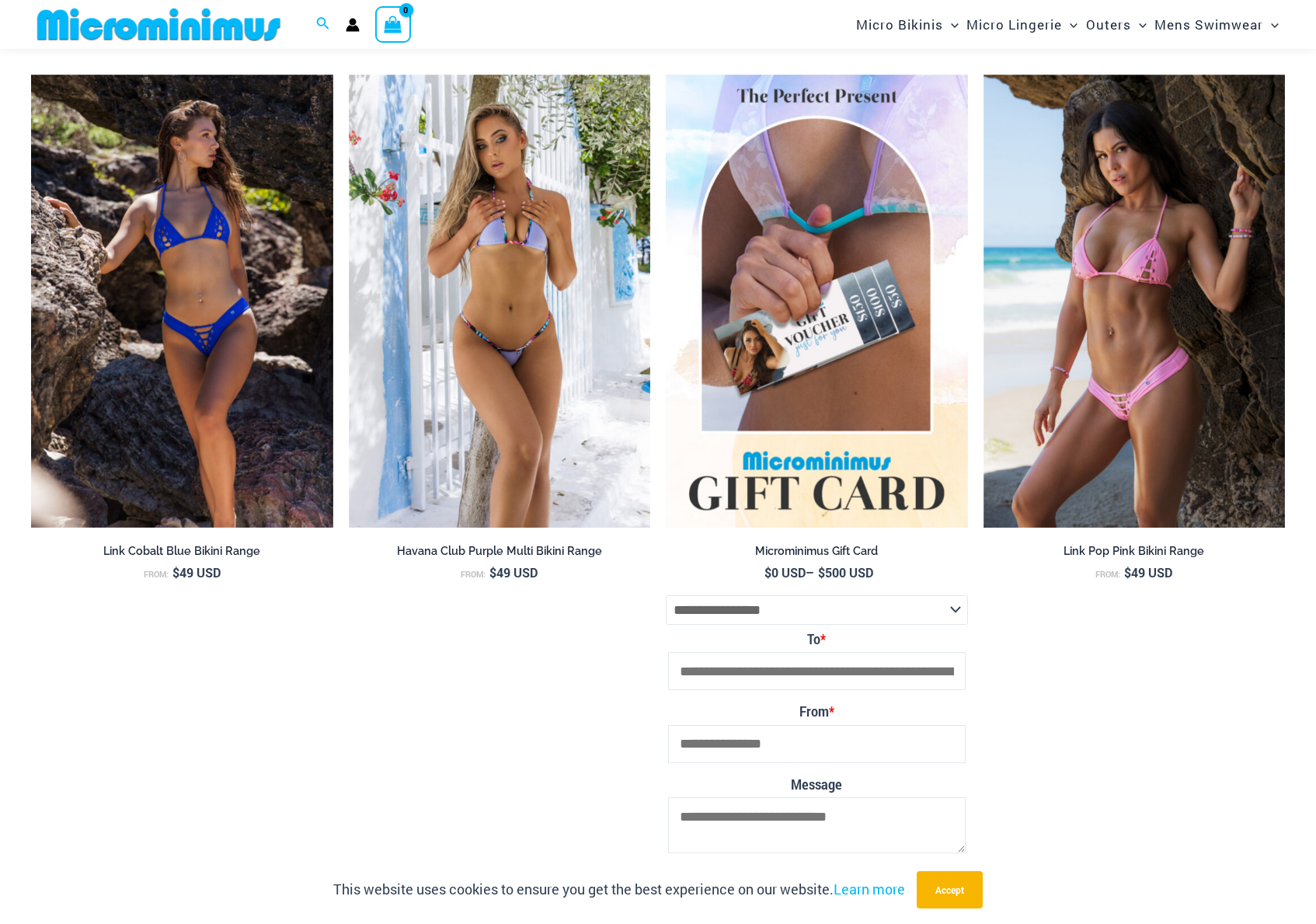
scroll to position [3142, 0]
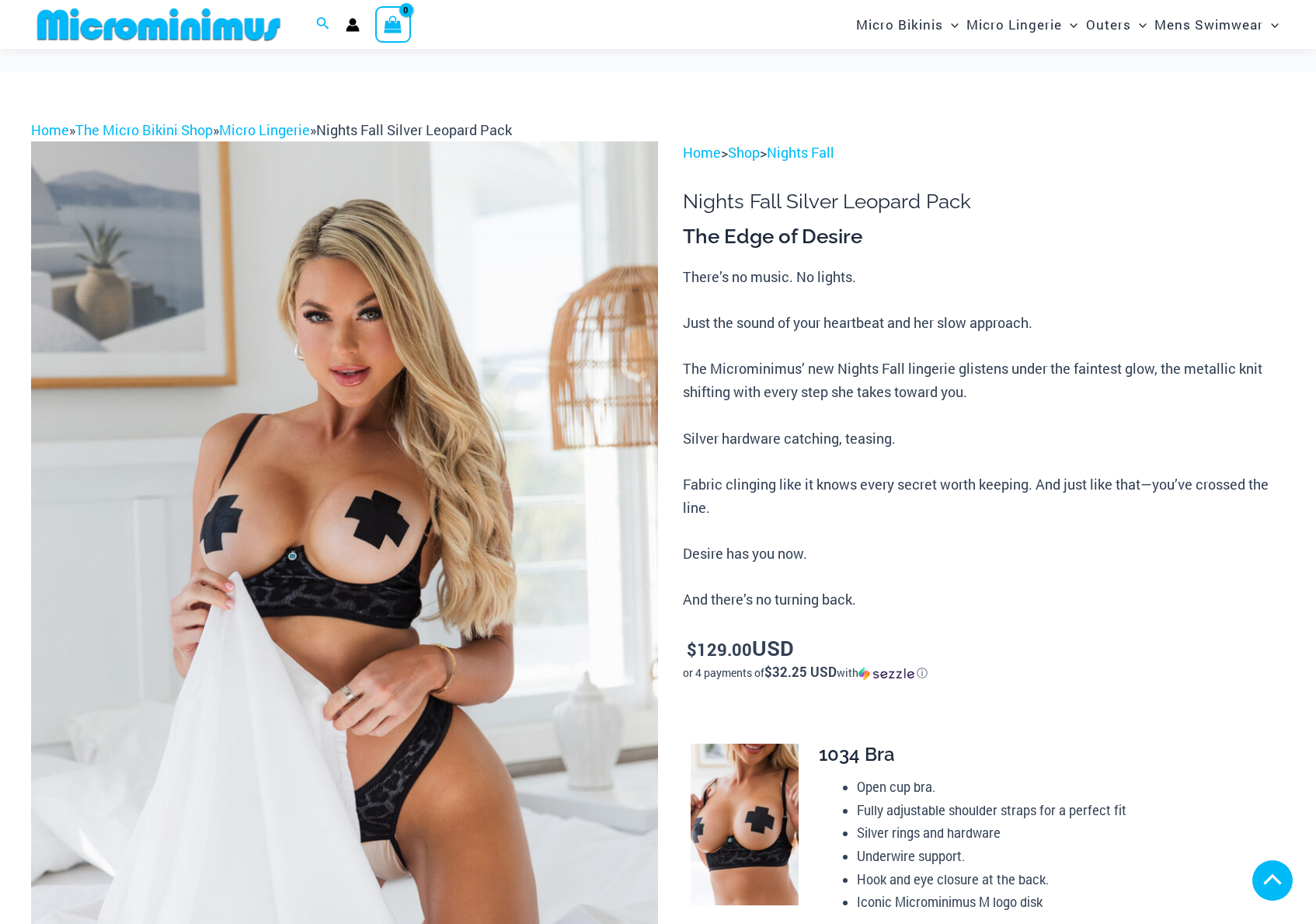
scroll to position [1281, 0]
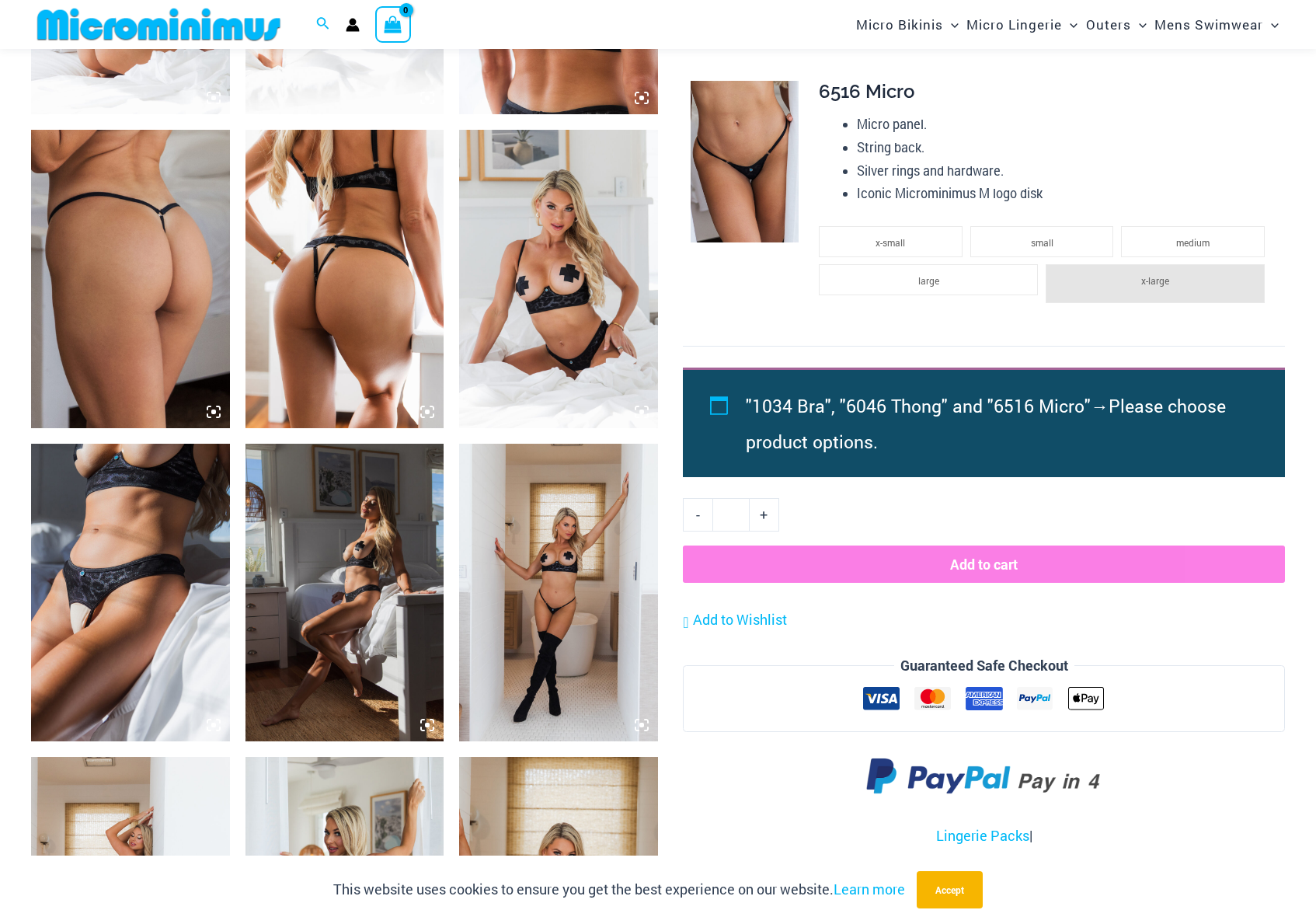
click at [548, 285] on img at bounding box center [558, 278] width 199 height 298
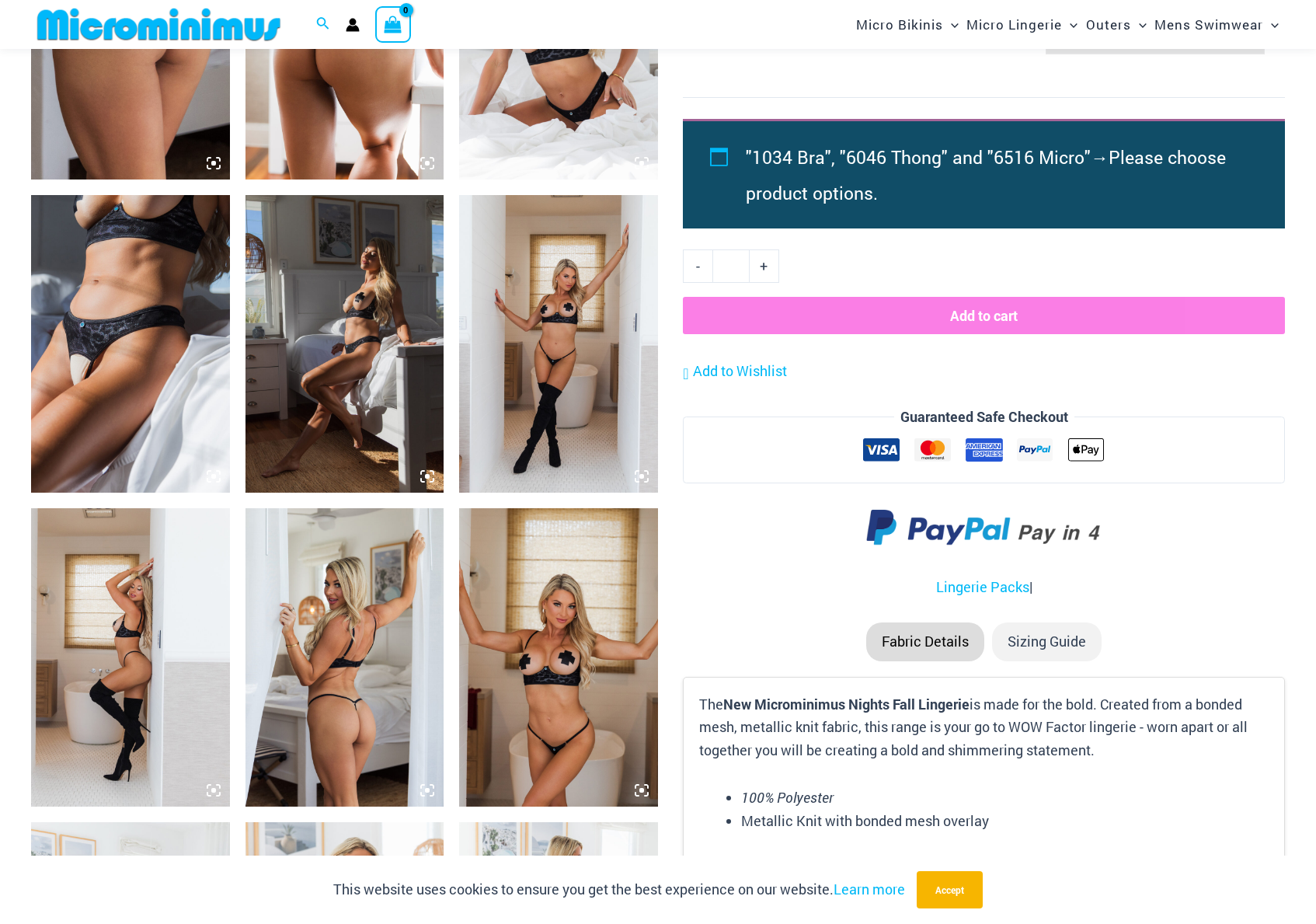
scroll to position [1539, 0]
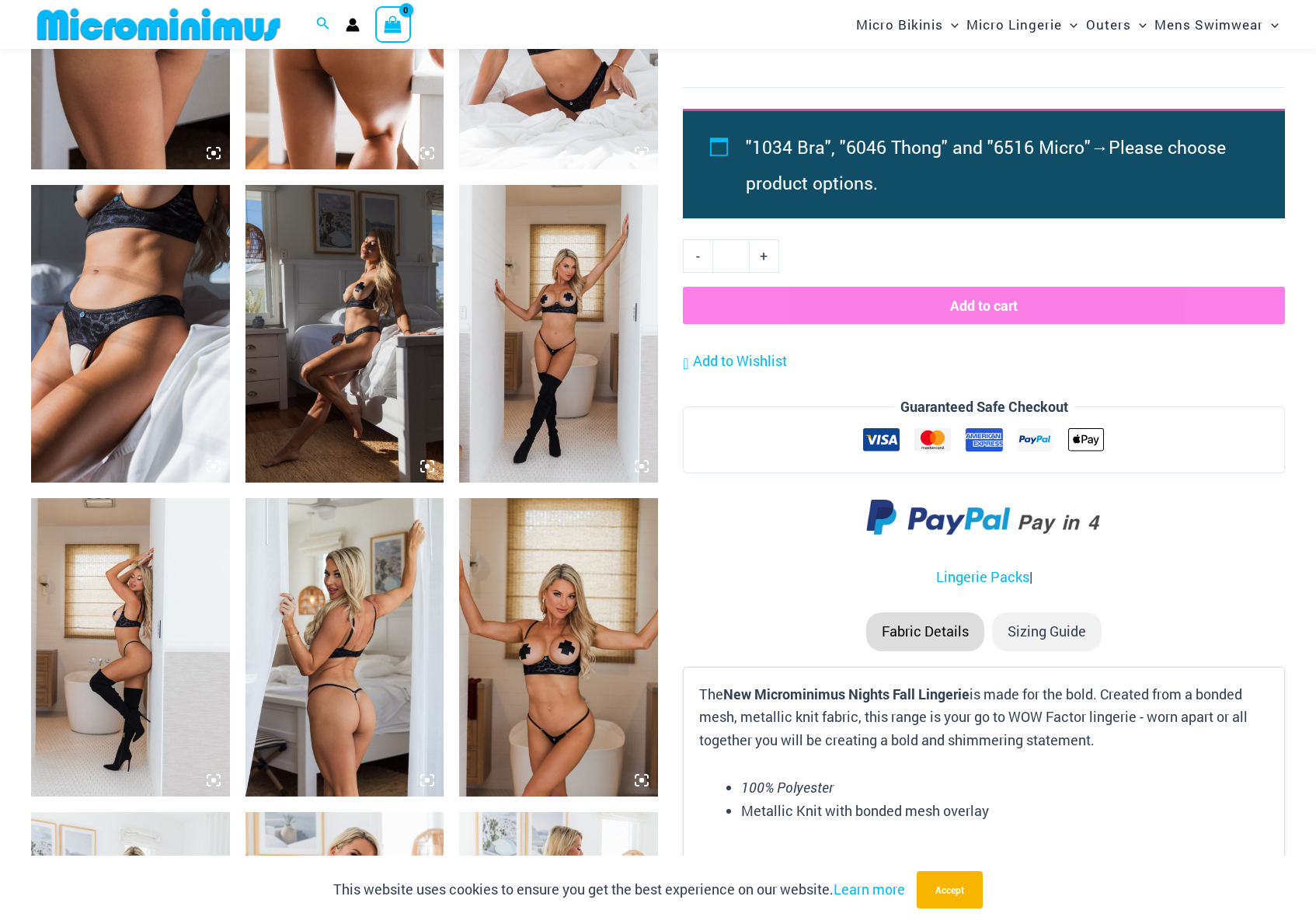
click at [549, 624] on img at bounding box center [558, 646] width 199 height 298
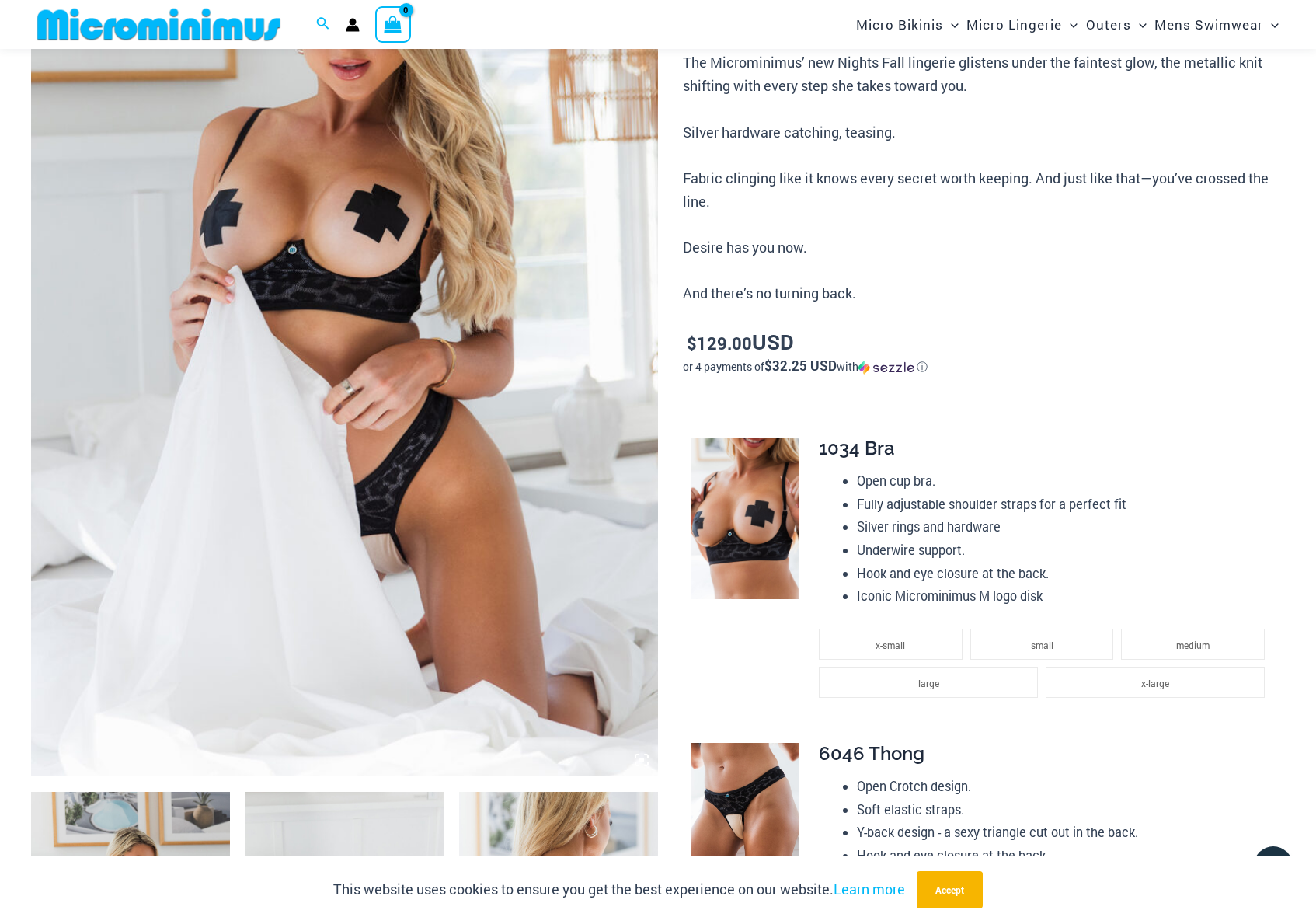
scroll to position [0, 0]
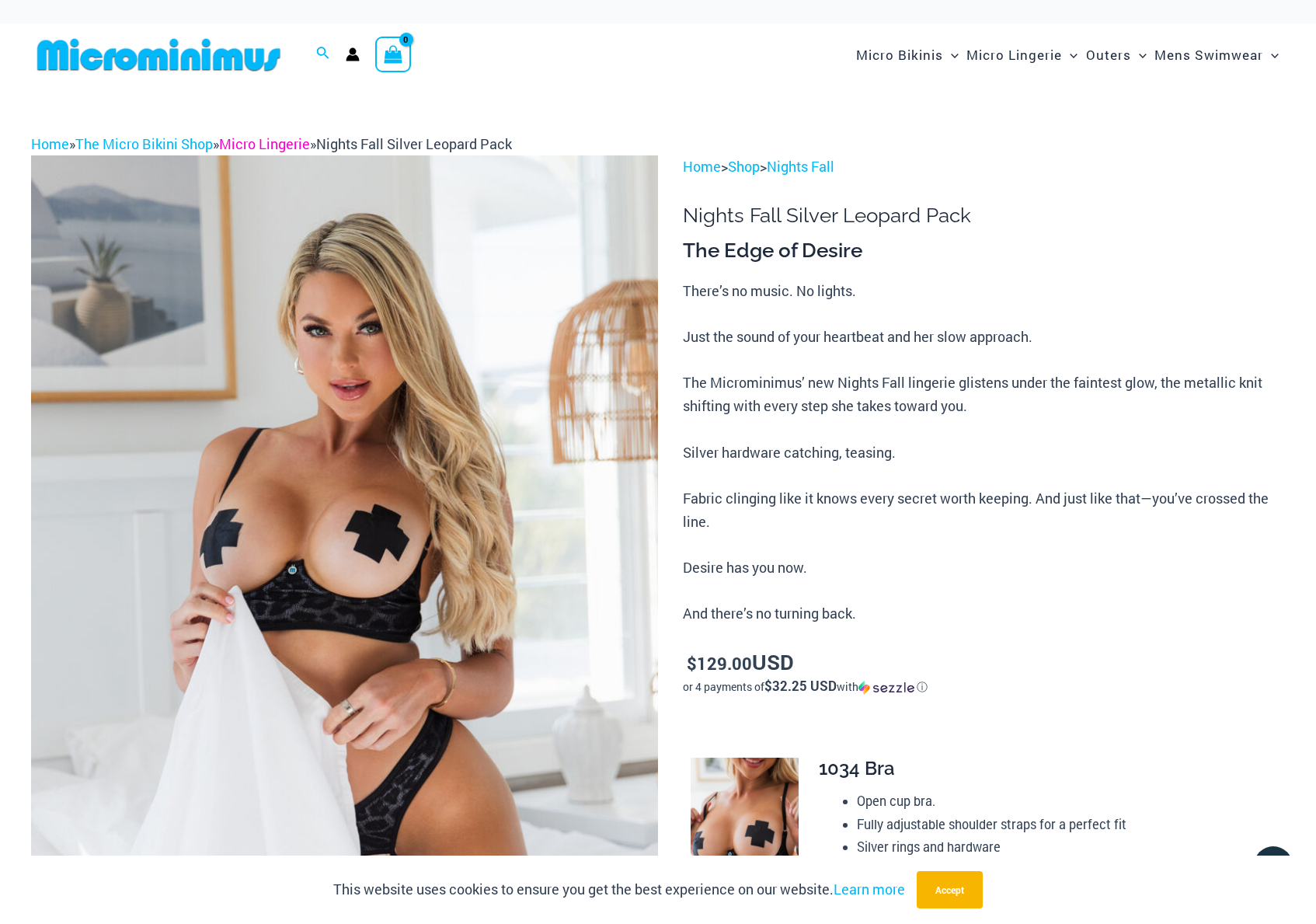
drag, startPoint x: 266, startPoint y: 144, endPoint x: 257, endPoint y: 148, distance: 9.8
click at [266, 144] on link "Micro Lingerie" at bounding box center [264, 143] width 91 height 19
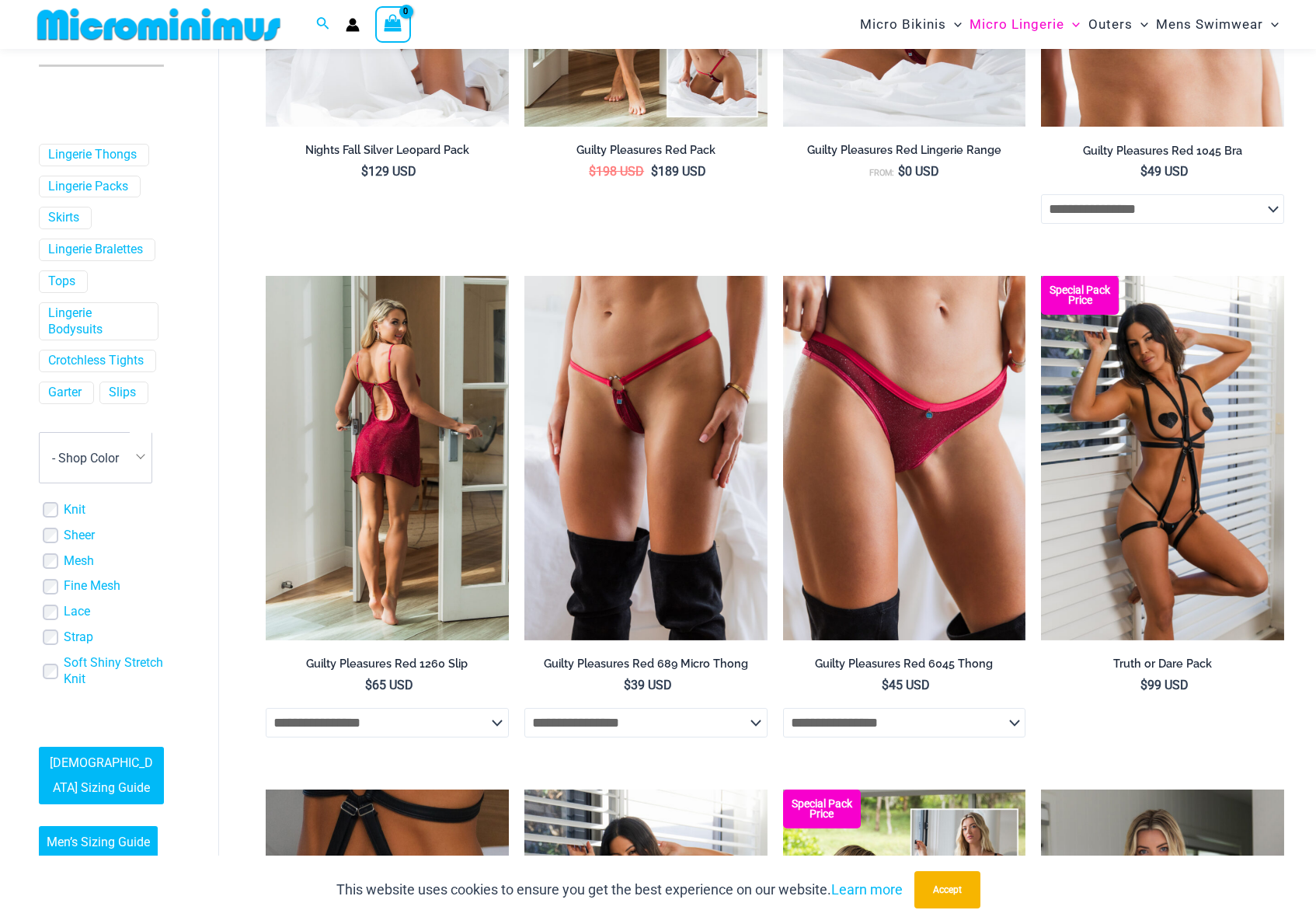
scroll to position [1021, 0]
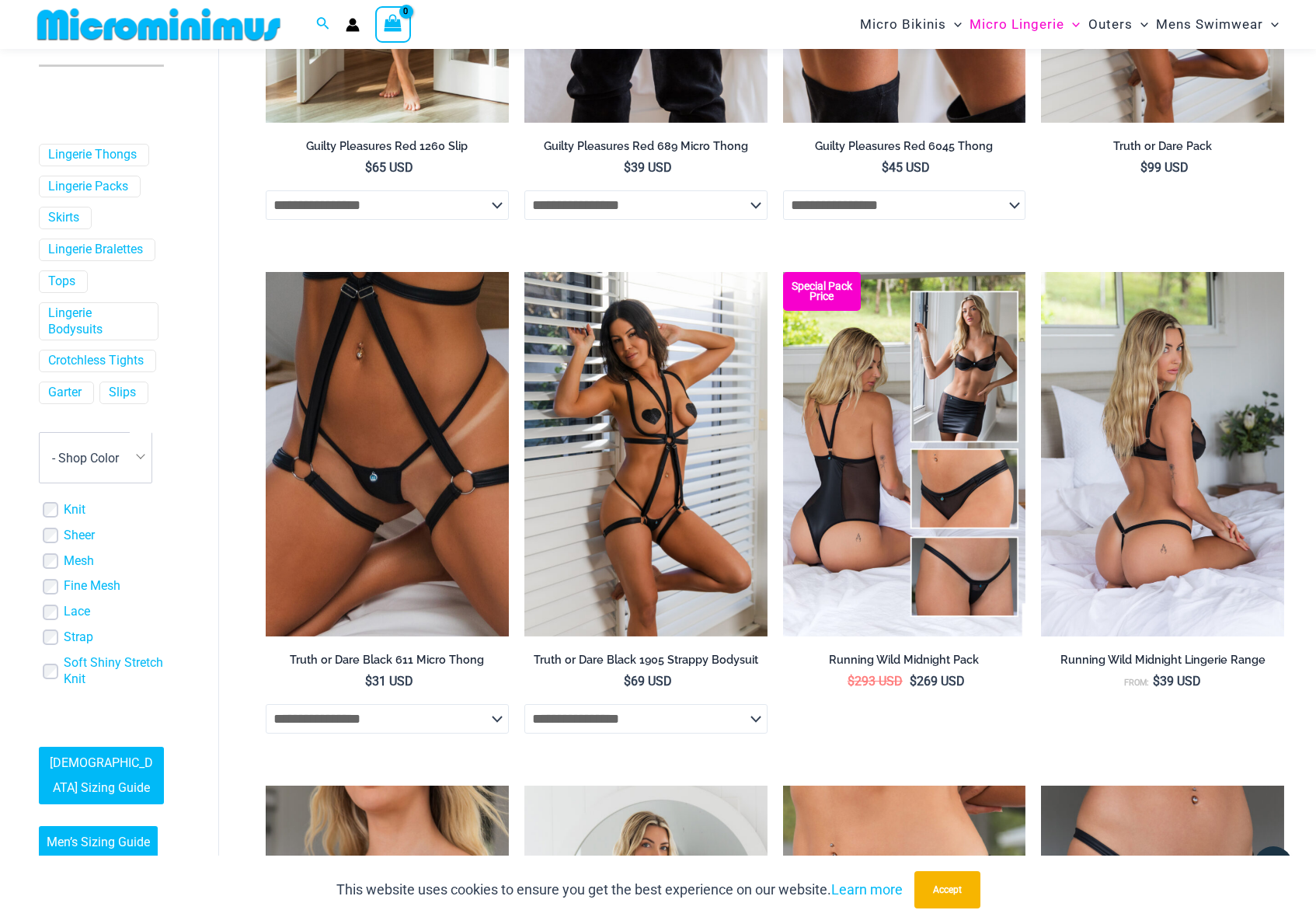
click at [1169, 490] on img at bounding box center [1162, 453] width 243 height 365
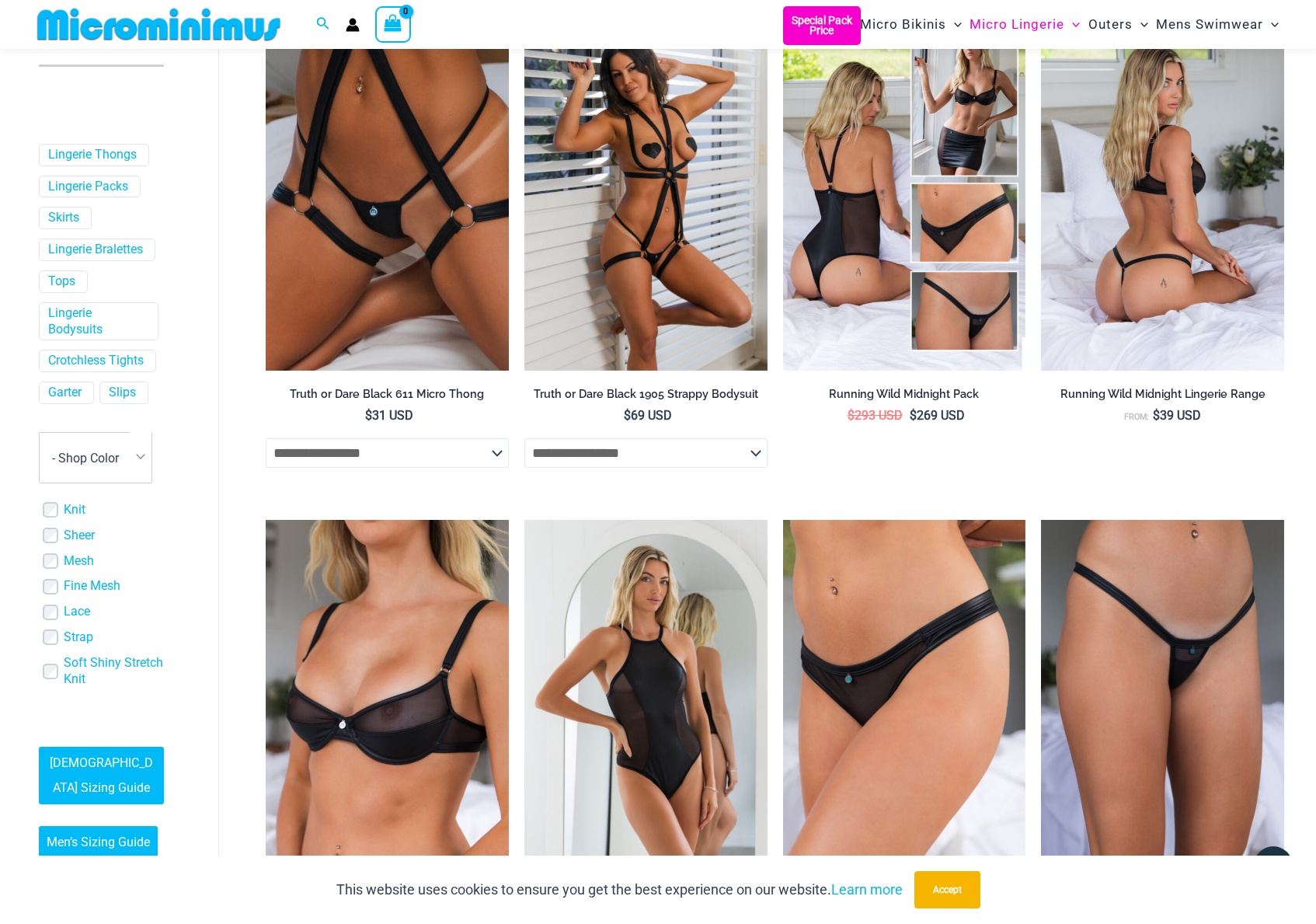
scroll to position [1538, 0]
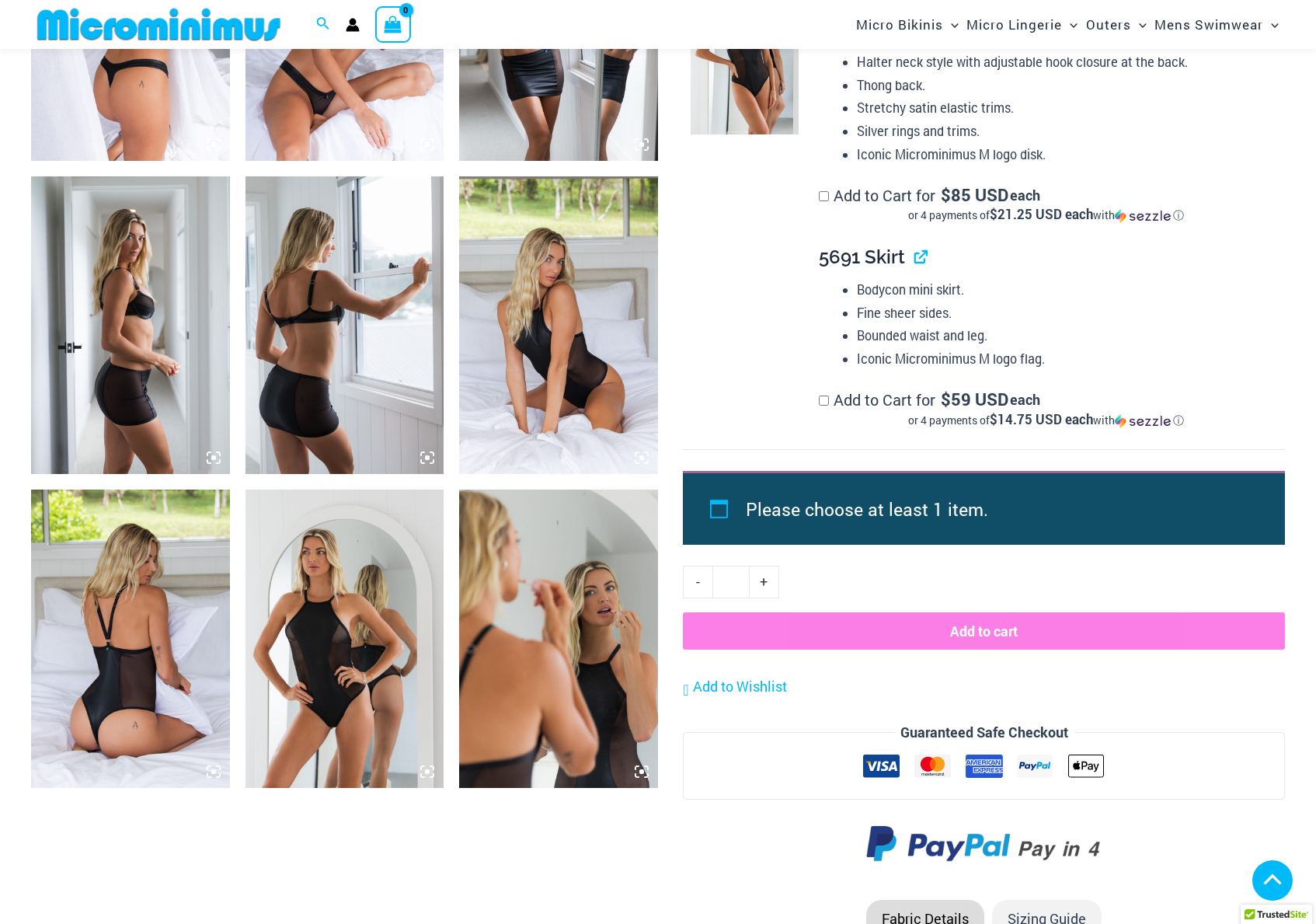
scroll to position [1554, 0]
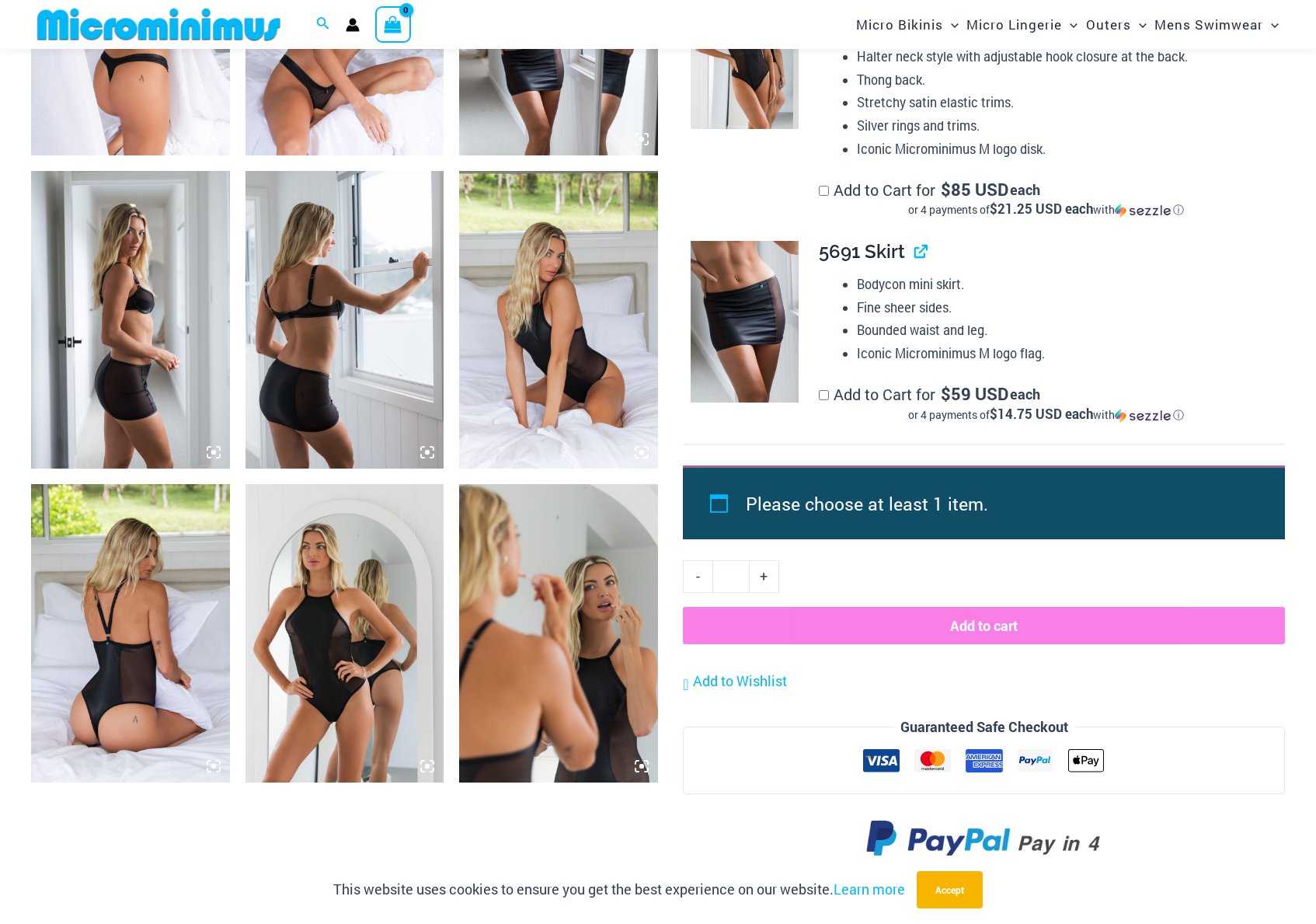
click at [282, 602] on img at bounding box center [345, 633] width 199 height 298
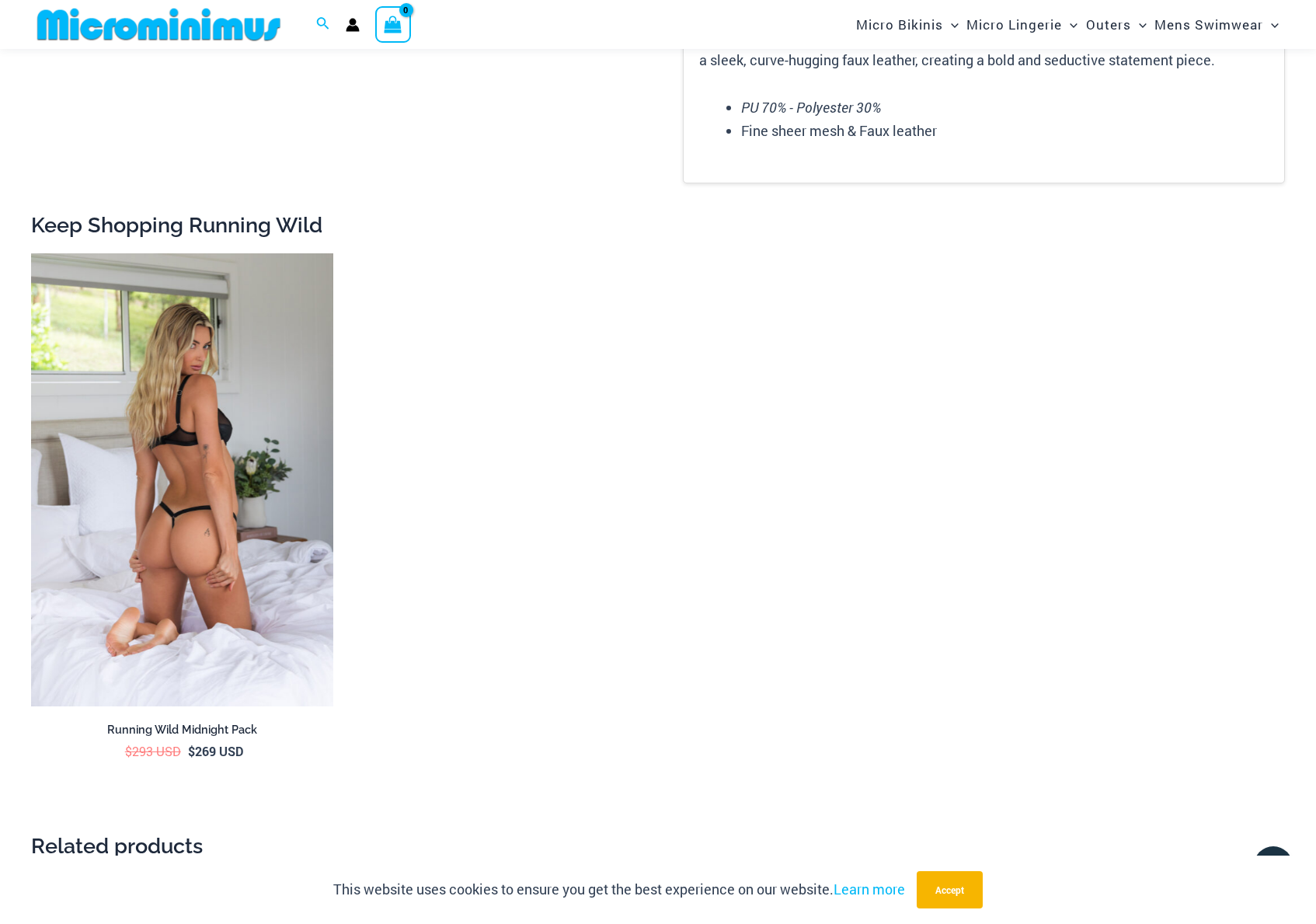
scroll to position [2848, 0]
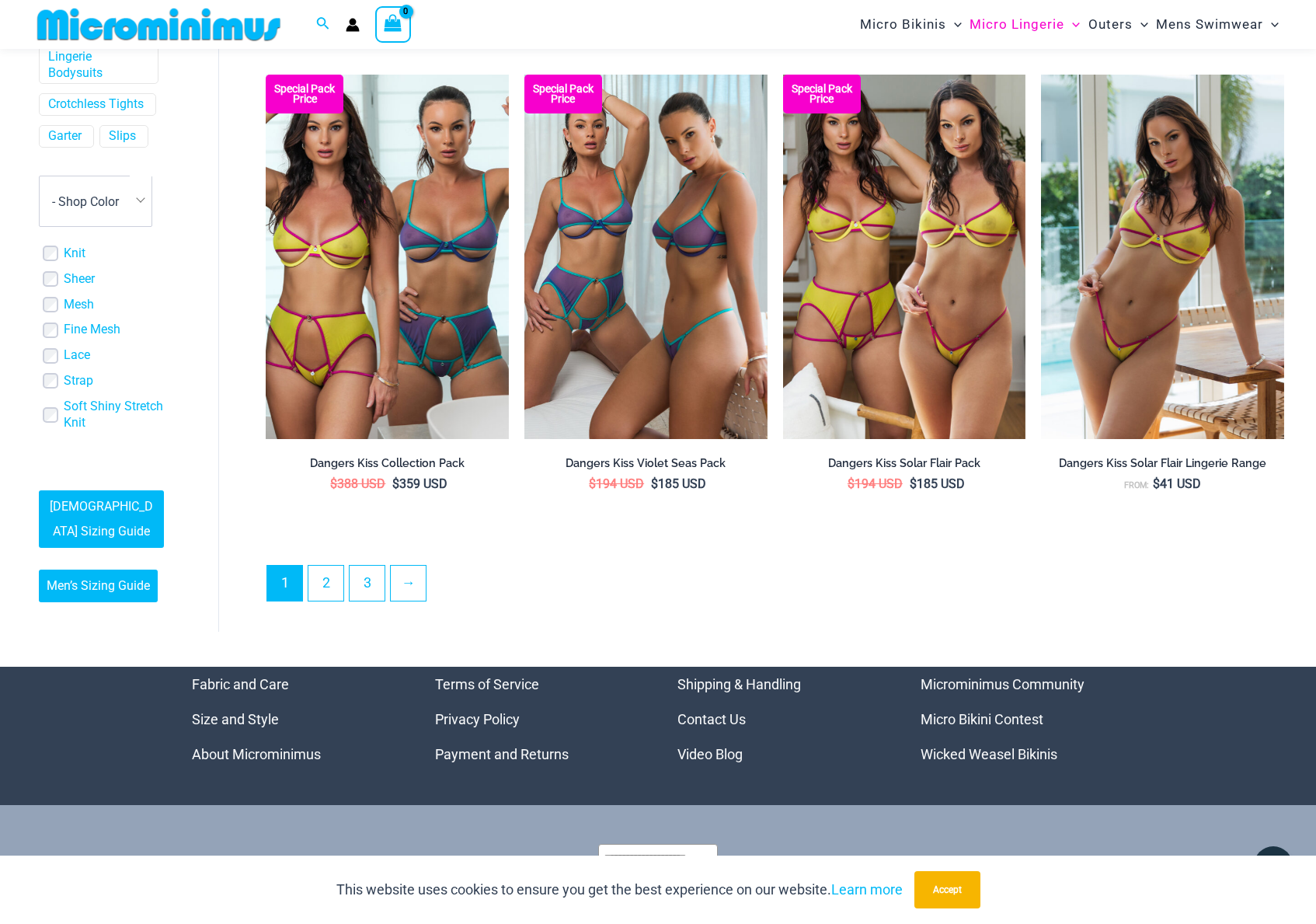
scroll to position [3867, 0]
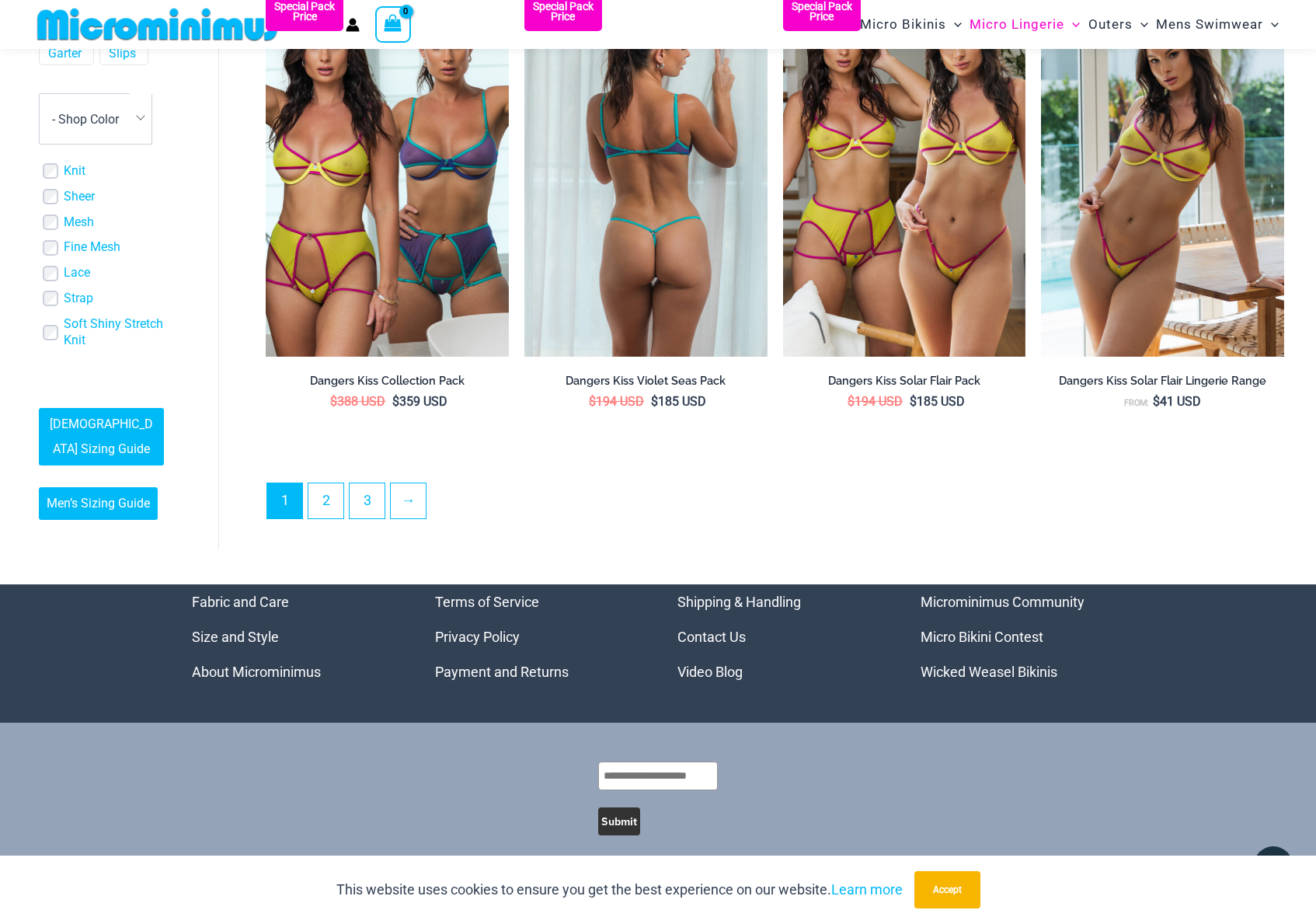
click at [584, 248] on img at bounding box center [645, 174] width 243 height 365
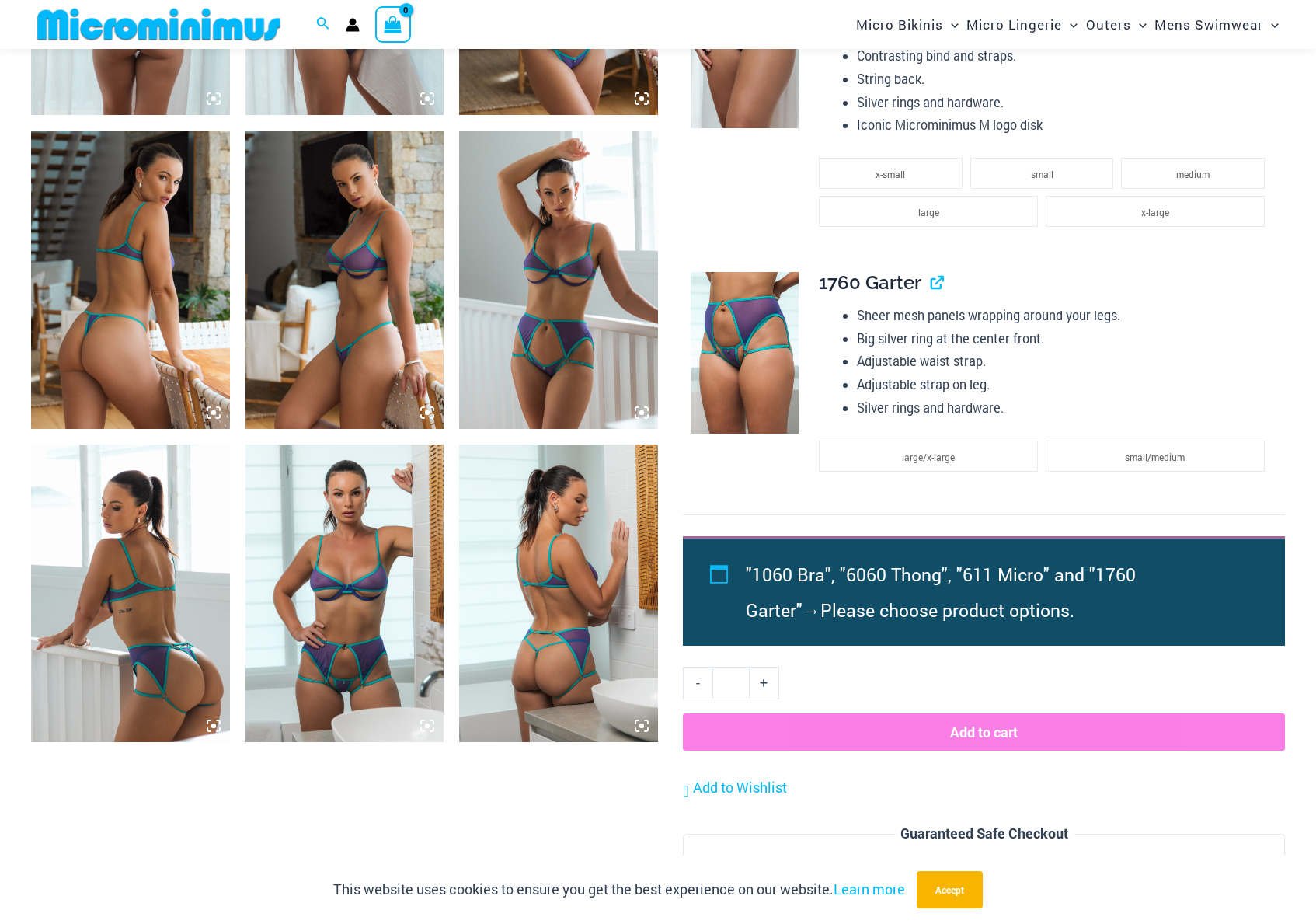
scroll to position [1538, 0]
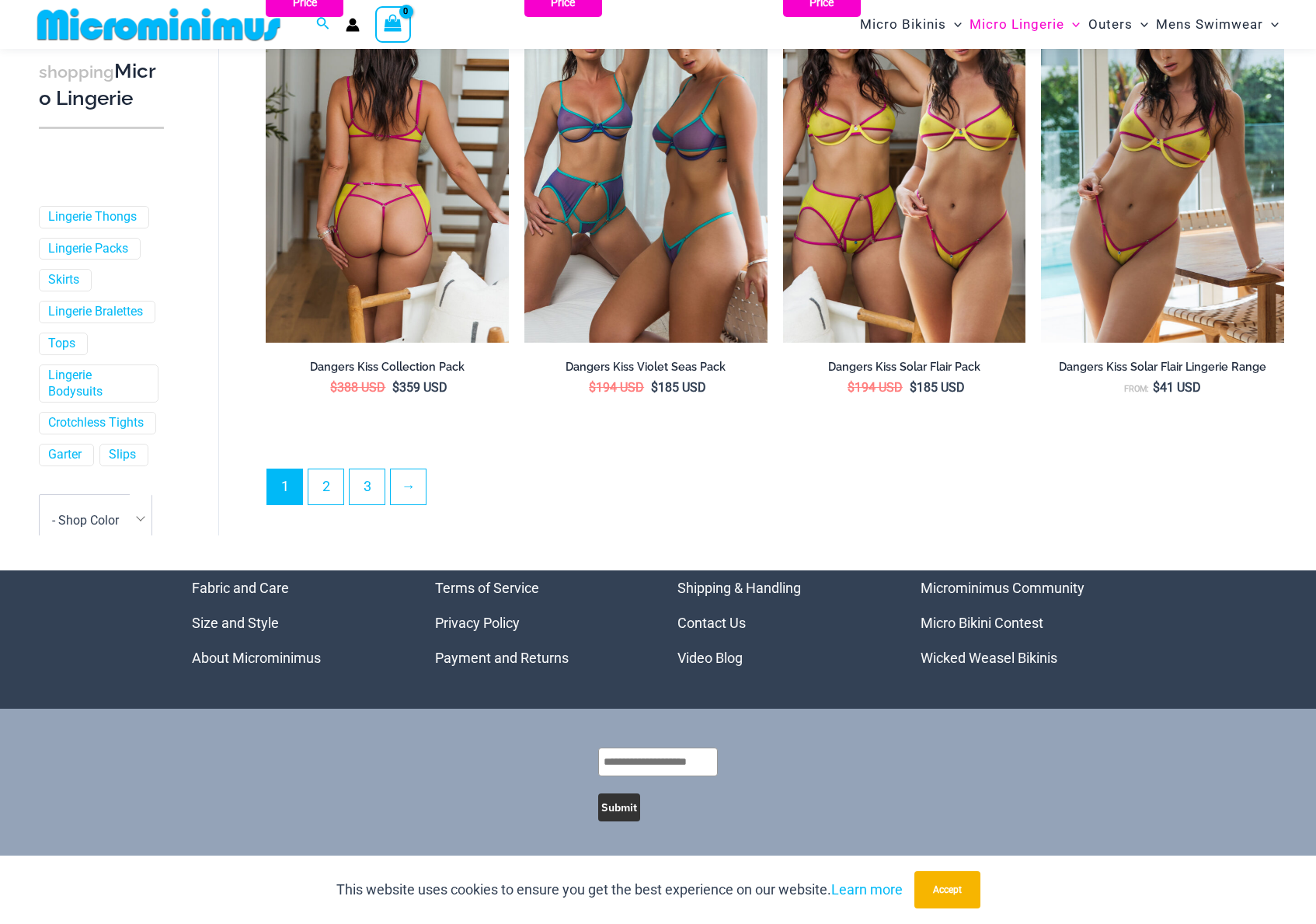
scroll to position [3627, 0]
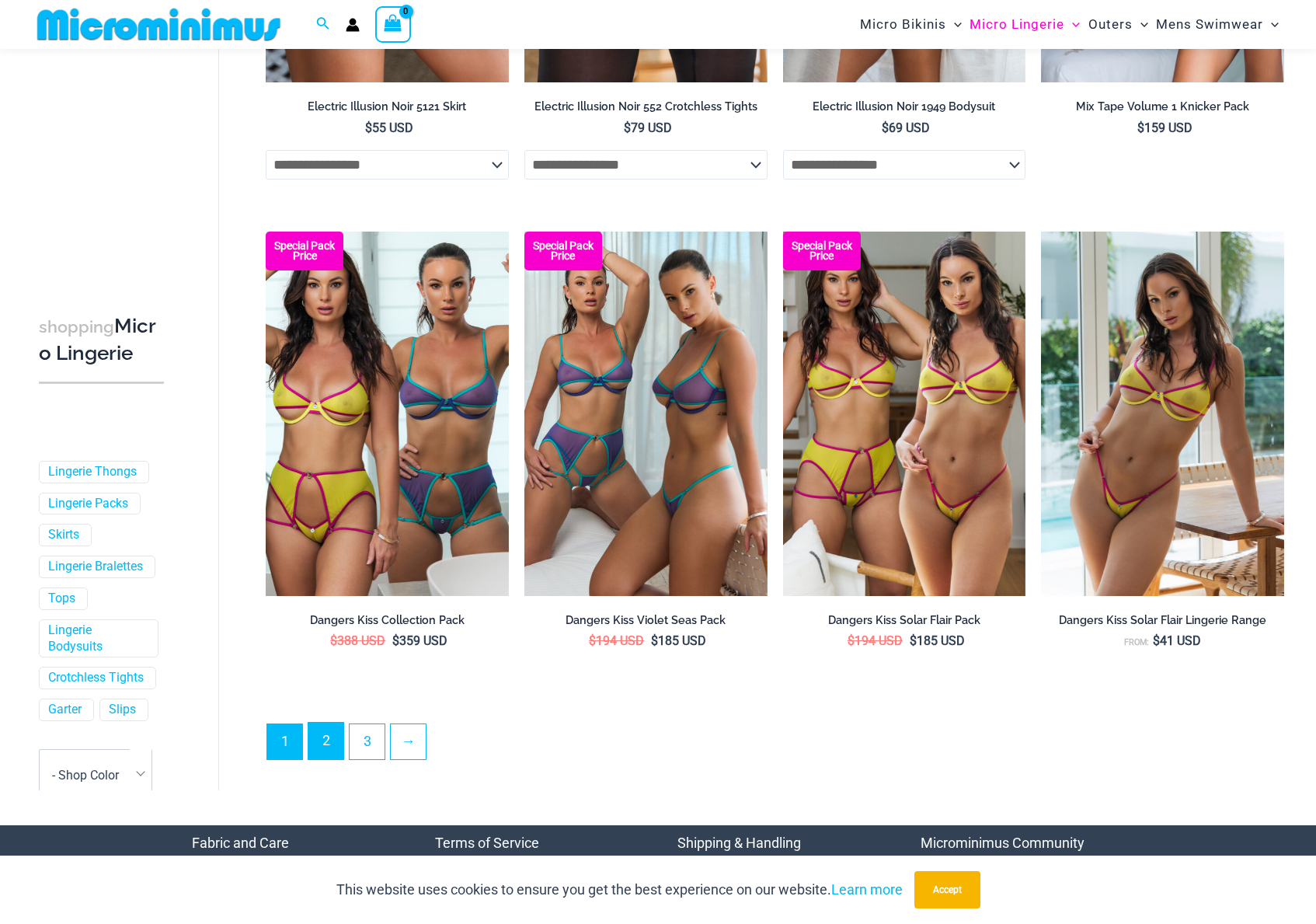
click at [318, 734] on link "2" at bounding box center [326, 740] width 35 height 36
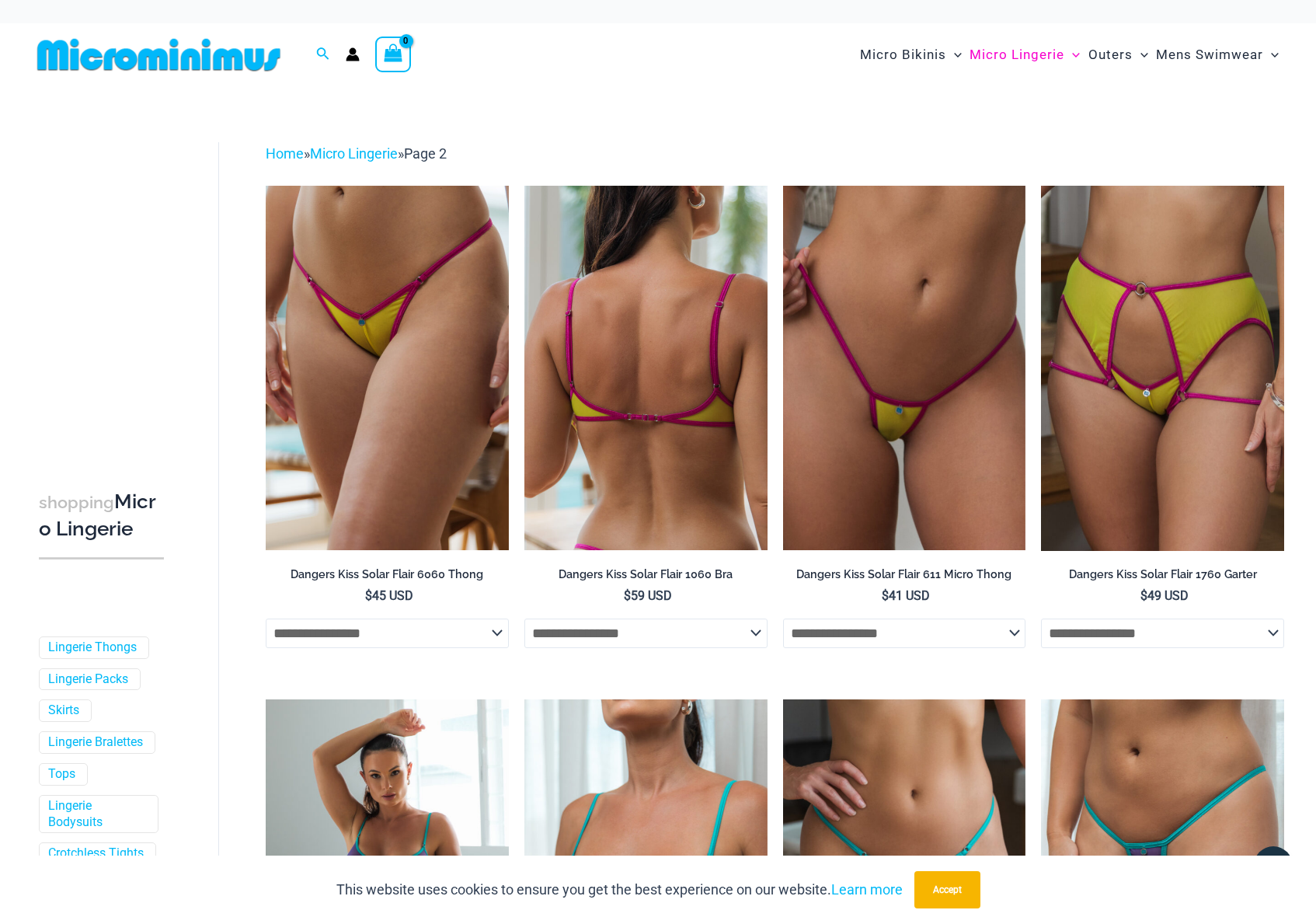
click at [634, 402] on img at bounding box center [645, 367] width 243 height 365
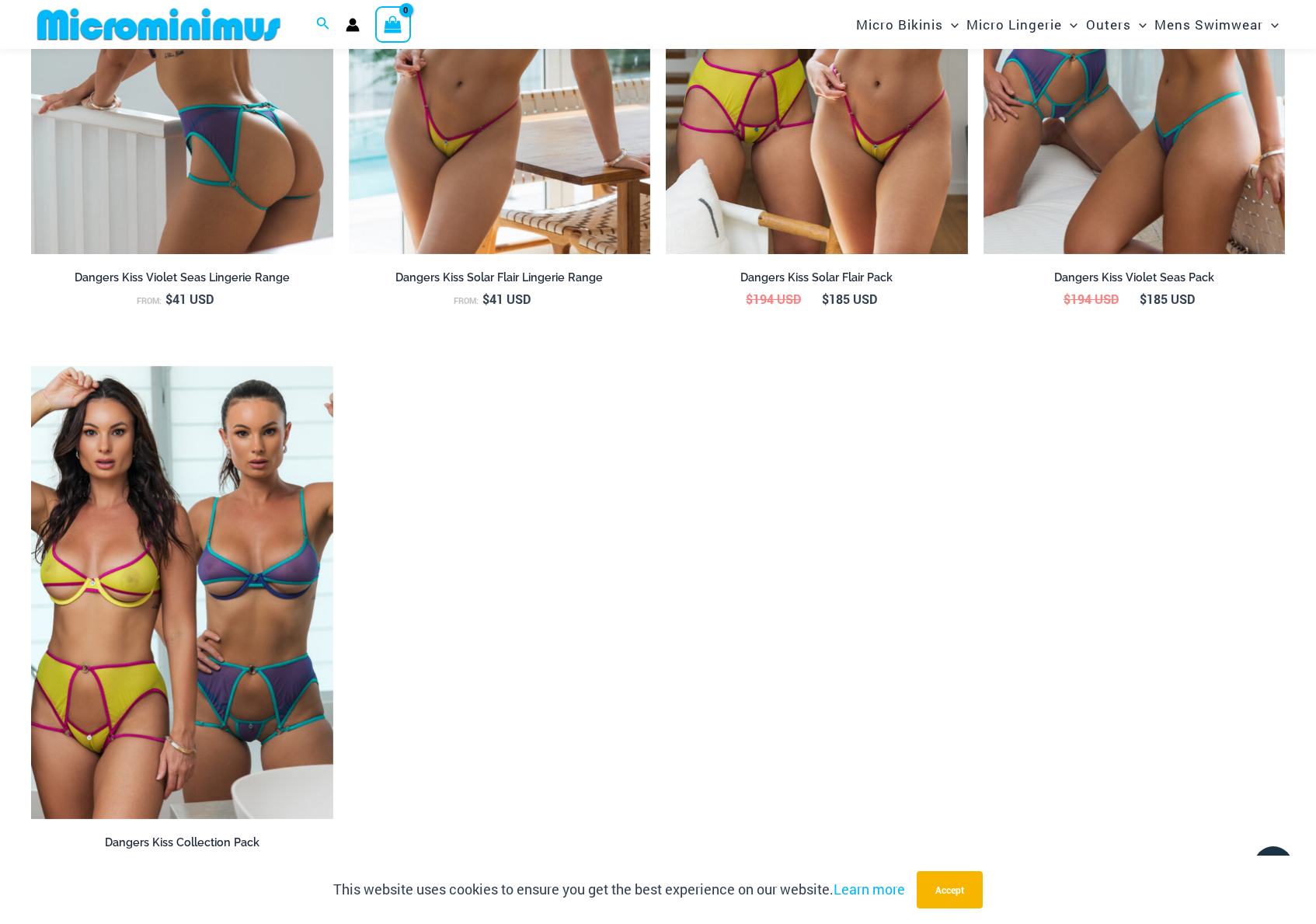
scroll to position [2316, 0]
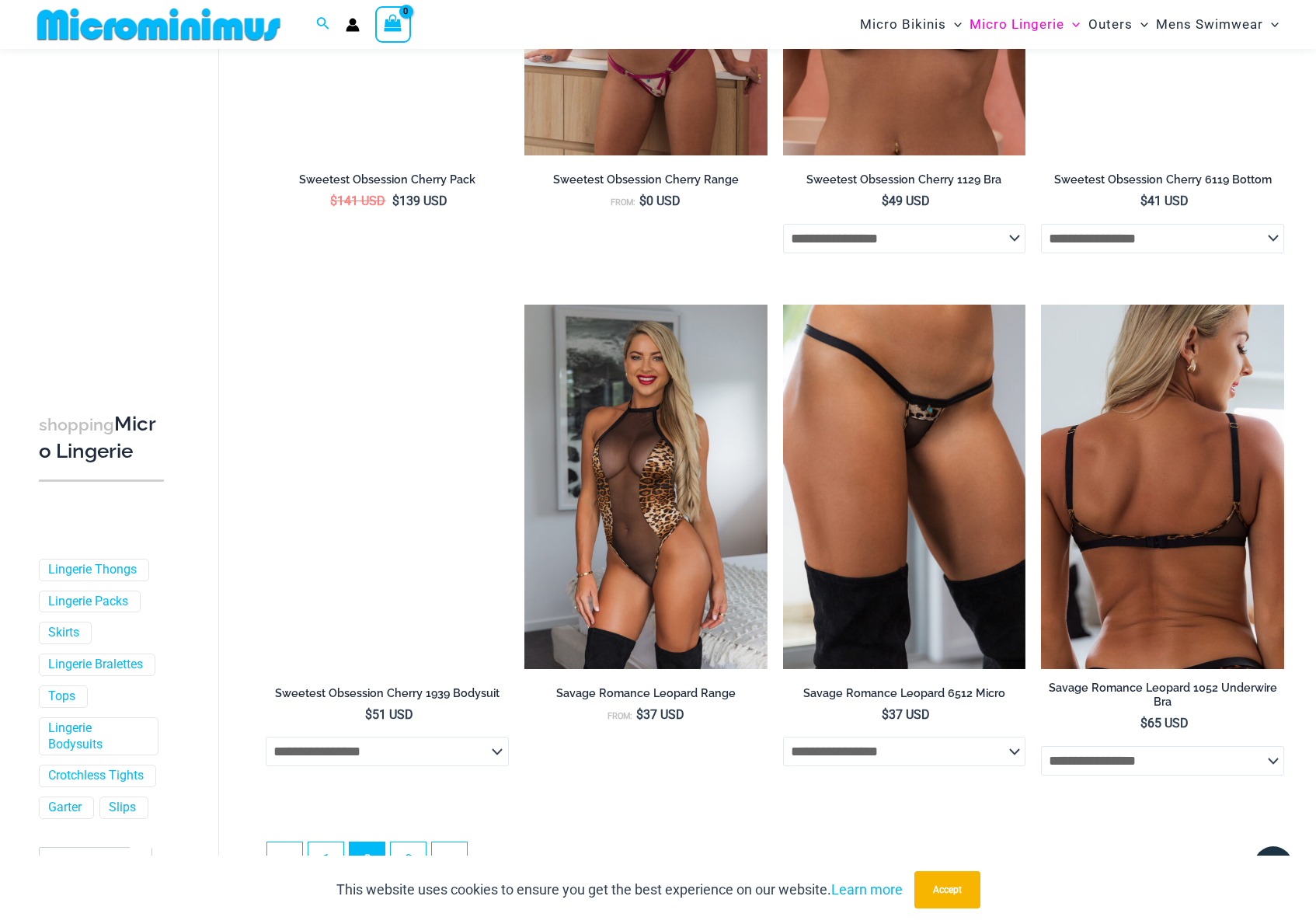
scroll to position [3622, 0]
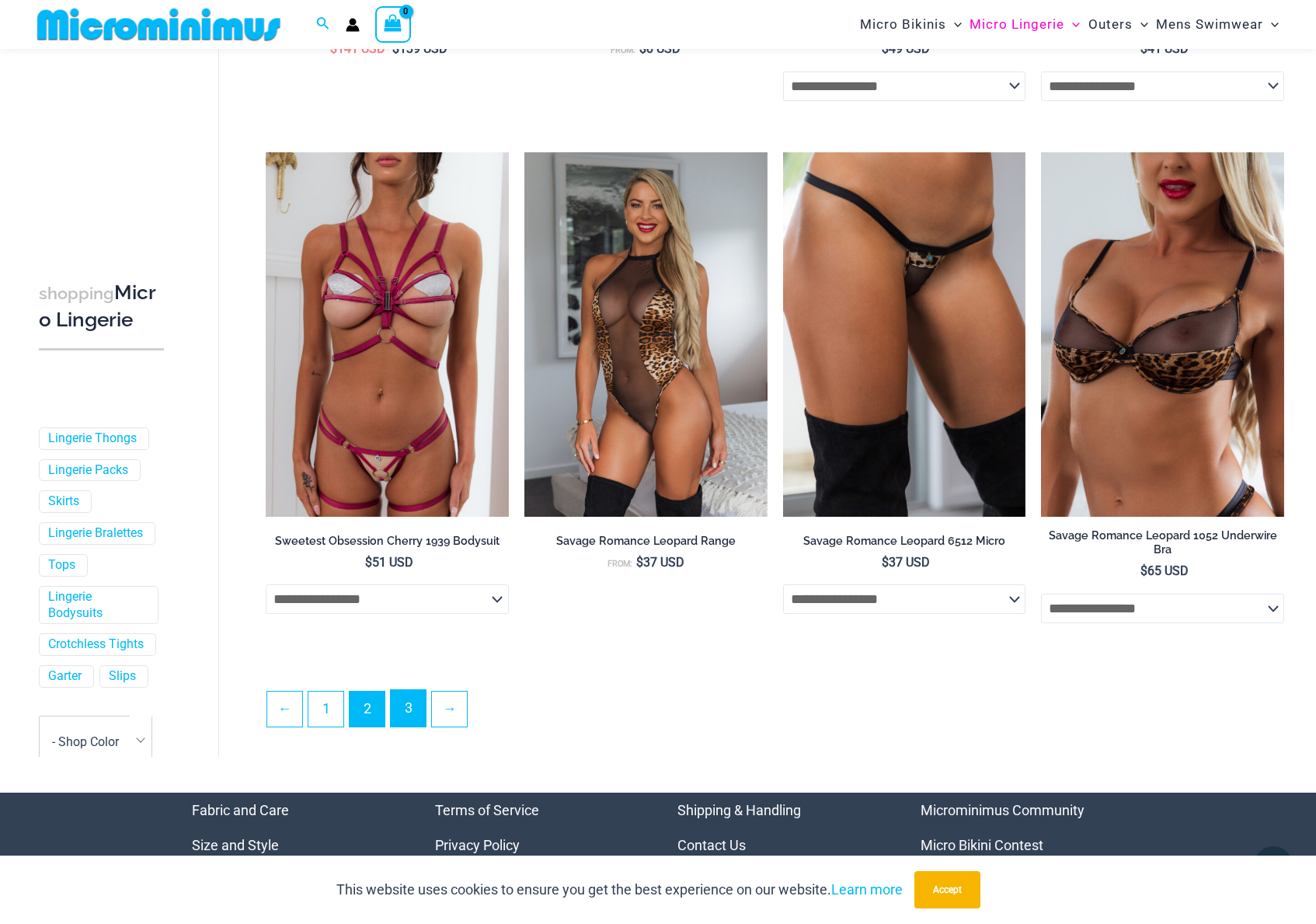
click at [400, 710] on link "3" at bounding box center [408, 708] width 35 height 36
